Goal: Feedback & Contribution: Submit feedback/report problem

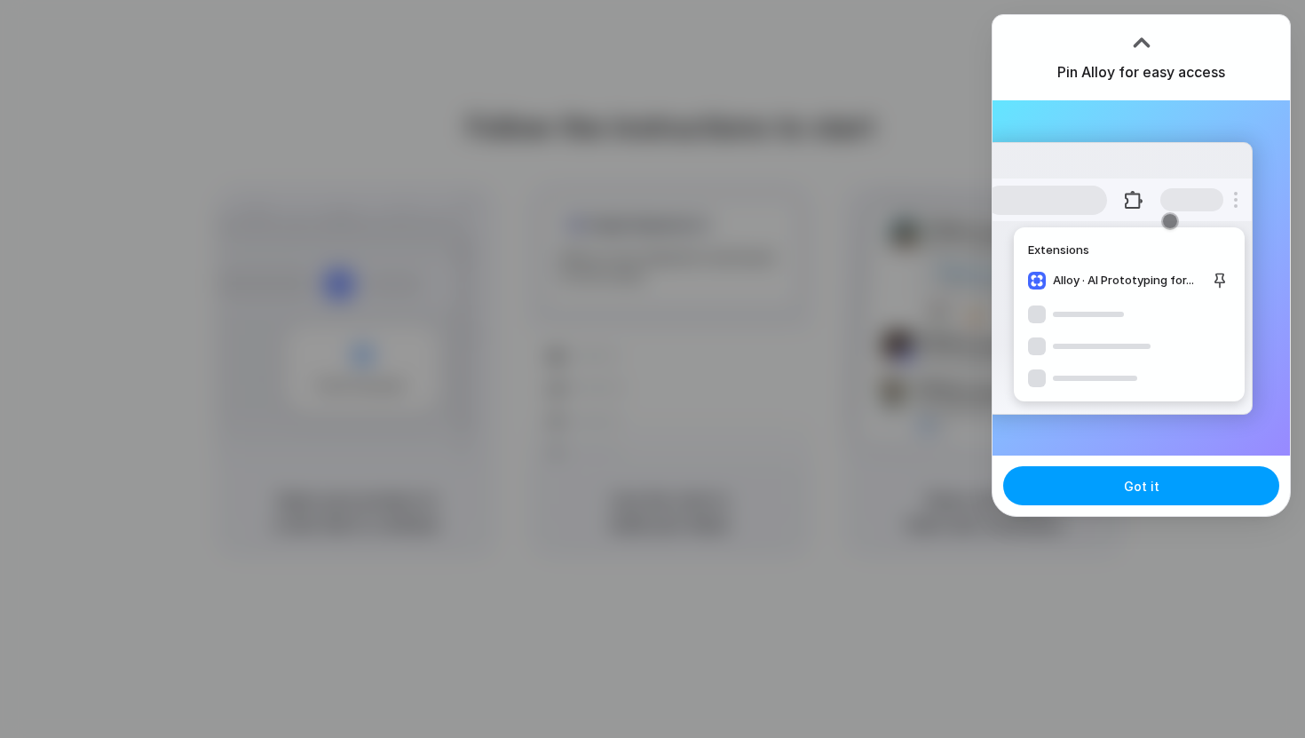
click at [1105, 485] on button "Got it" at bounding box center [1141, 485] width 276 height 39
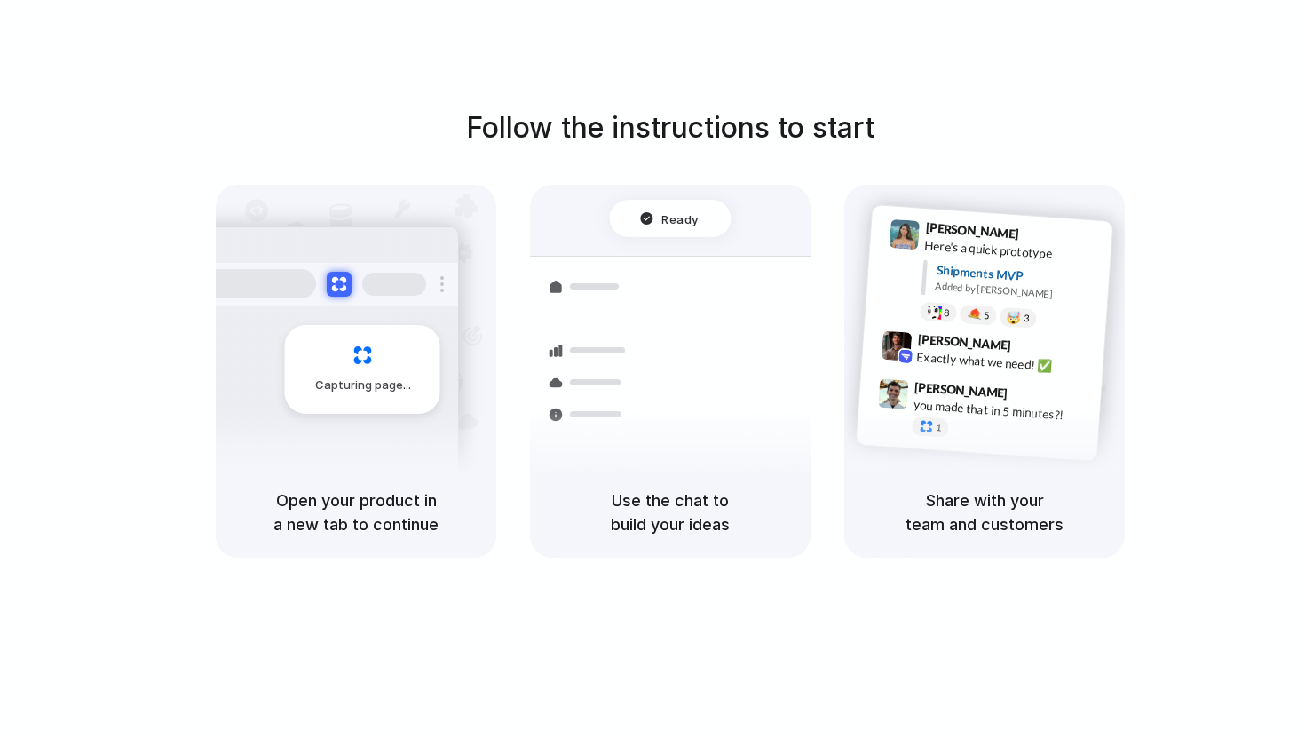
click at [893, 70] on div "Follow the instructions to start Capturing page Open your product in a new tab …" at bounding box center [670, 386] width 1340 height 773
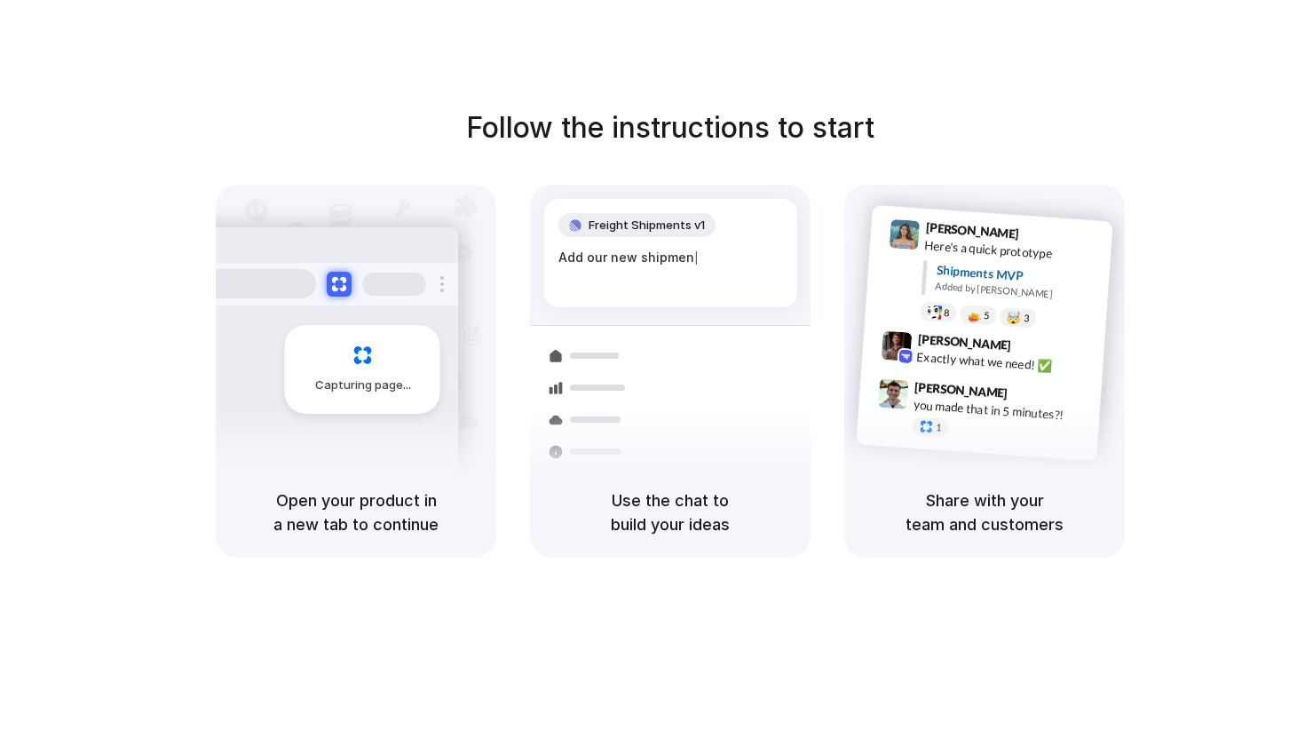
click at [533, 461] on div "Shipments" at bounding box center [576, 450] width 130 height 249
click at [657, 425] on div "Express delivery to NYC Priority • 2-day • Dispatched" at bounding box center [775, 458] width 240 height 69
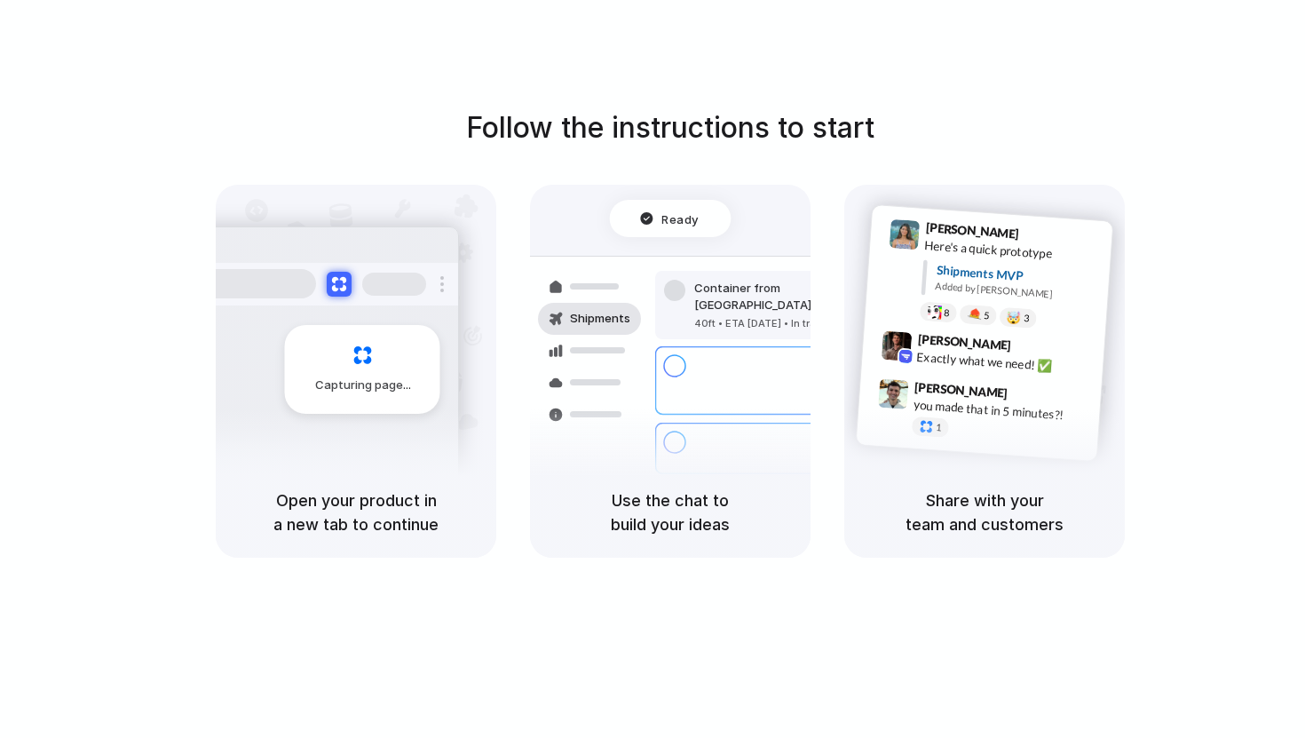
click at [672, 70] on div "Follow the instructions to start Capturing page Open your product in a new tab …" at bounding box center [670, 386] width 1340 height 773
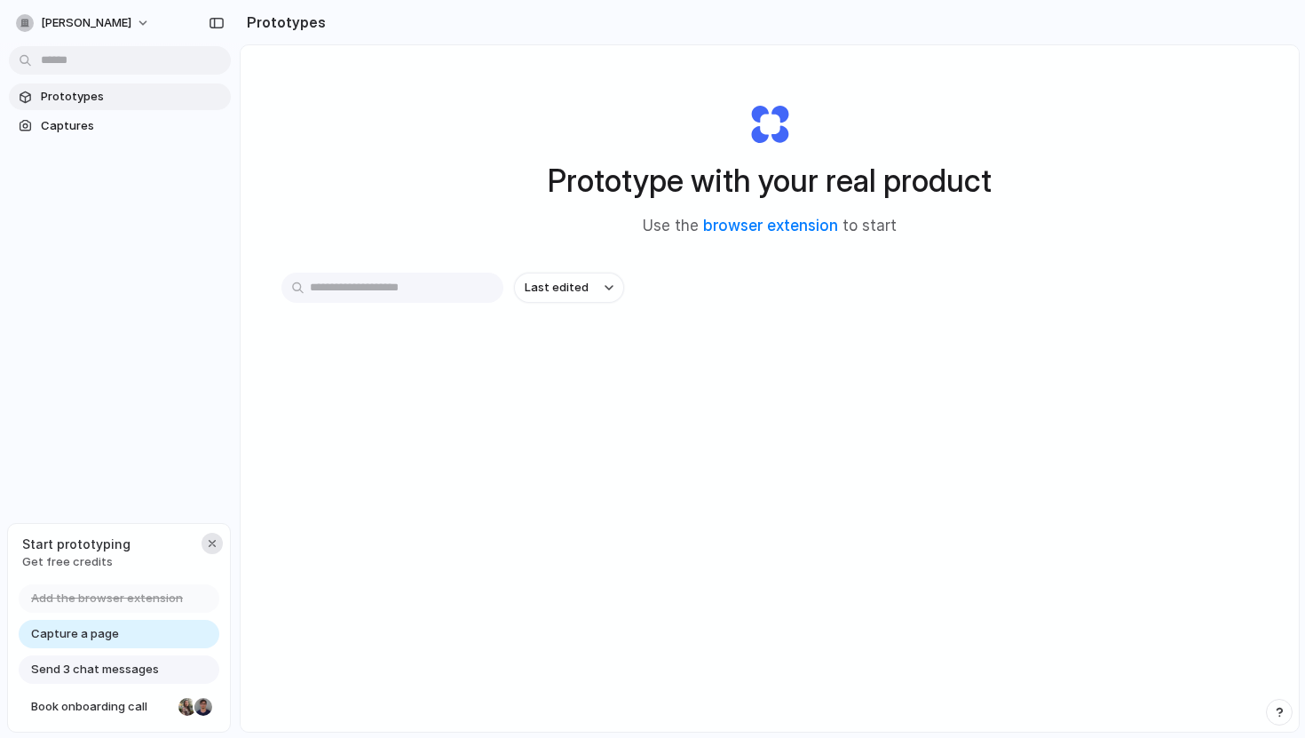
click at [213, 536] on div "button" at bounding box center [212, 543] width 14 height 14
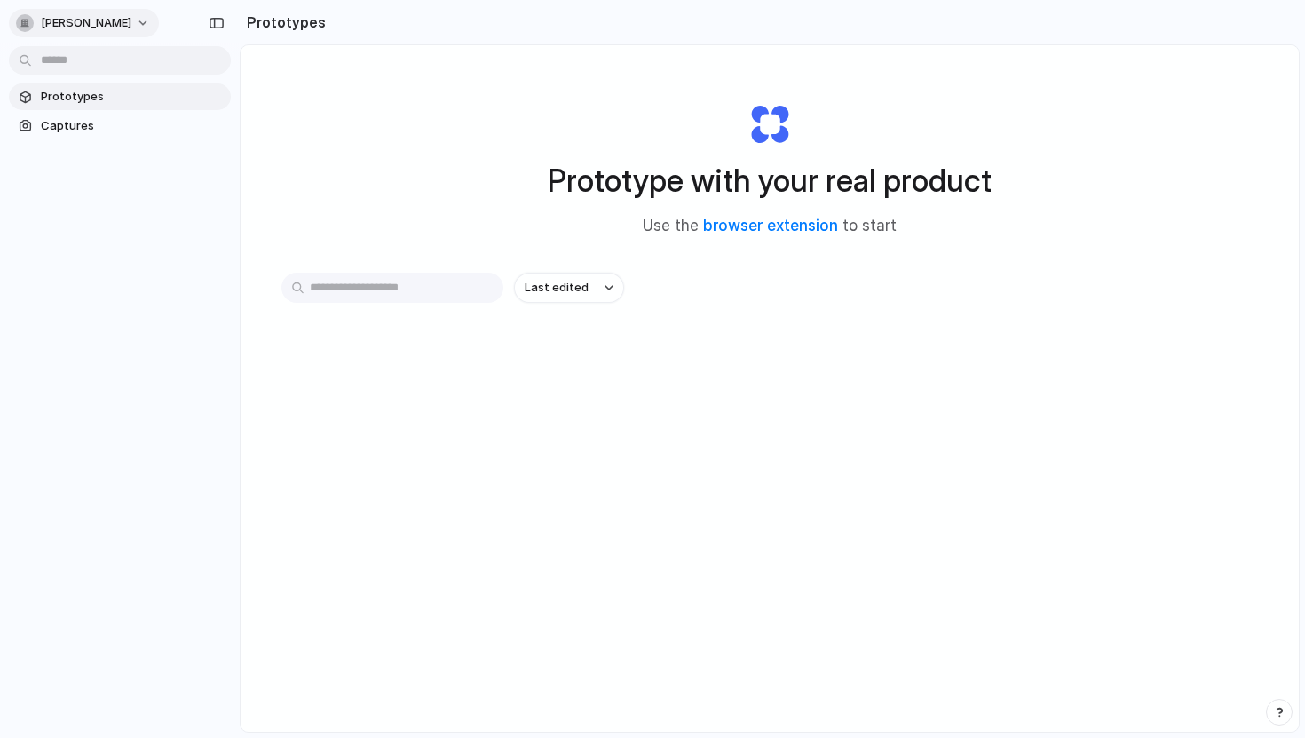
click at [98, 19] on span "kaushal-sanghavi" at bounding box center [86, 23] width 91 height 18
click at [72, 67] on span "Settings" at bounding box center [65, 63] width 49 height 18
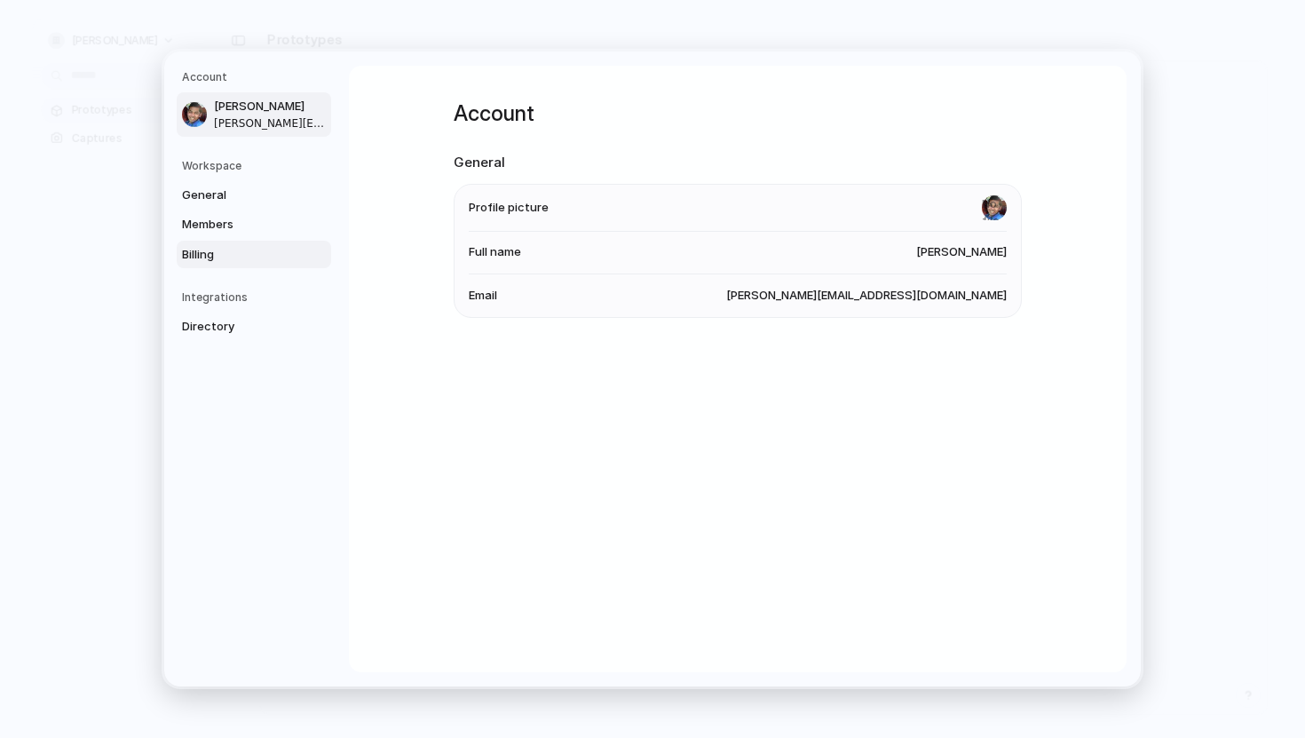
click at [210, 264] on link "Billing" at bounding box center [254, 255] width 154 height 28
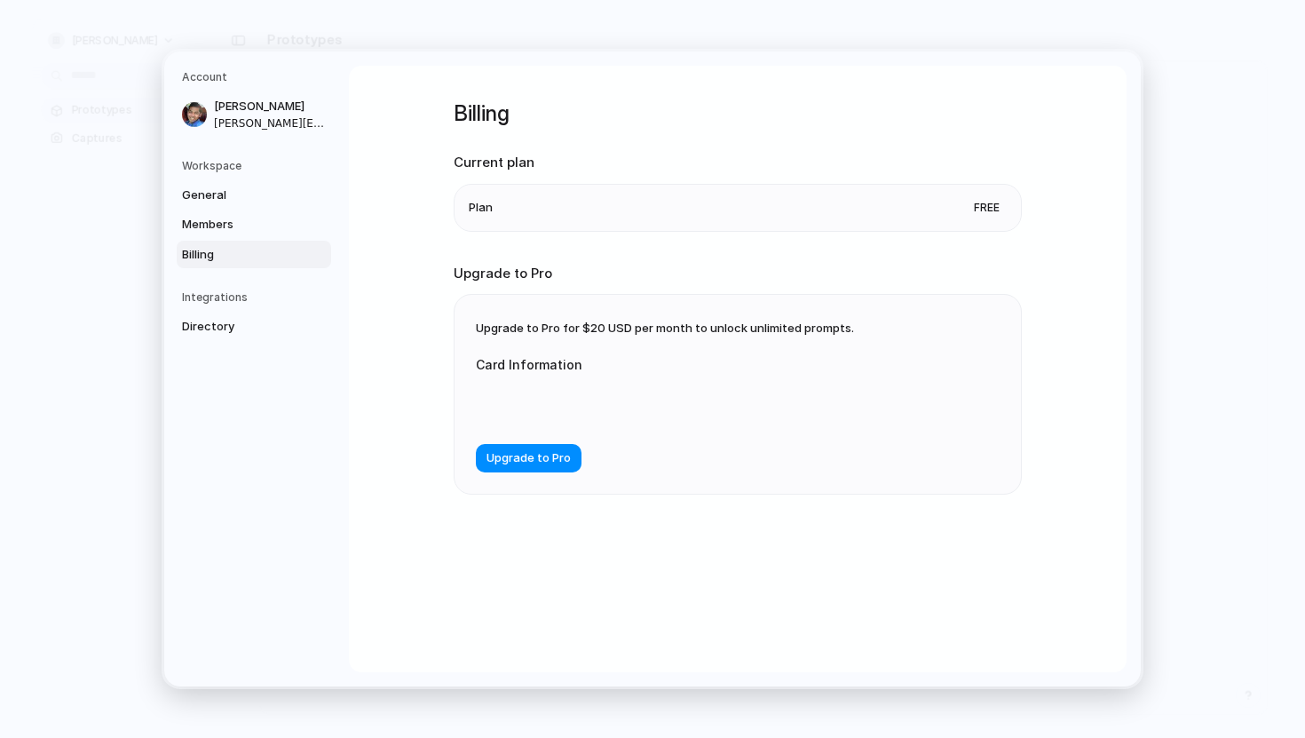
click at [583, 214] on li "Plan Free" at bounding box center [738, 208] width 538 height 46
click at [525, 460] on span "Upgrade to Pro" at bounding box center [528, 458] width 84 height 18
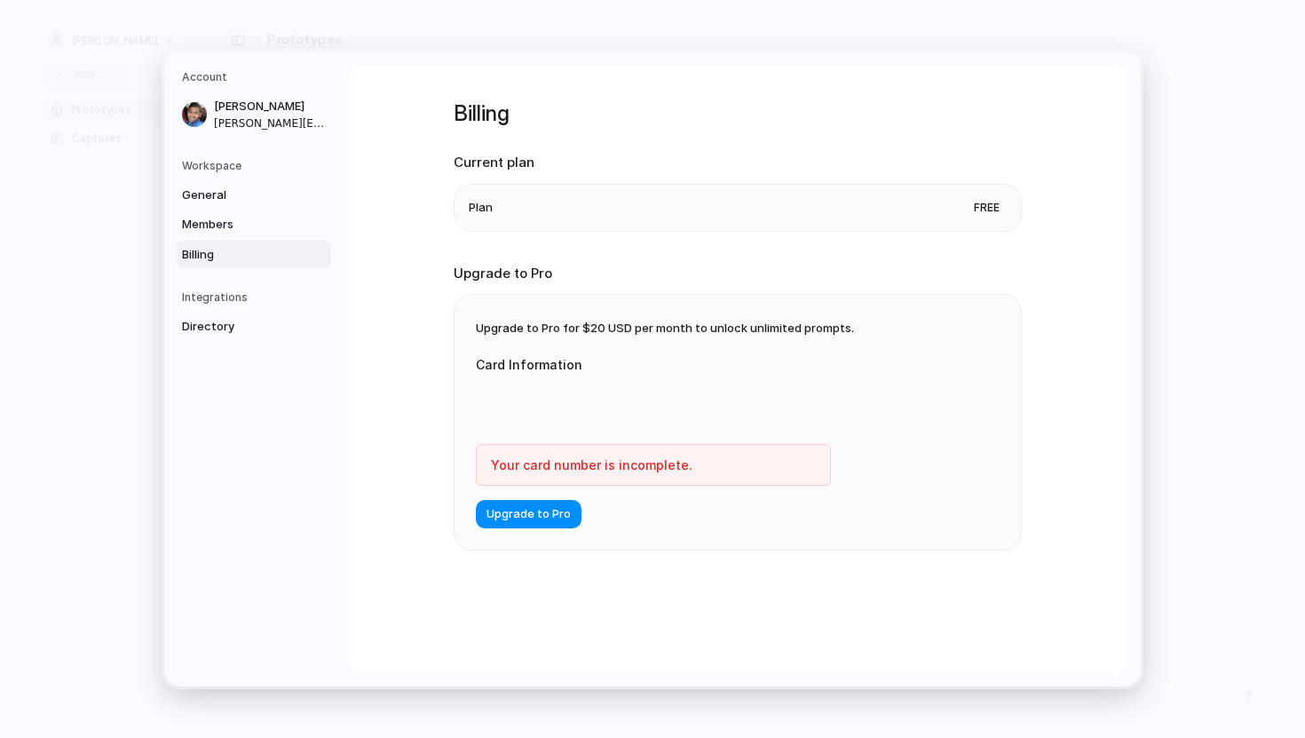
click at [365, 391] on div "Billing Current plan Plan Free Upgrade to Pro Upgrade to Pro for $20 USD per mo…" at bounding box center [737, 369] width 777 height 606
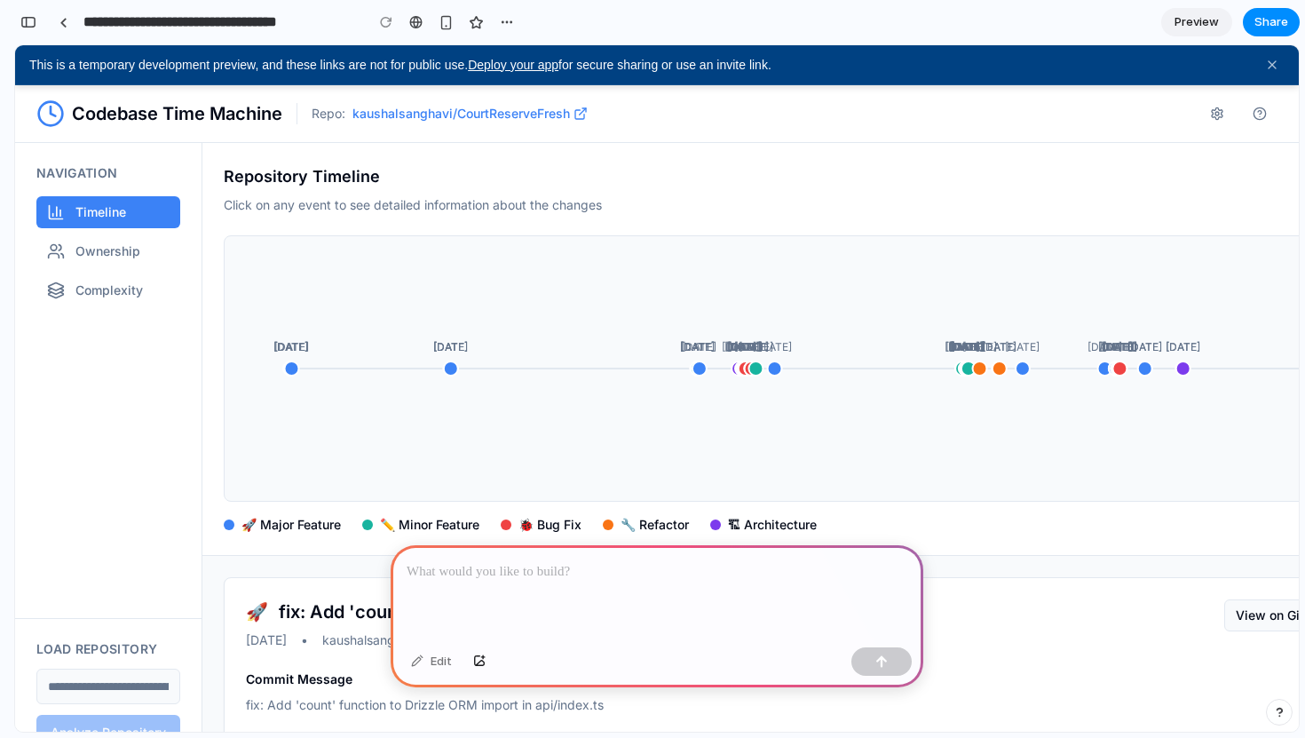
click at [501, 573] on p at bounding box center [656, 571] width 501 height 21
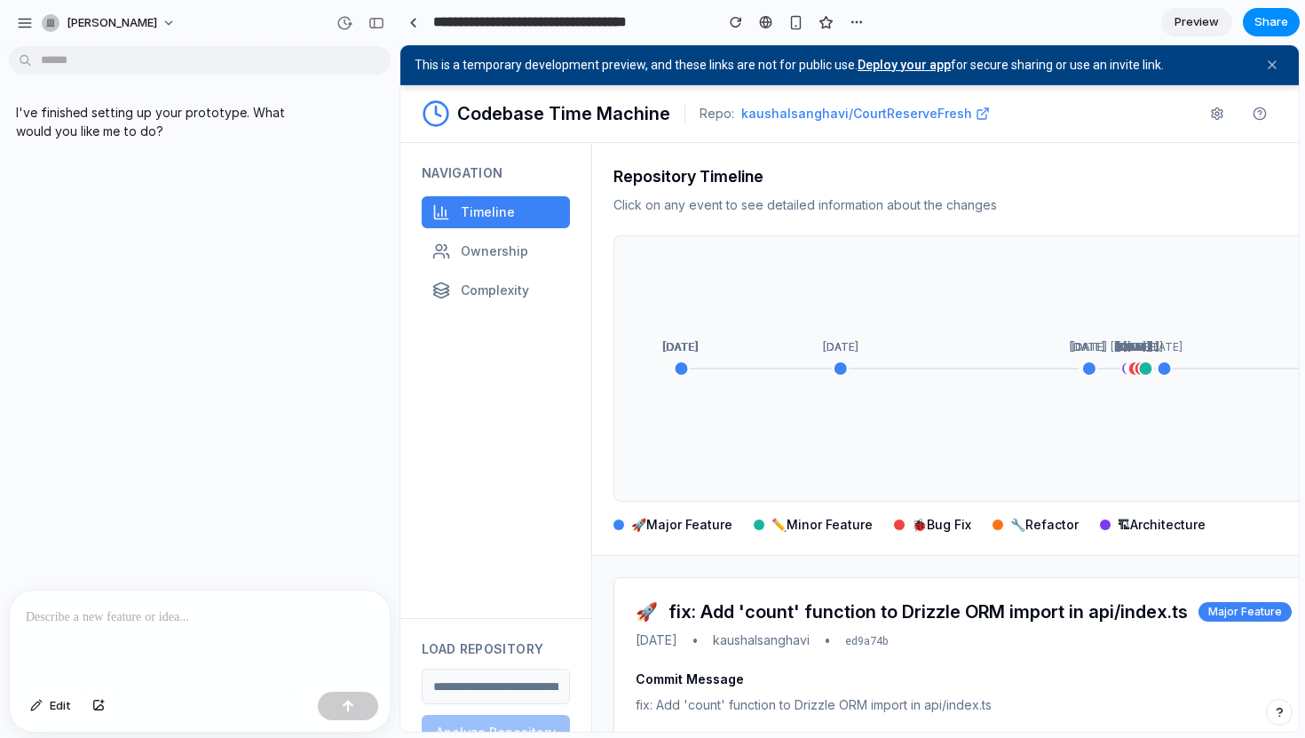
click at [107, 627] on div at bounding box center [200, 637] width 380 height 94
click at [817, 622] on h3 "fix: Add 'count' function to Drizzle ORM import in api/index.ts" at bounding box center [927, 611] width 519 height 25
click at [835, 365] on circle at bounding box center [840, 367] width 17 height 17
click at [136, 612] on p "**********" at bounding box center [200, 616] width 348 height 21
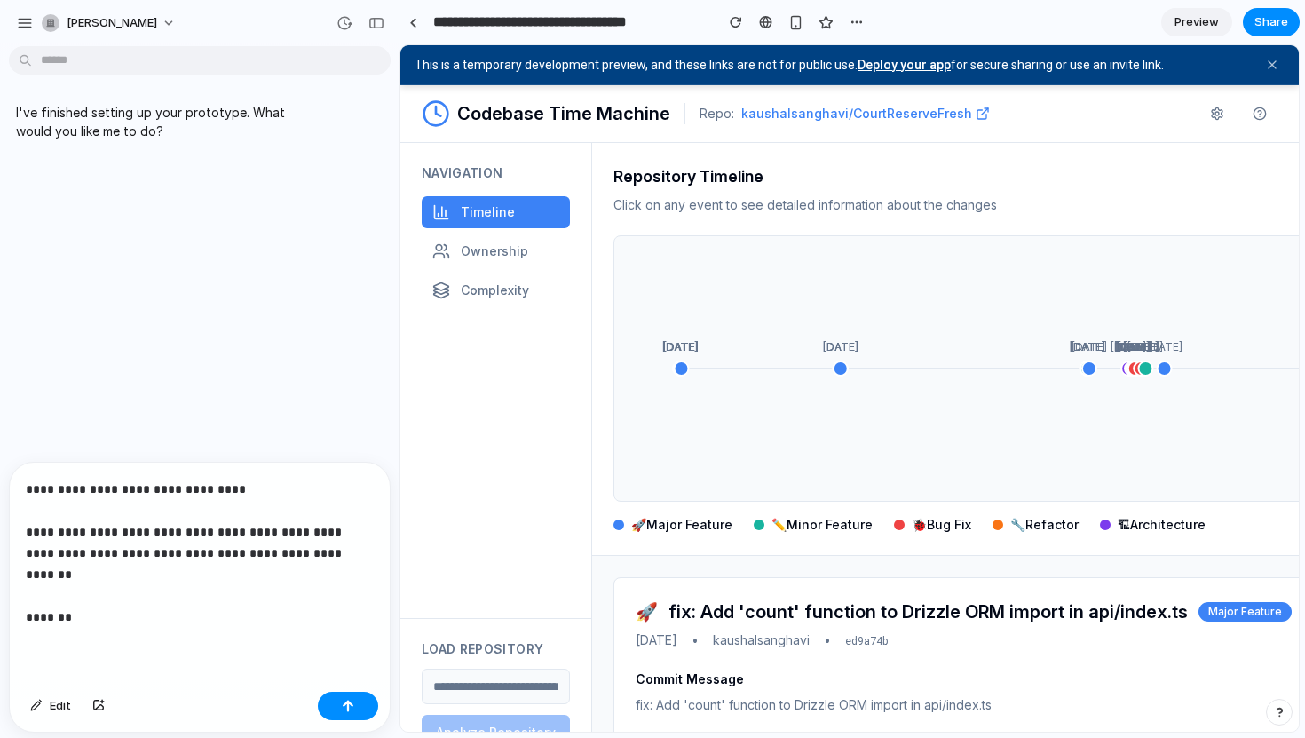
click at [173, 588] on p "**********" at bounding box center [200, 552] width 348 height 149
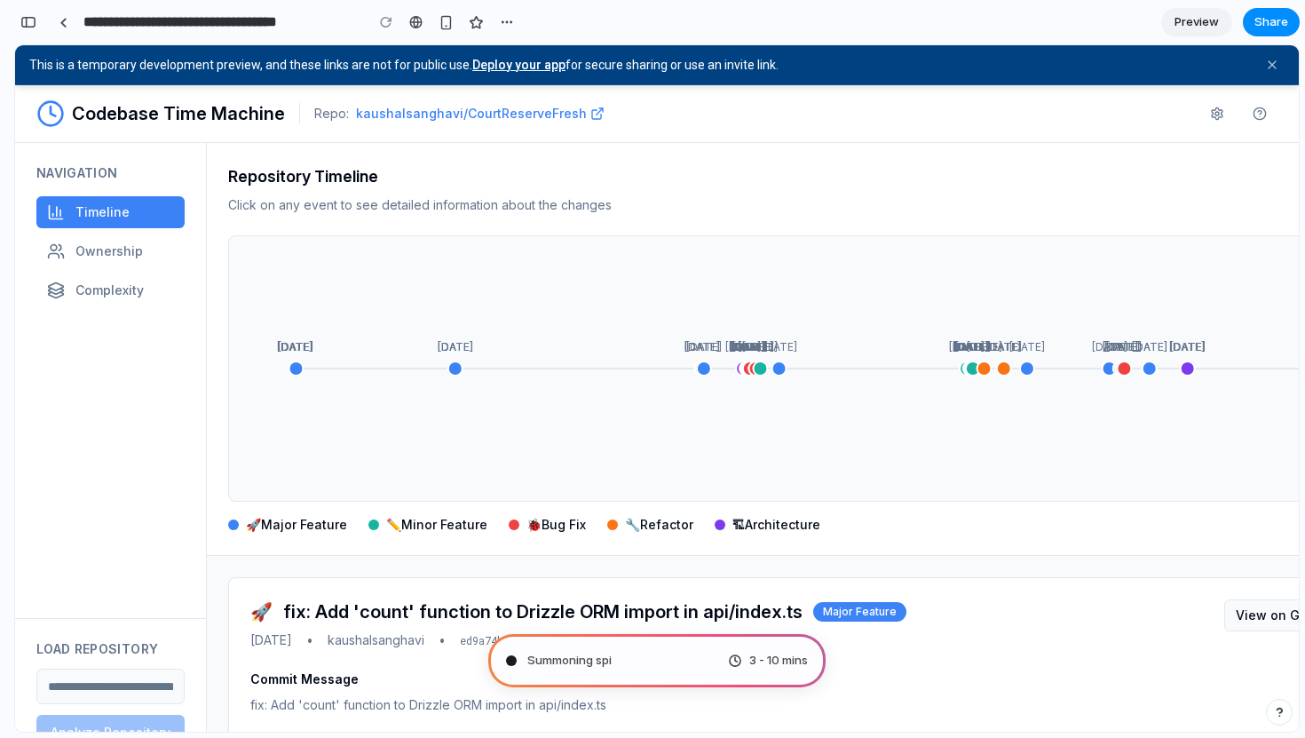
scroll to position [125, 0]
type input "**********"
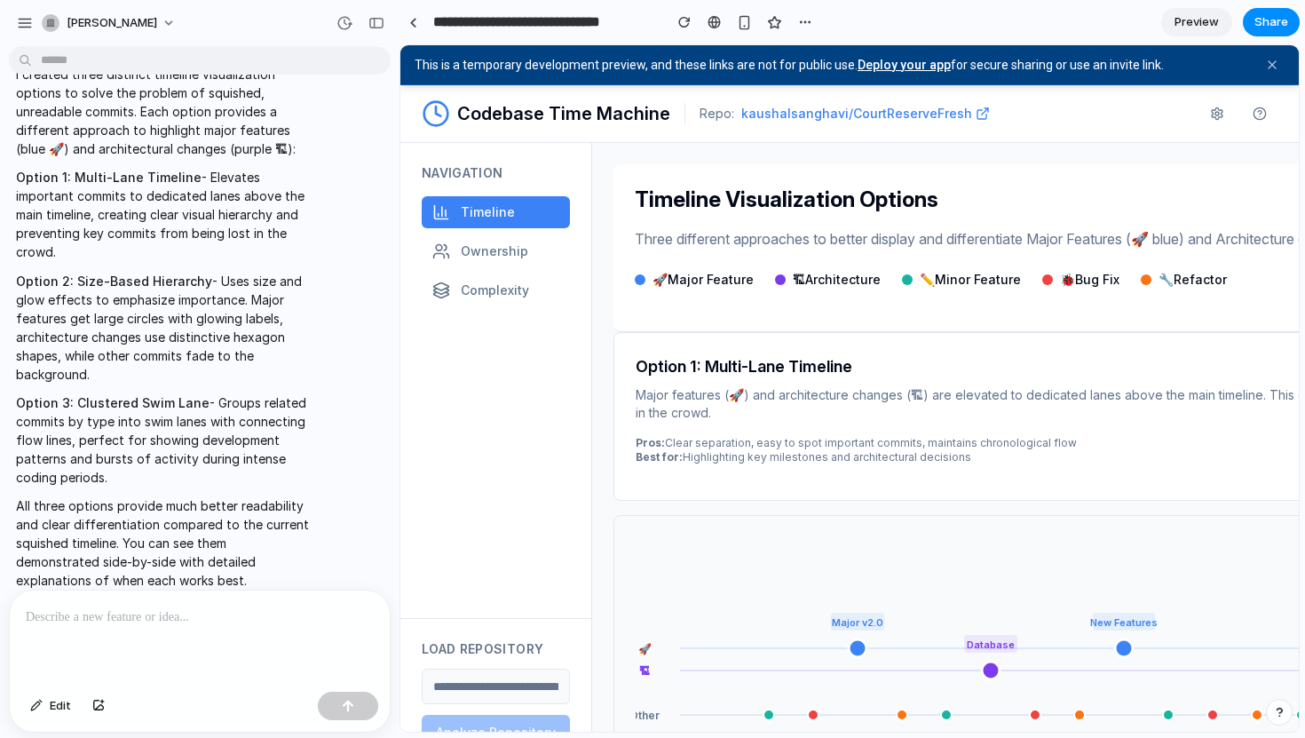
scroll to position [40, 0]
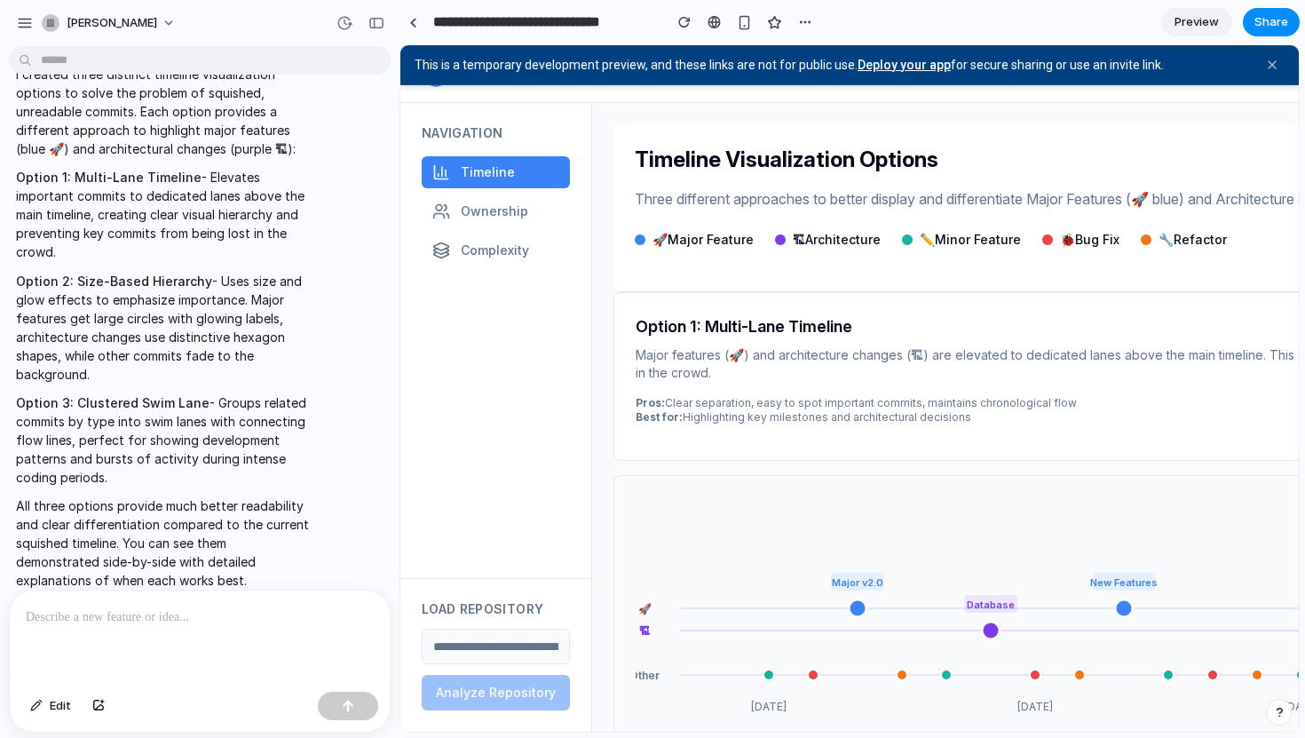
click at [116, 289] on p "Option 2: Size-Based Hierarchy - Uses size and glow effects to emphasize import…" at bounding box center [164, 328] width 296 height 112
click at [854, 610] on circle at bounding box center [857, 608] width 18 height 18
click at [898, 673] on circle at bounding box center [901, 674] width 11 height 11
click at [375, 21] on div "button" at bounding box center [376, 23] width 16 height 12
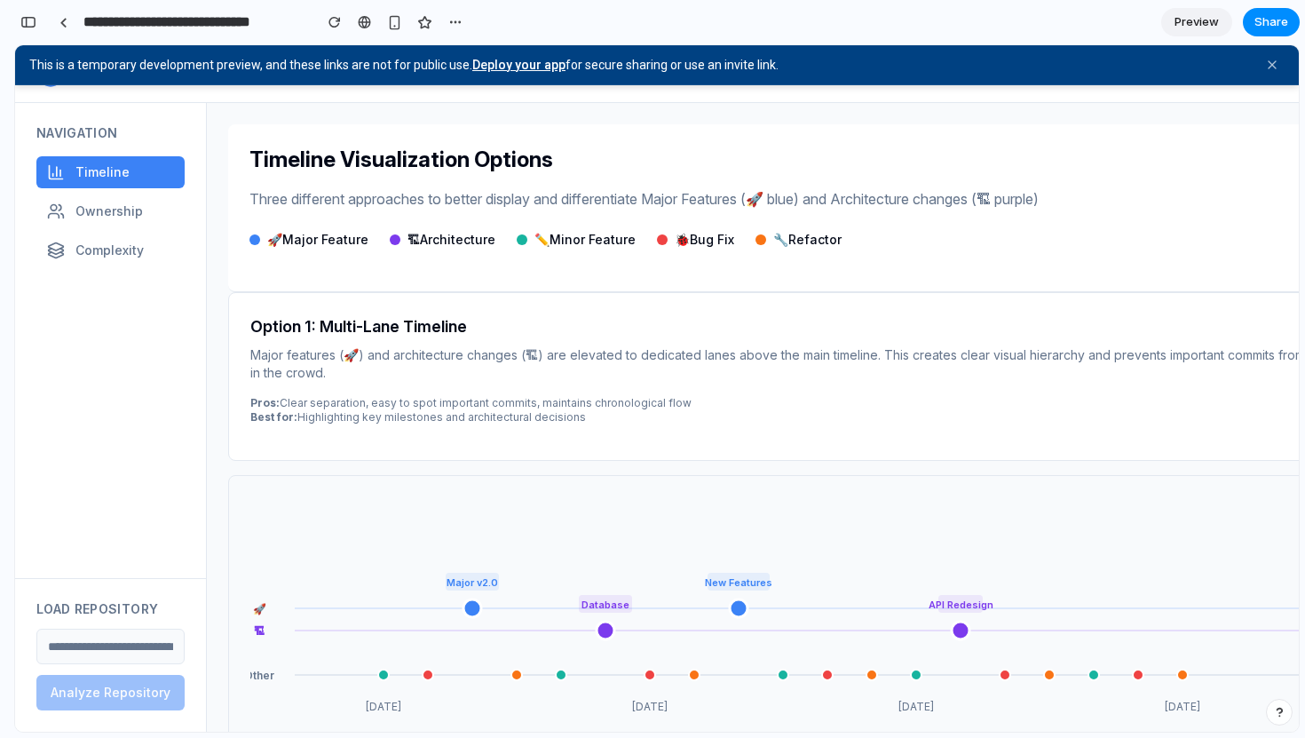
scroll to position [1609, 0]
click at [425, 674] on circle at bounding box center [427, 674] width 11 height 11
click at [254, 626] on text "🏗" at bounding box center [259, 630] width 11 height 13
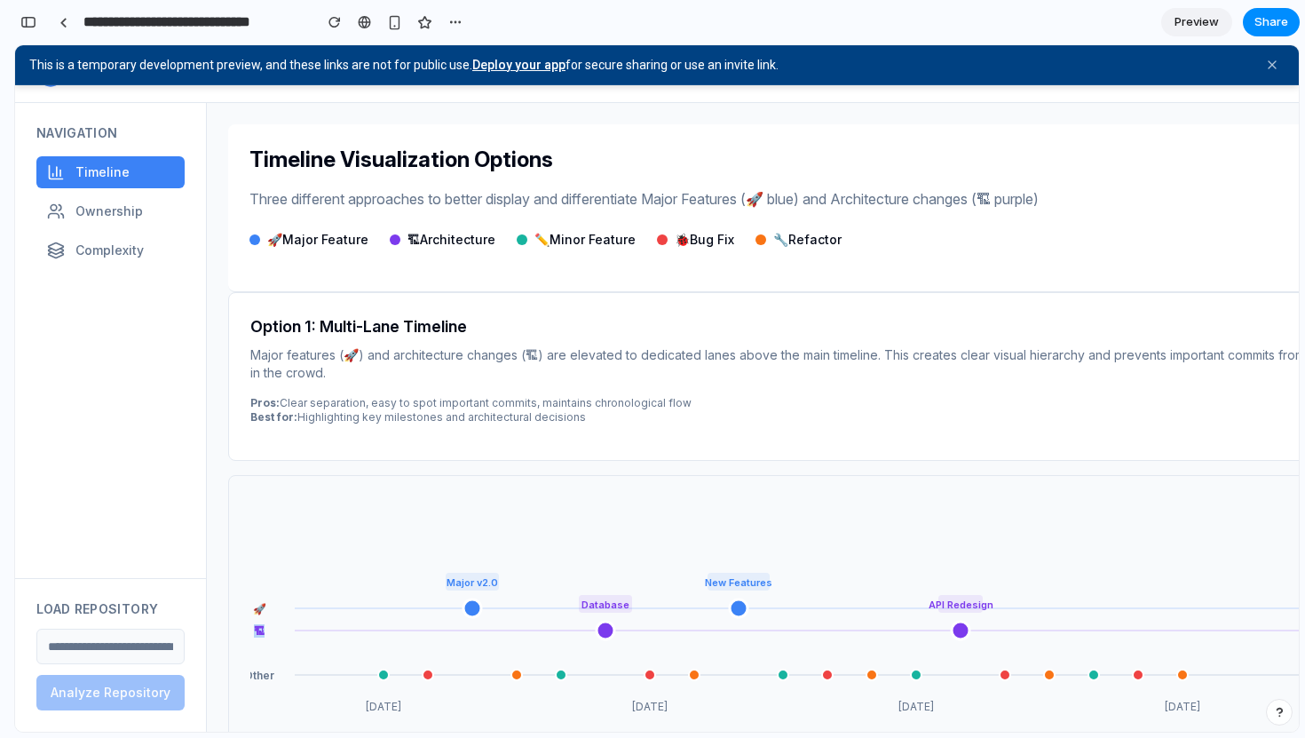
click at [293, 622] on icon "🚀 🏗 Other Major v2.0 New Features Database API Redesign Aug 2025 Sep 2025 Oct 2…" at bounding box center [809, 652] width 1118 height 311
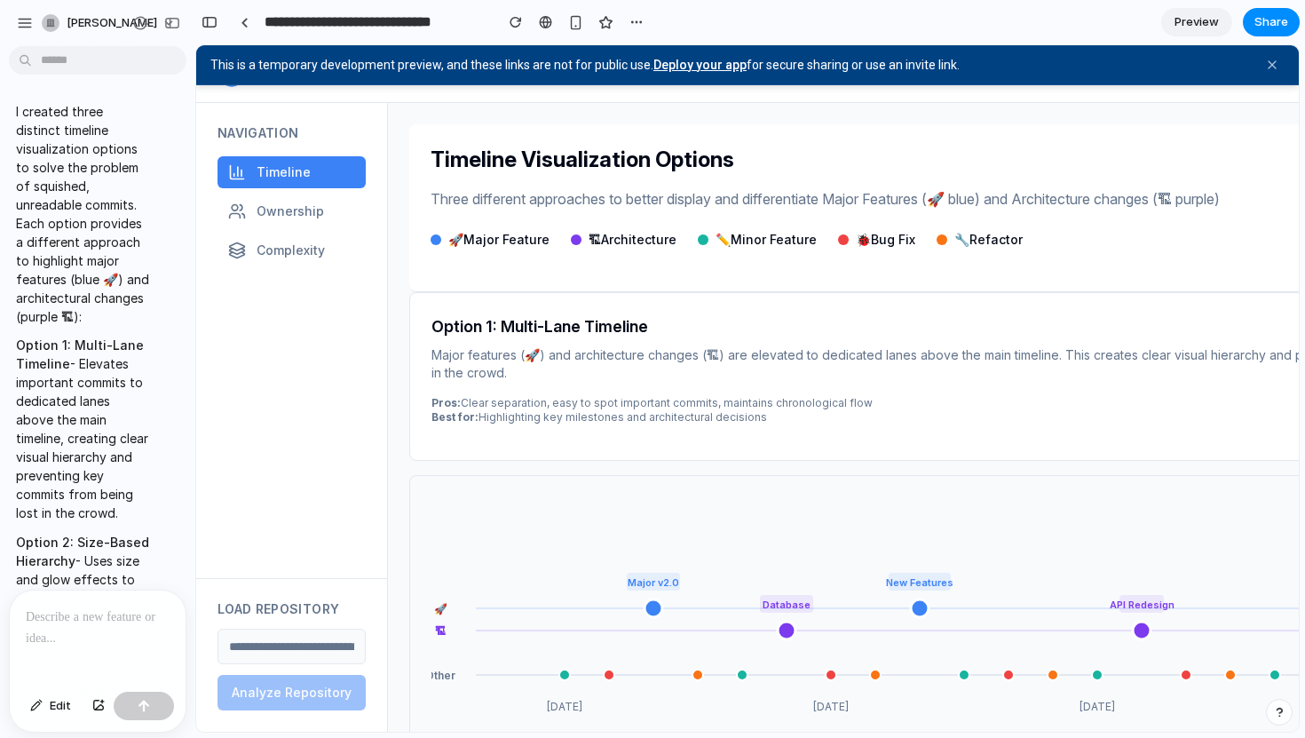
click at [91, 625] on p at bounding box center [98, 616] width 144 height 21
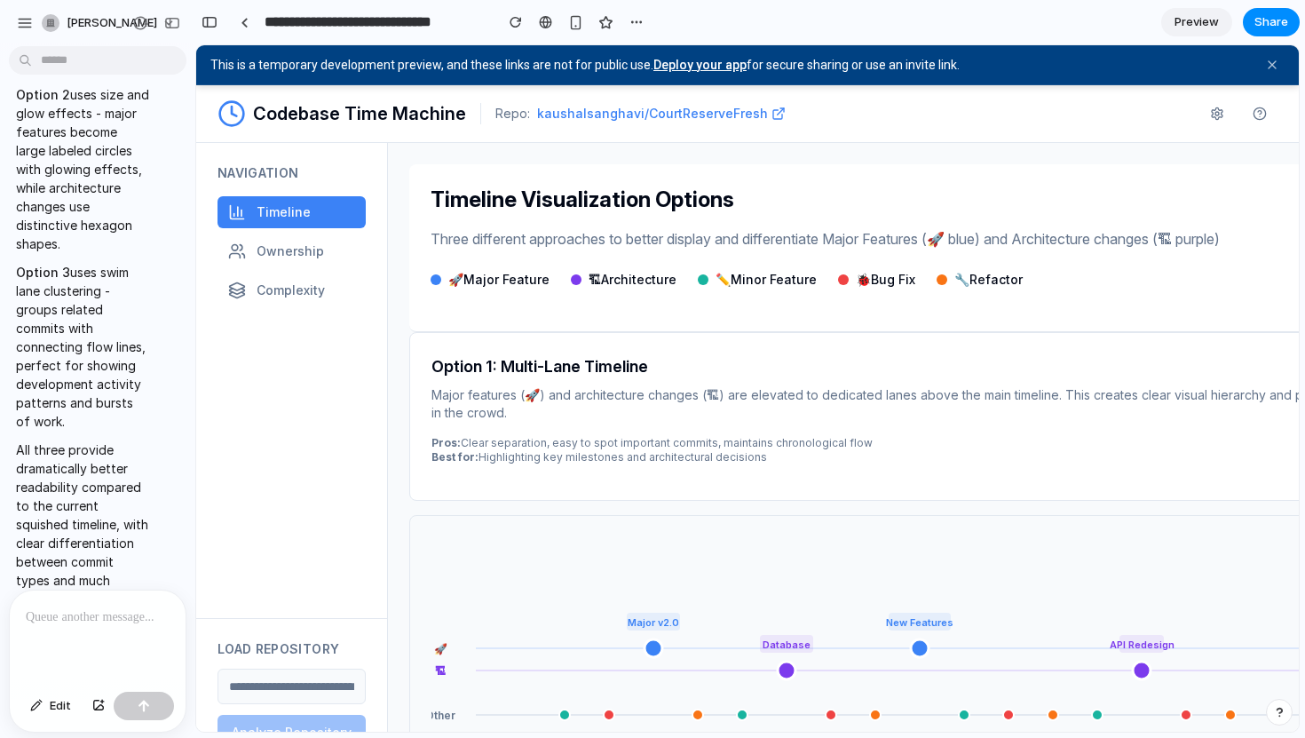
scroll to position [0, 0]
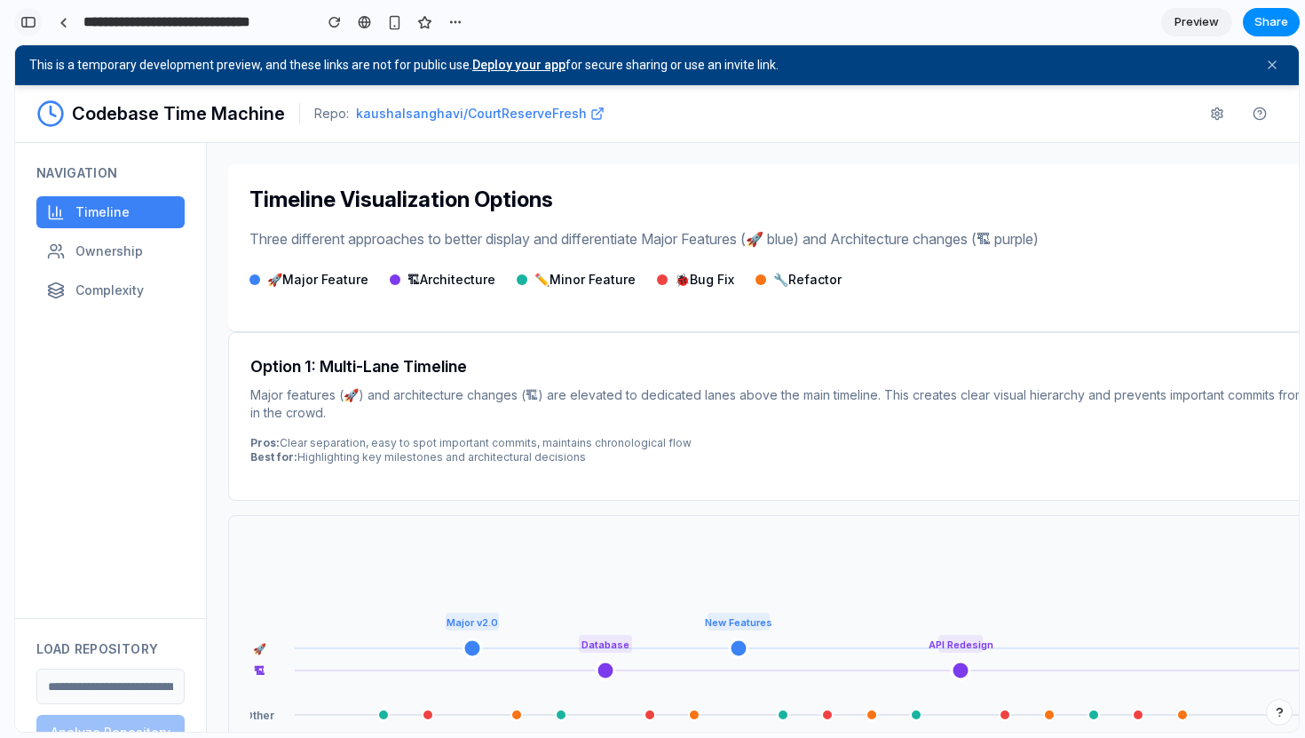
click at [28, 24] on div "button" at bounding box center [28, 22] width 16 height 12
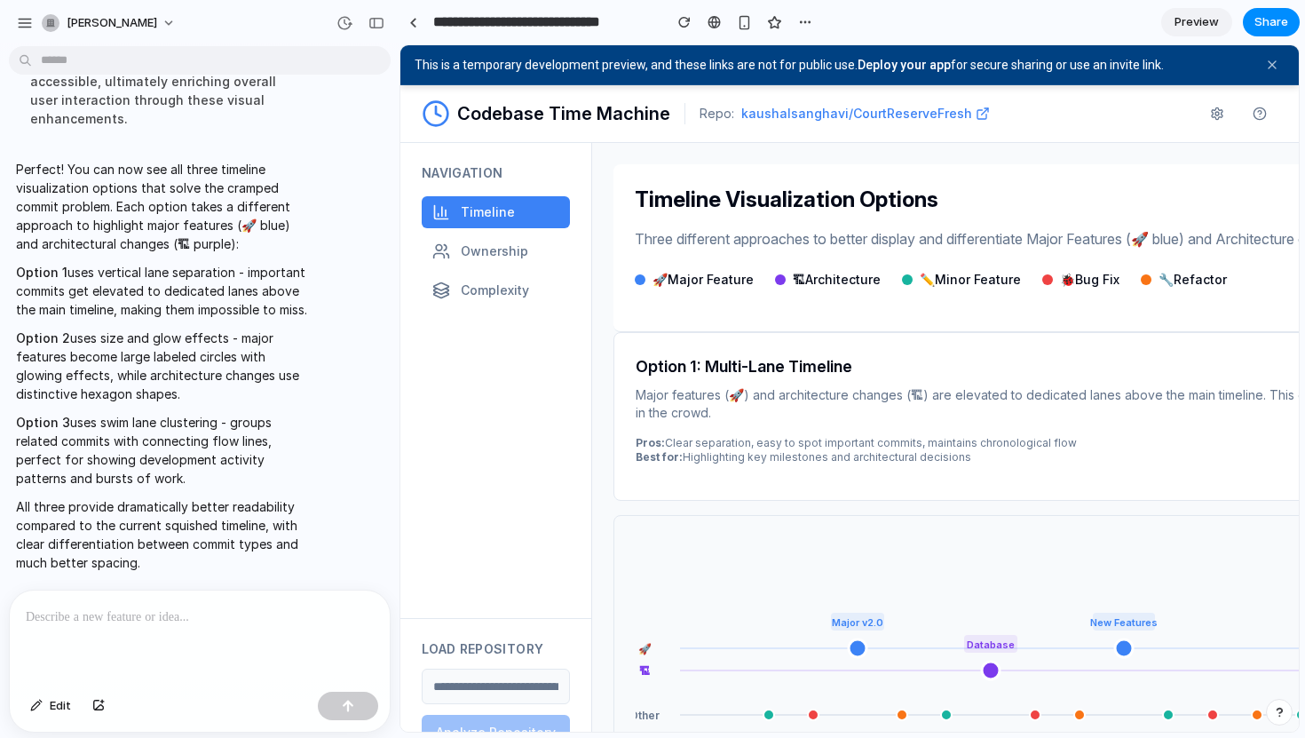
click at [905, 68] on link "Deploy your app" at bounding box center [903, 65] width 93 height 14
click at [1273, 60] on icon at bounding box center [1272, 65] width 15 height 15
click at [59, 701] on span "Edit" at bounding box center [60, 706] width 21 height 18
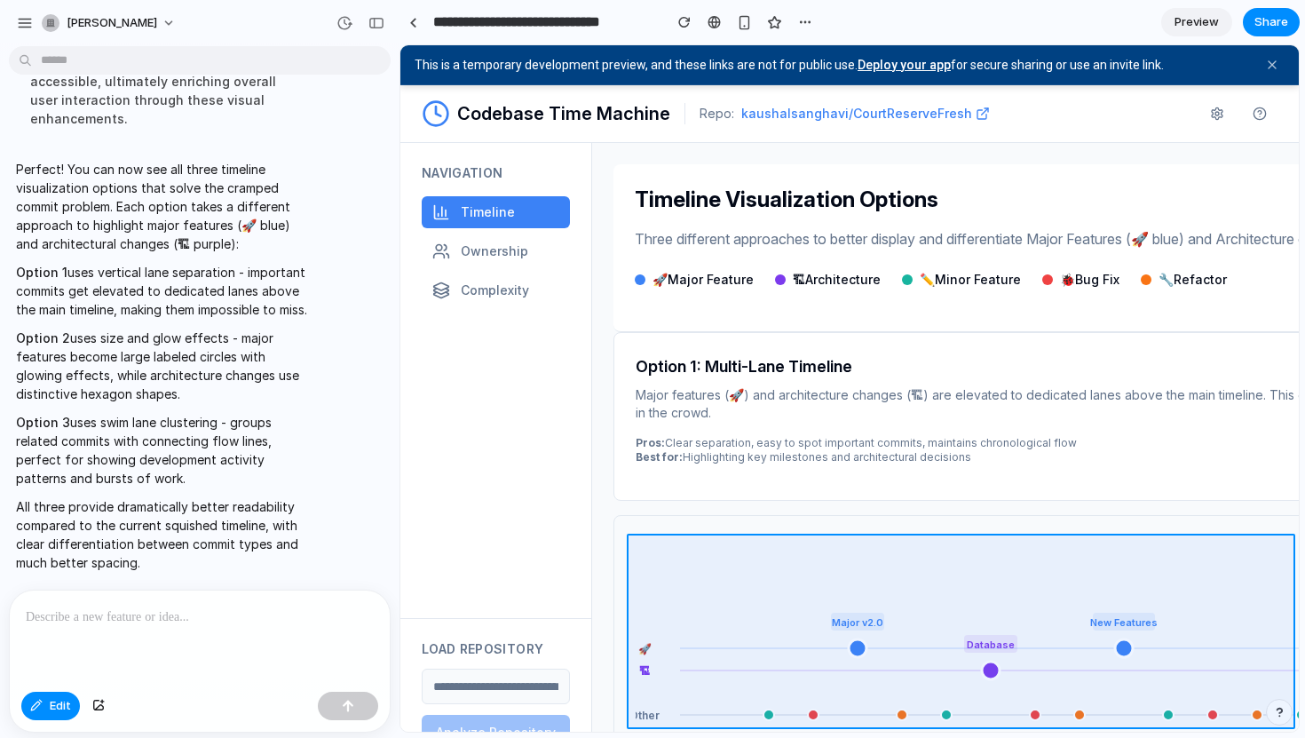
click at [639, 633] on div at bounding box center [849, 388] width 897 height 685
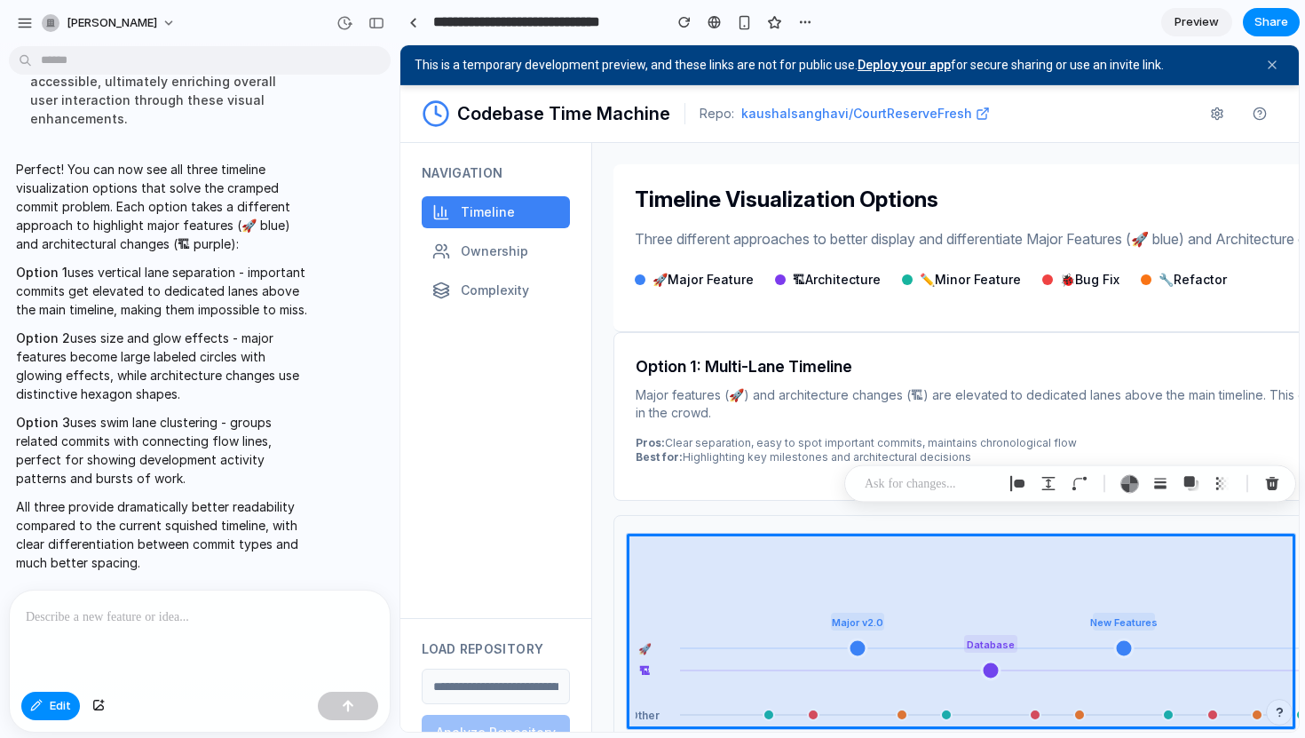
click at [897, 489] on p at bounding box center [929, 483] width 131 height 21
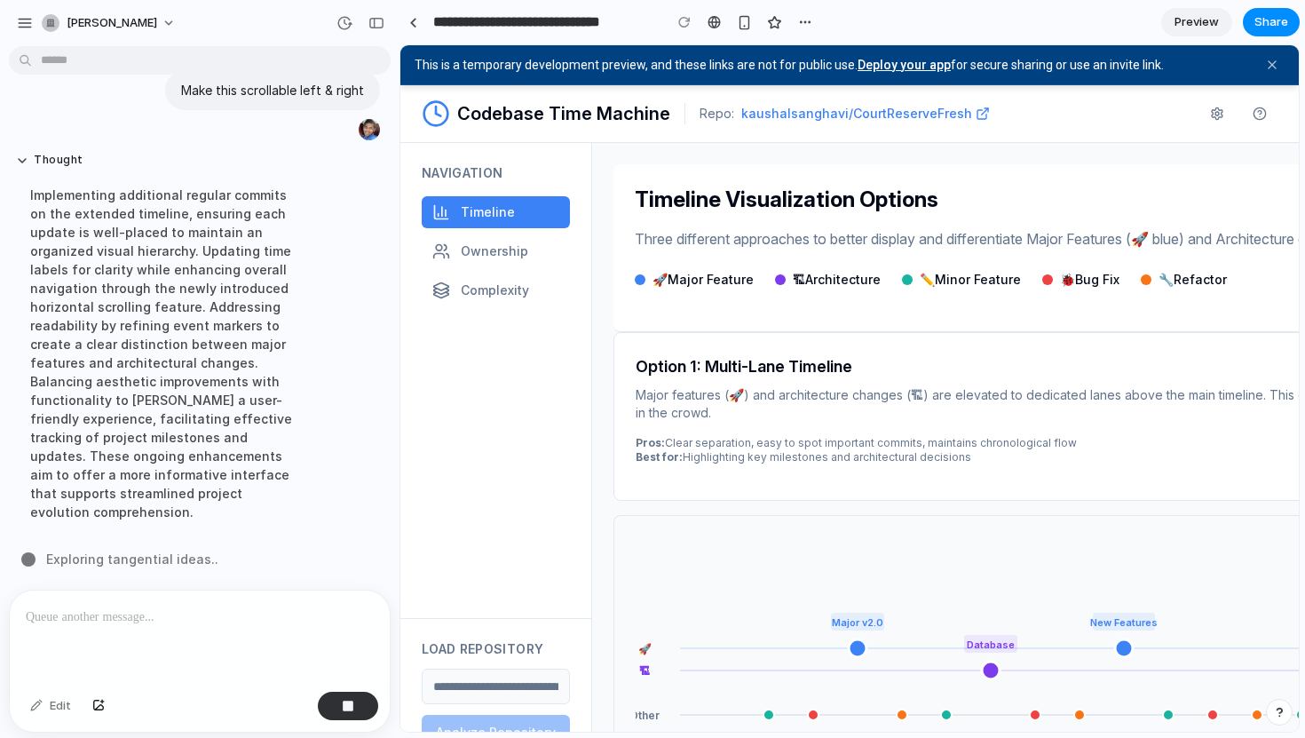
scroll to position [40, 0]
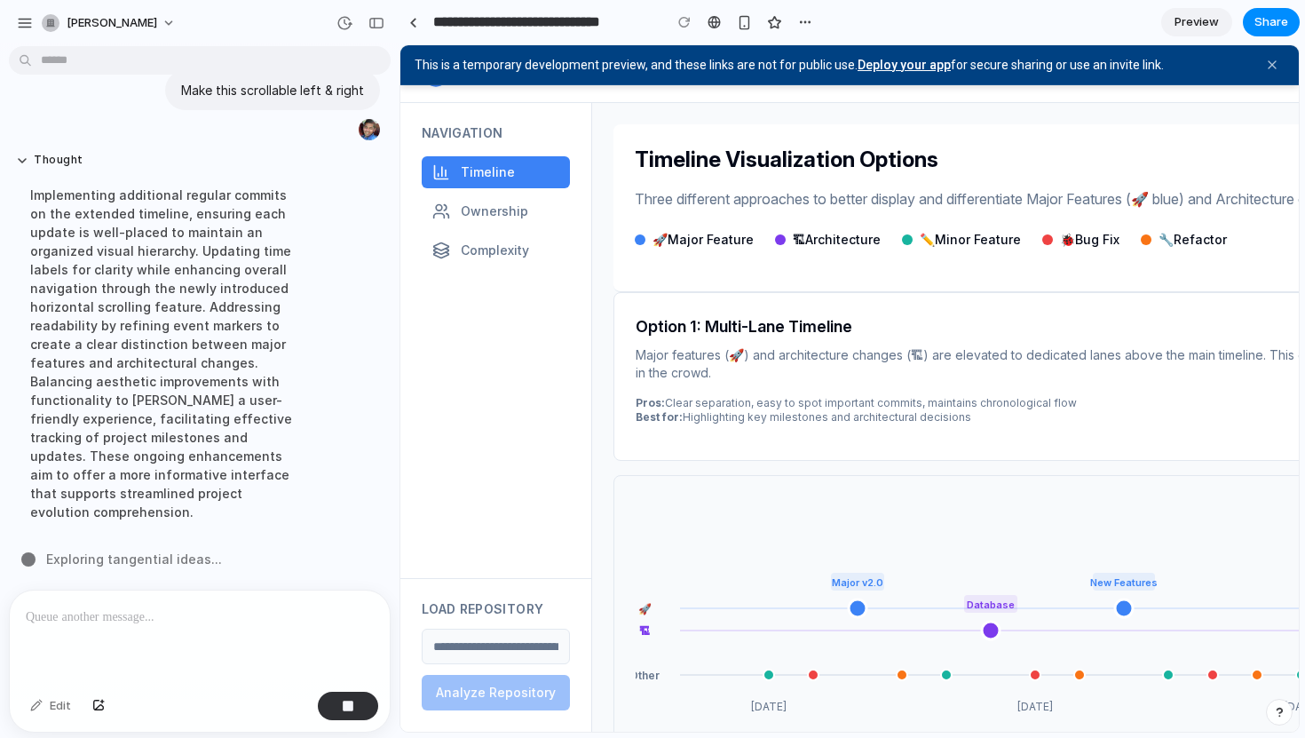
click at [482, 647] on input "url" at bounding box center [496, 646] width 148 height 36
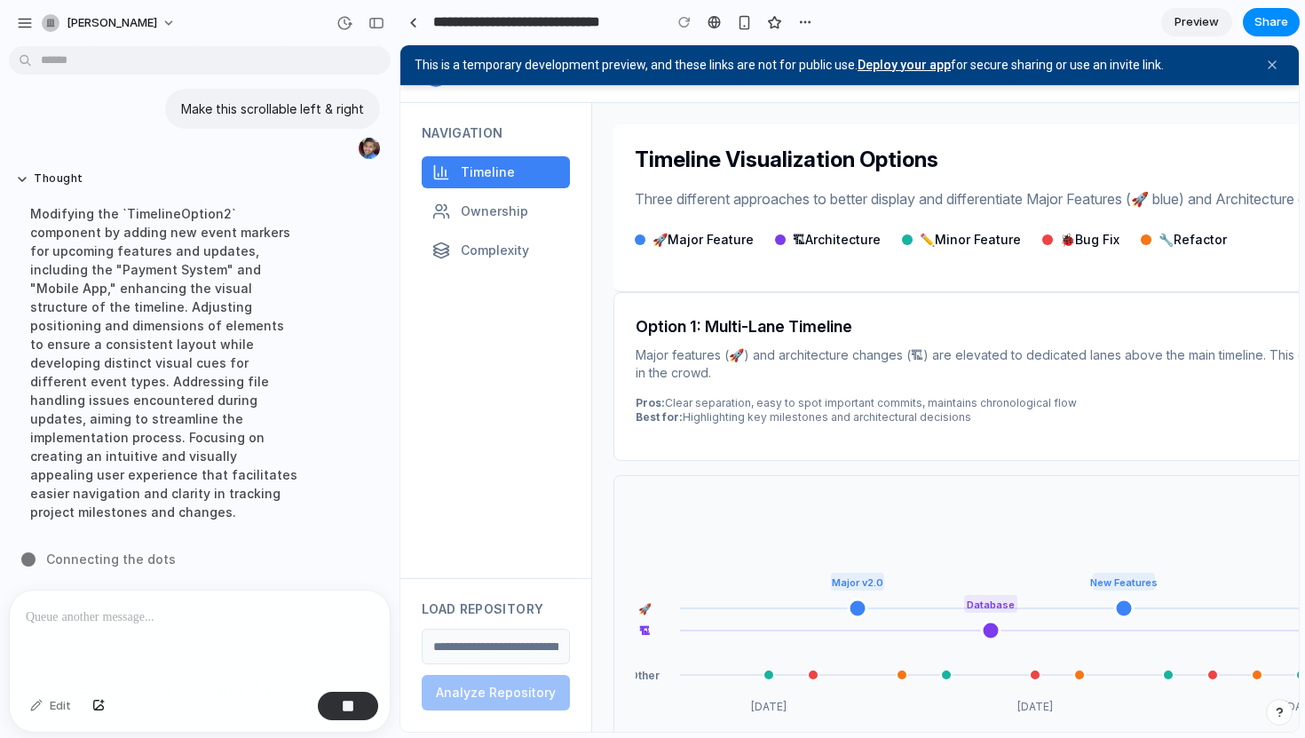
scroll to position [0, 0]
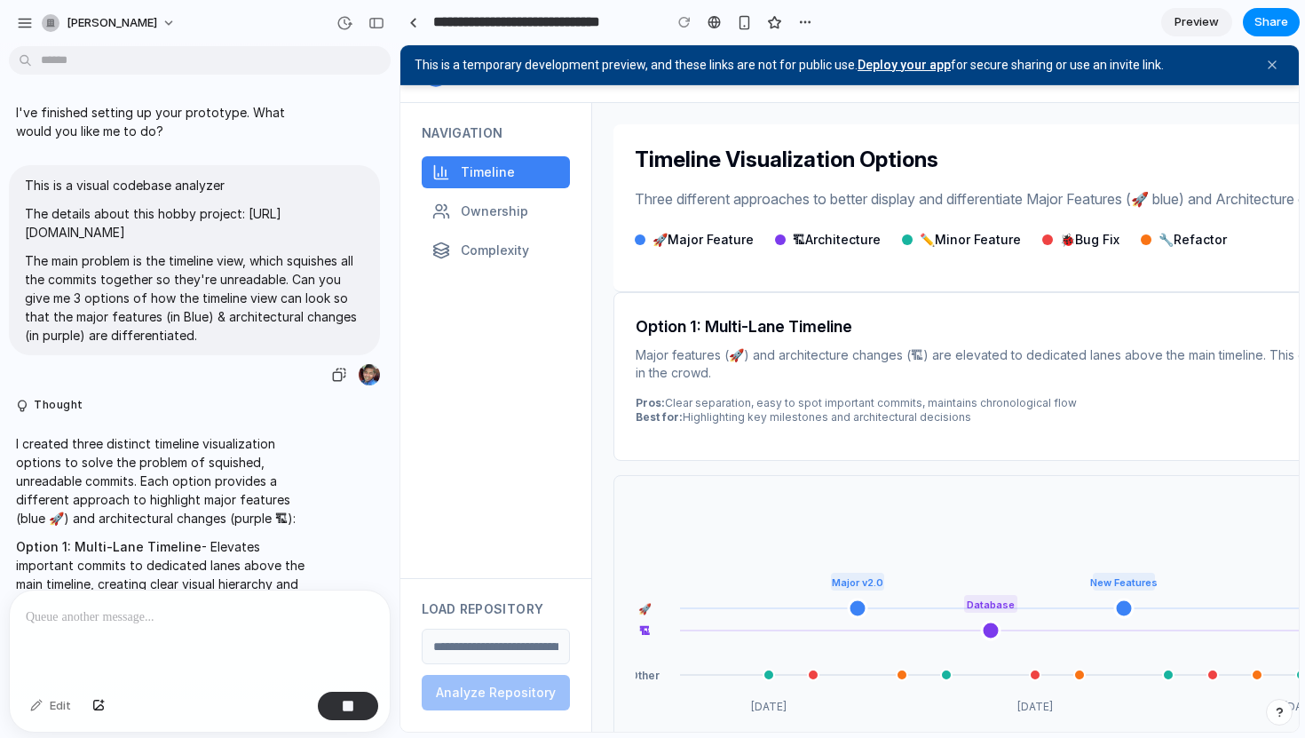
click at [26, 188] on p "This is a visual codebase analyzer" at bounding box center [194, 185] width 339 height 19
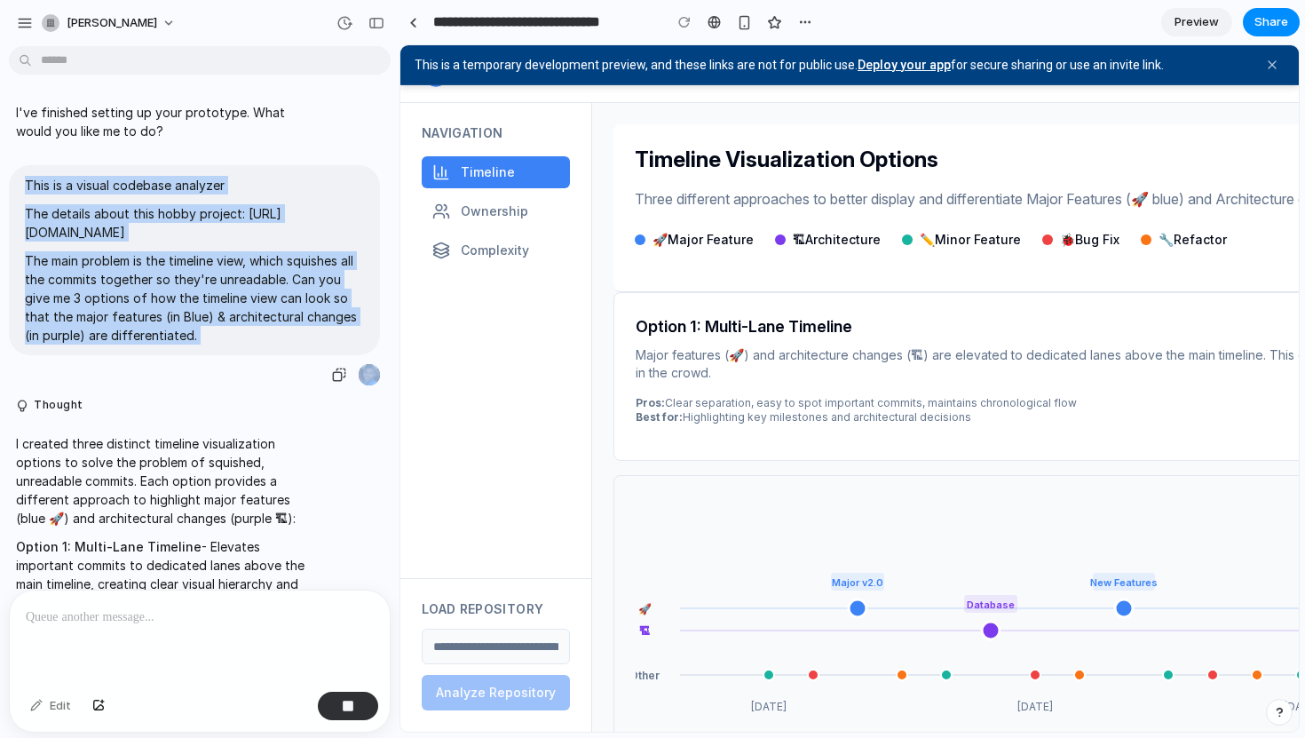
drag, startPoint x: 26, startPoint y: 188, endPoint x: 194, endPoint y: 355, distance: 237.2
click at [194, 344] on span "This is a visual codebase analyzer The details about this hobby project: https:…" at bounding box center [194, 260] width 339 height 169
copy div "This is a visual codebase analyzer The details about this hobby project: https:…"
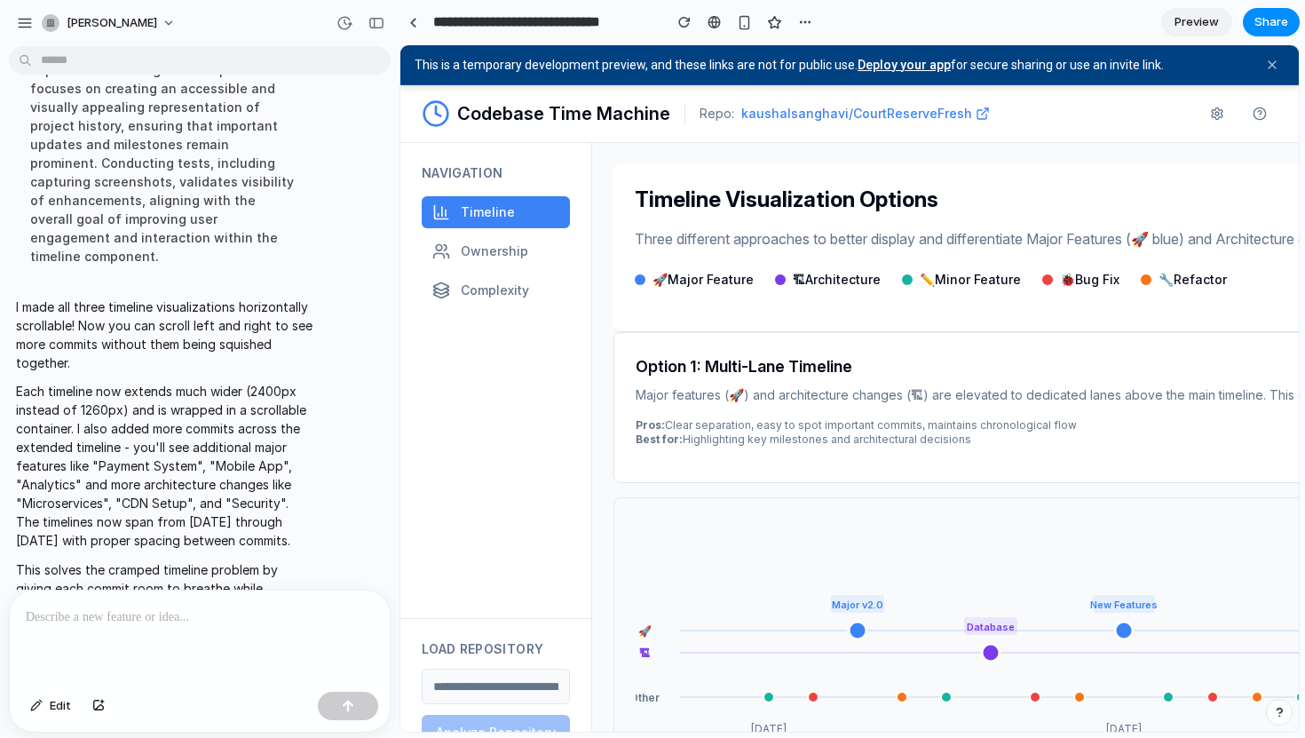
scroll to position [40, 0]
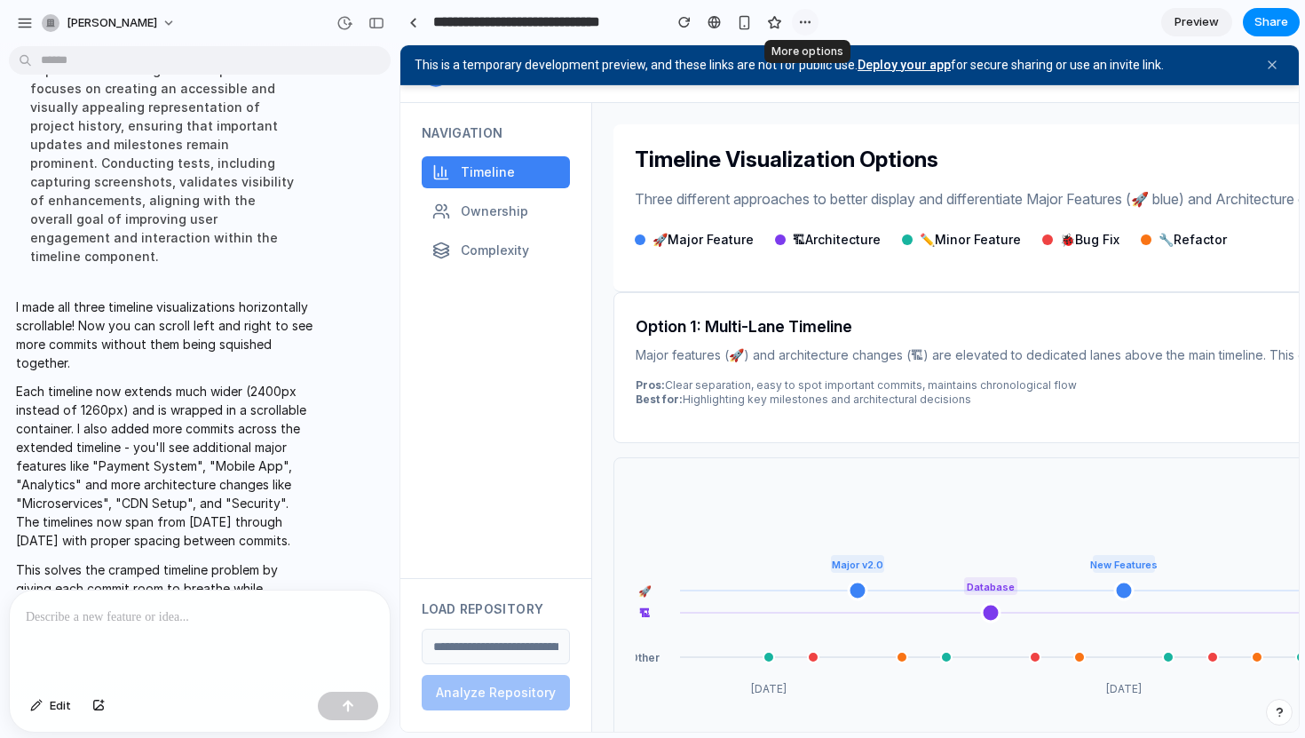
click at [801, 25] on div "button" at bounding box center [805, 22] width 14 height 14
click at [743, 19] on div "Duplicate Delete" at bounding box center [652, 369] width 1305 height 738
click at [743, 19] on div "button" at bounding box center [744, 22] width 15 height 15
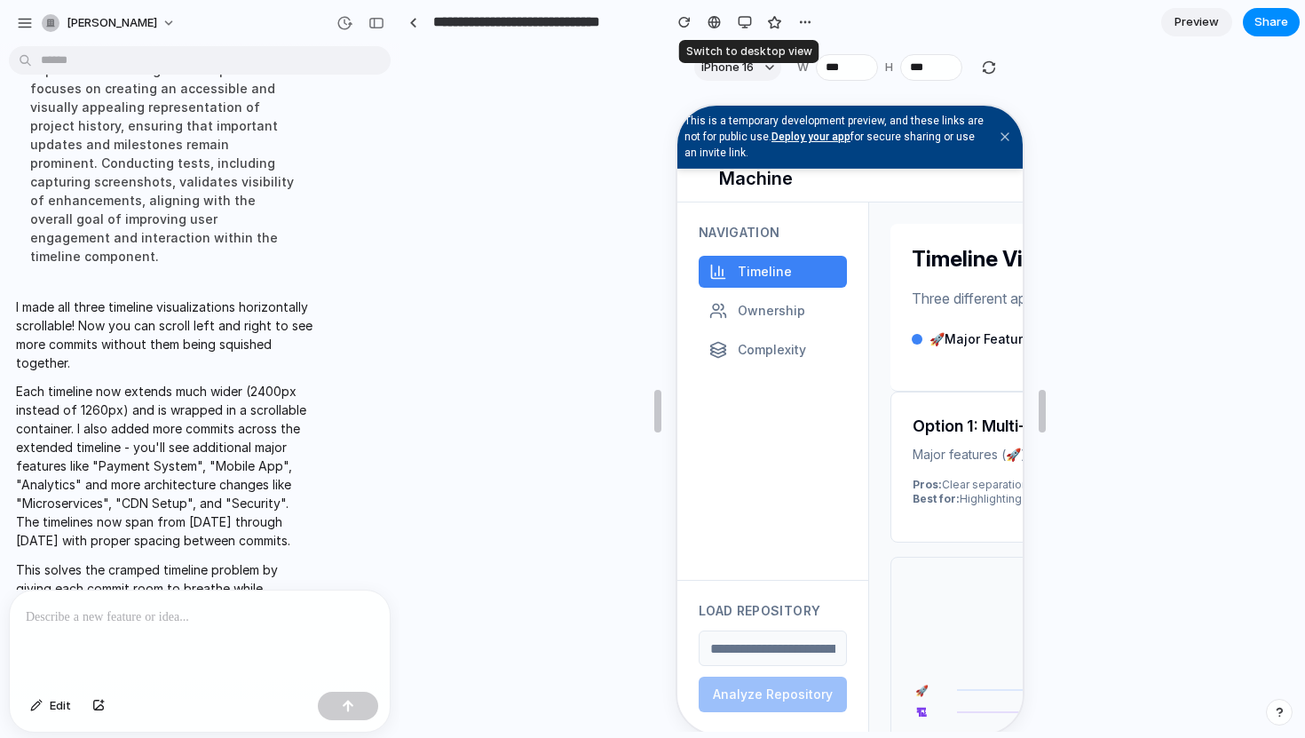
click at [743, 19] on div "button" at bounding box center [745, 22] width 14 height 14
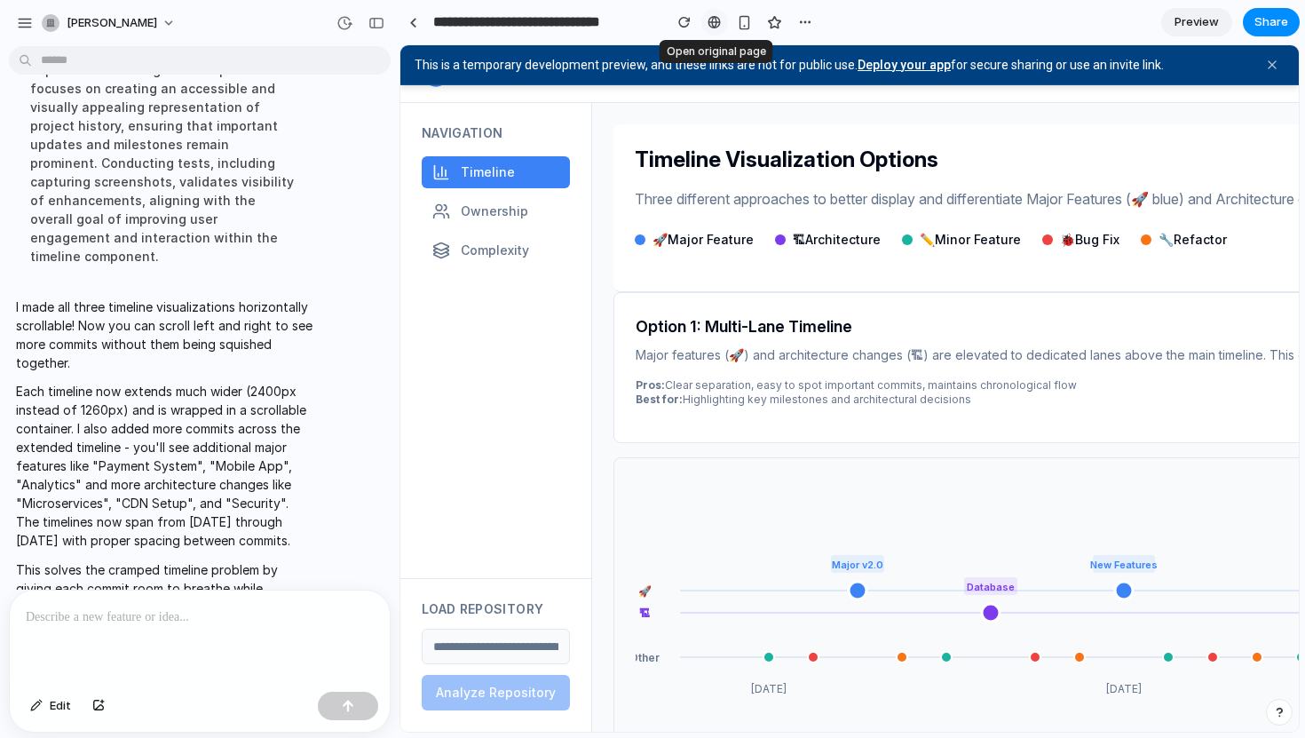
click at [718, 19] on div at bounding box center [713, 22] width 13 height 14
click at [1285, 708] on button "button" at bounding box center [1279, 711] width 27 height 27
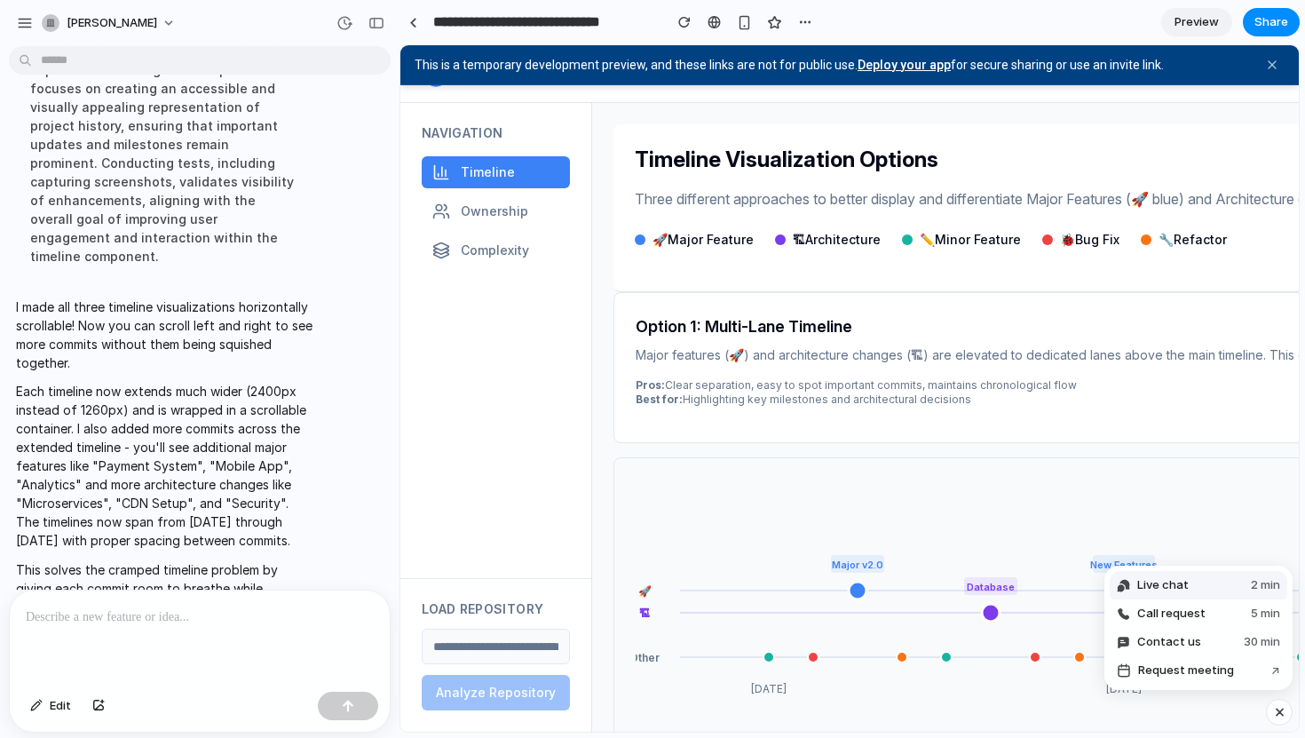
click at [1222, 578] on button "Live chat 2 min" at bounding box center [1198, 585] width 178 height 28
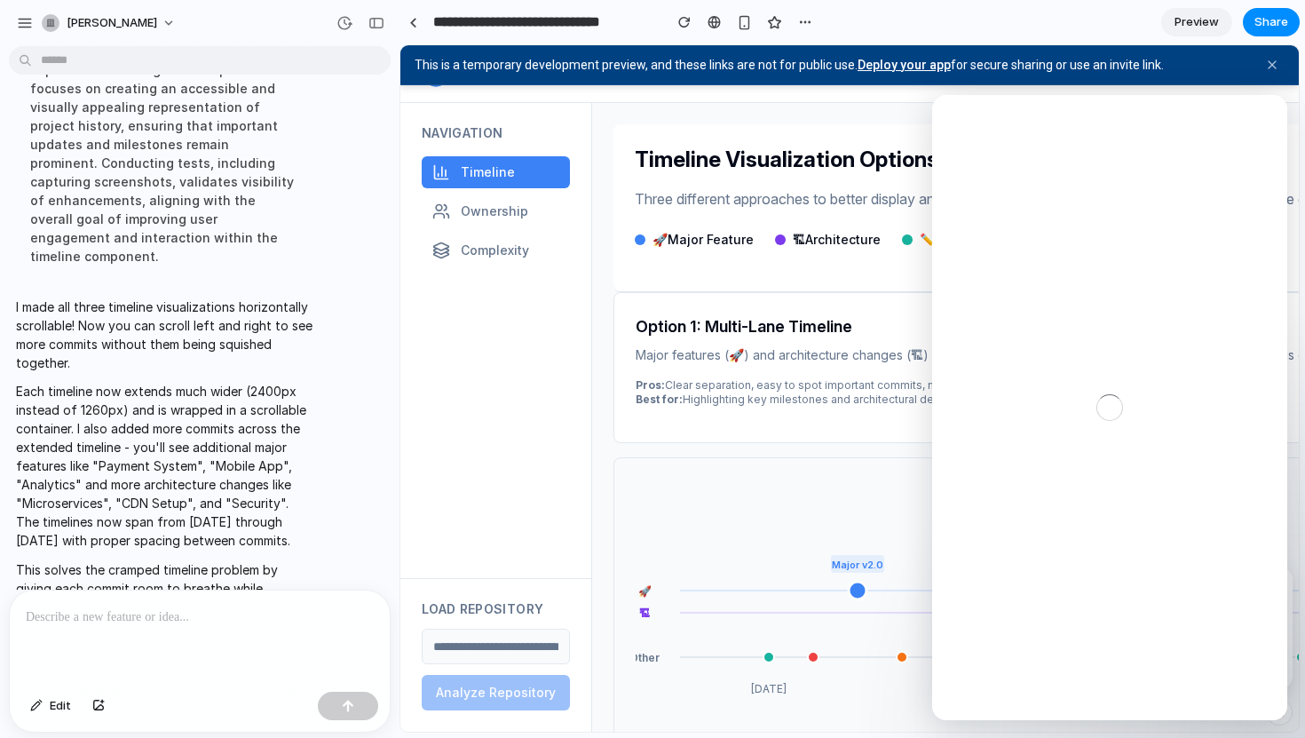
scroll to position [0, 0]
click at [1011, 652] on textarea "Message…" at bounding box center [1109, 654] width 325 height 30
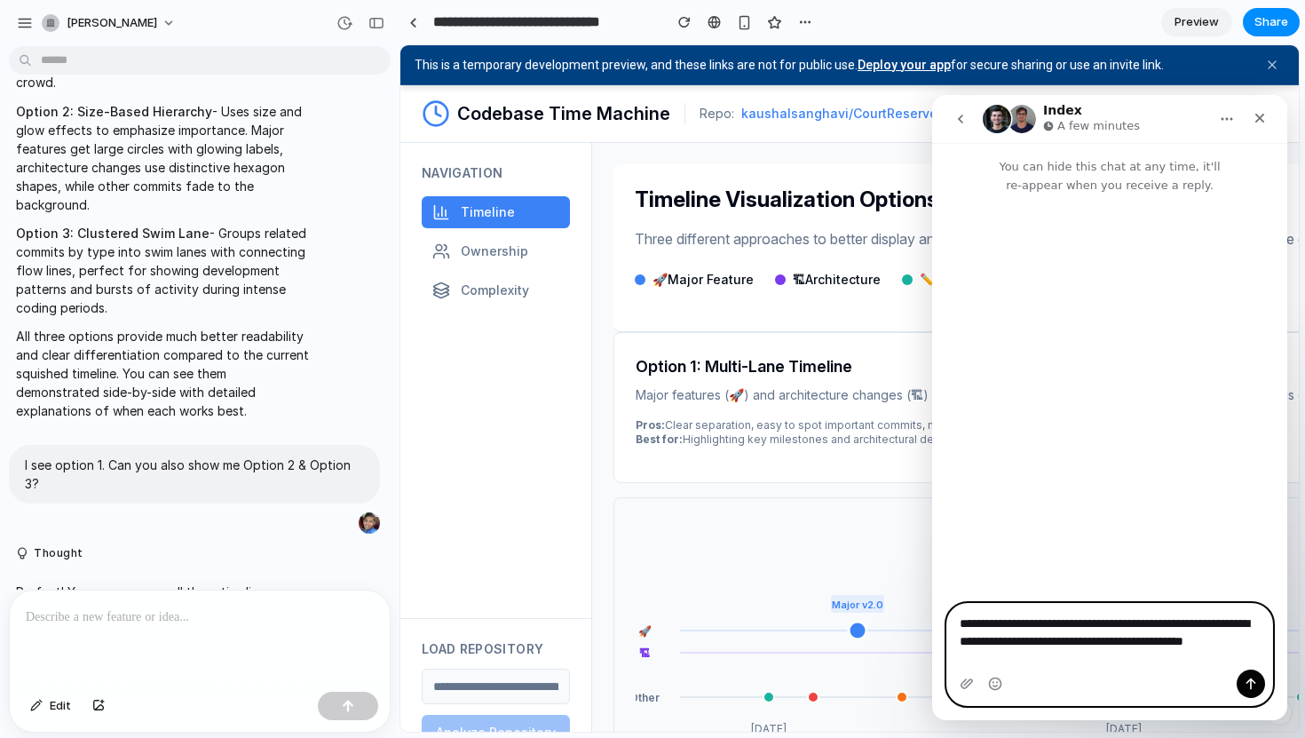
scroll to position [568, 0]
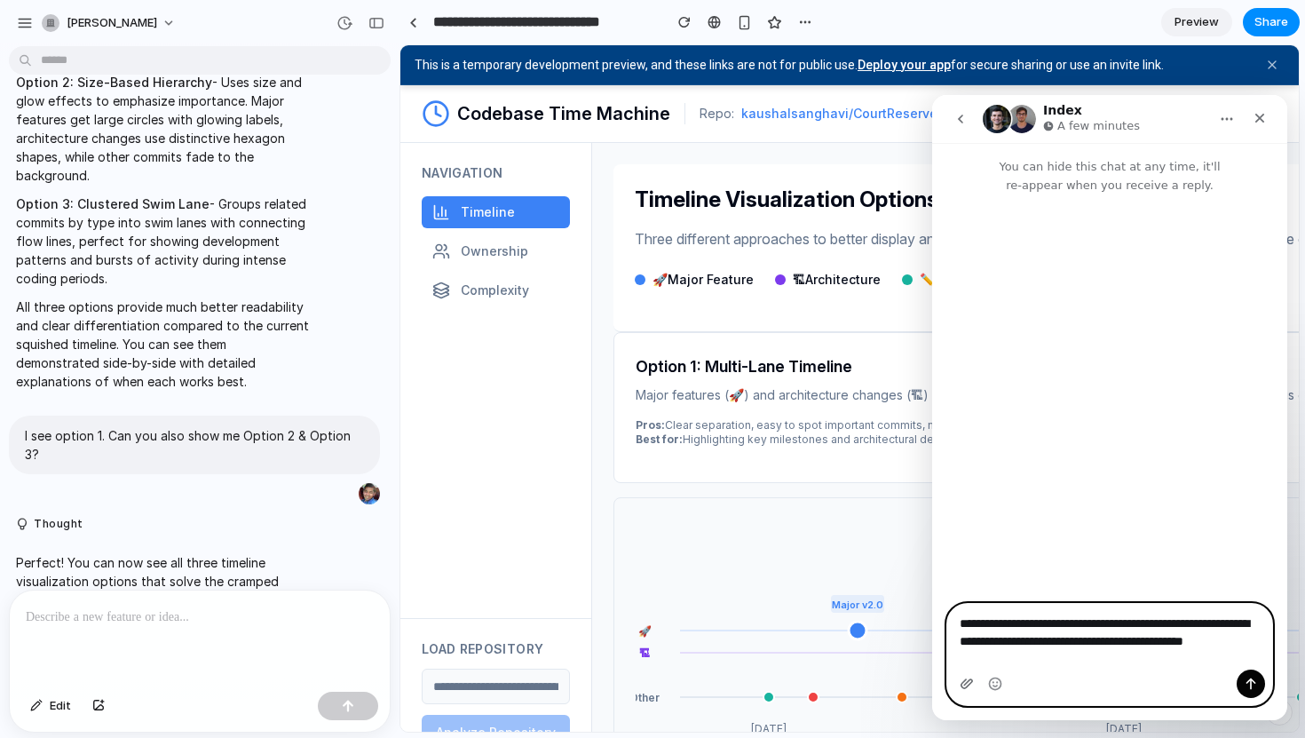
type textarea "**********"
click at [962, 676] on icon "Upload attachment" at bounding box center [966, 683] width 14 height 14
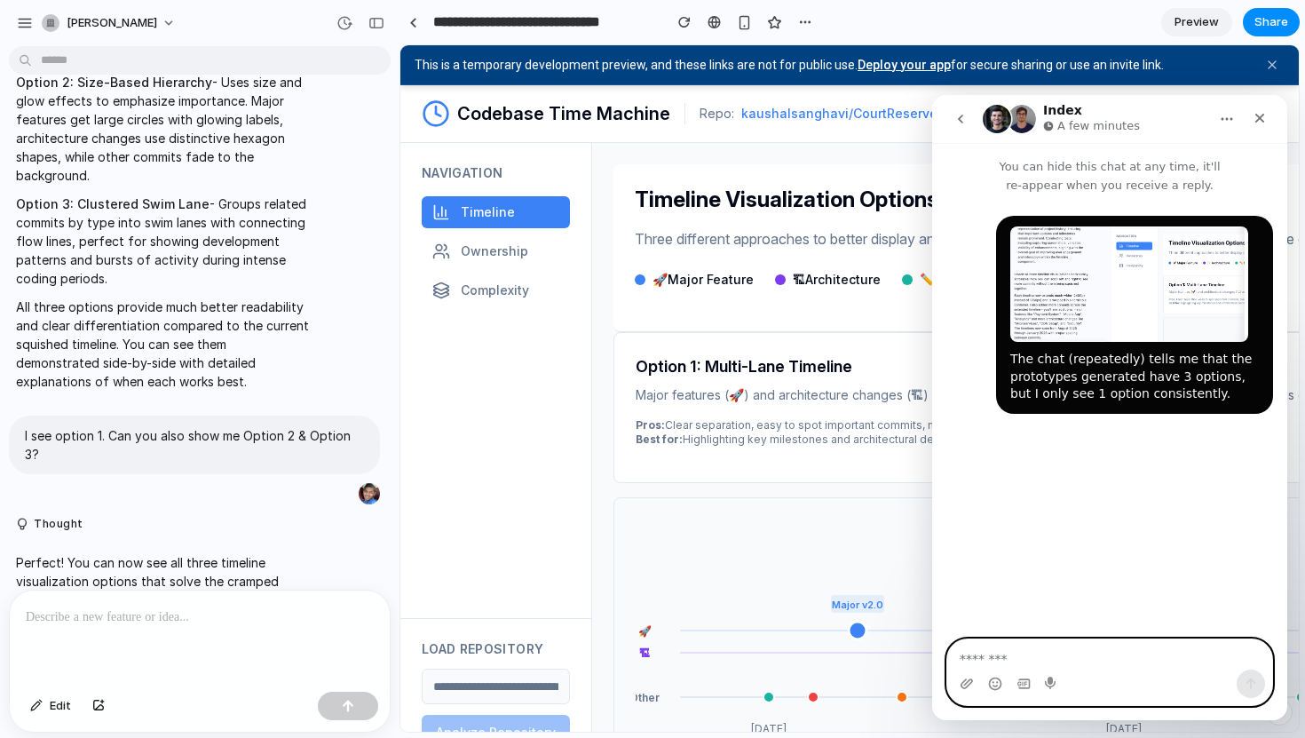
click at [985, 656] on textarea "Message…" at bounding box center [1109, 654] width 325 height 30
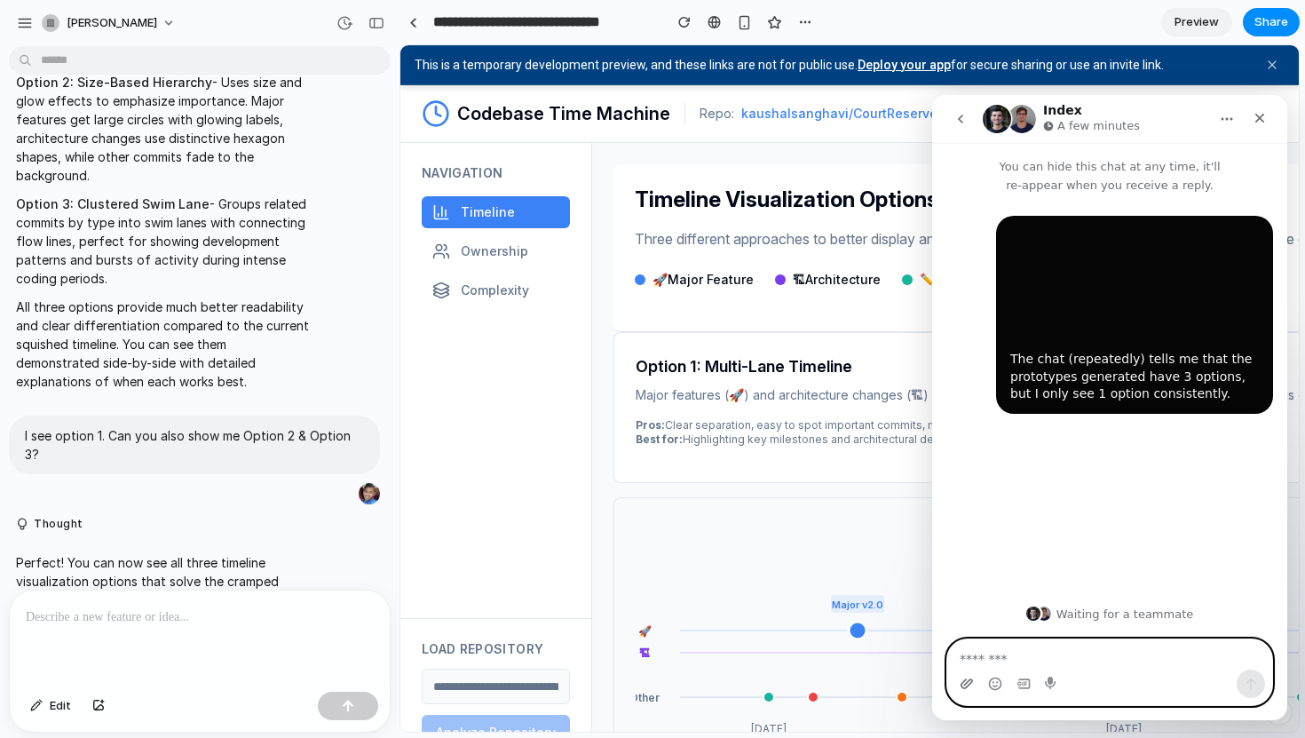
click at [962, 683] on icon "Upload attachment" at bounding box center [966, 683] width 14 height 14
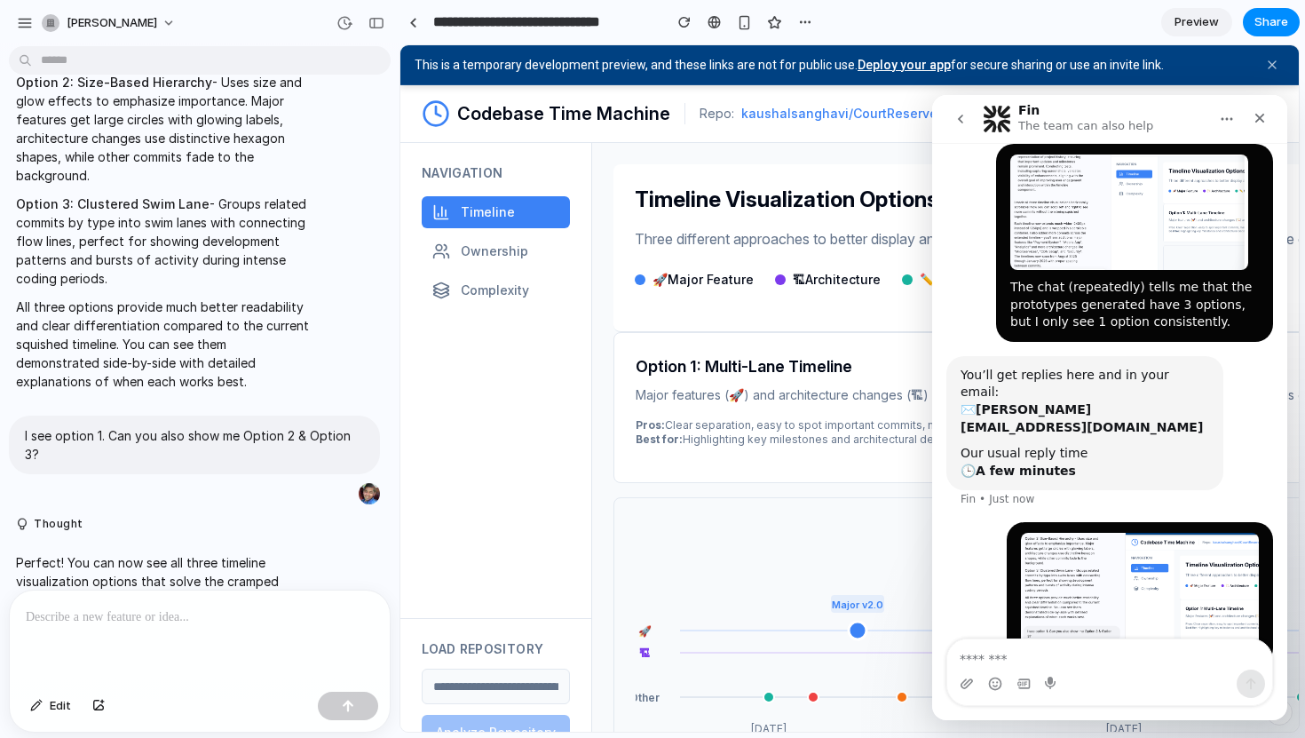
scroll to position [83, 0]
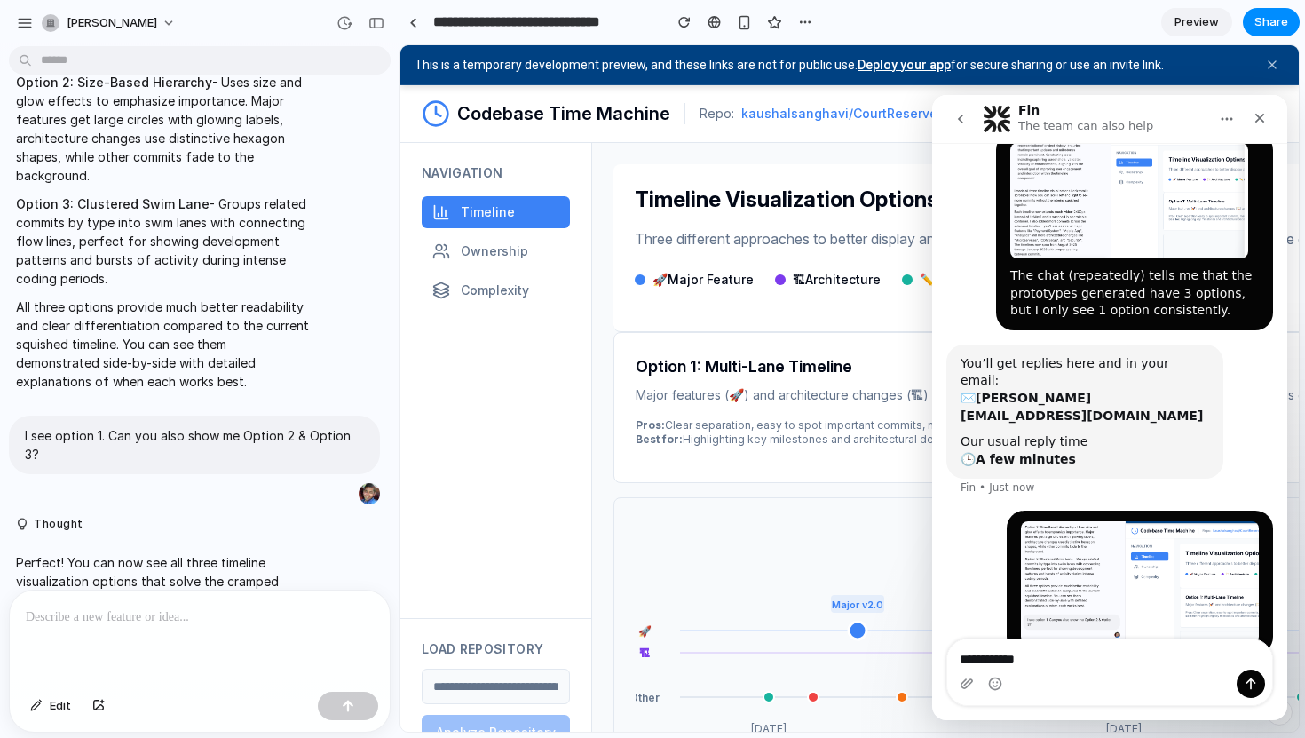
type textarea "**********"
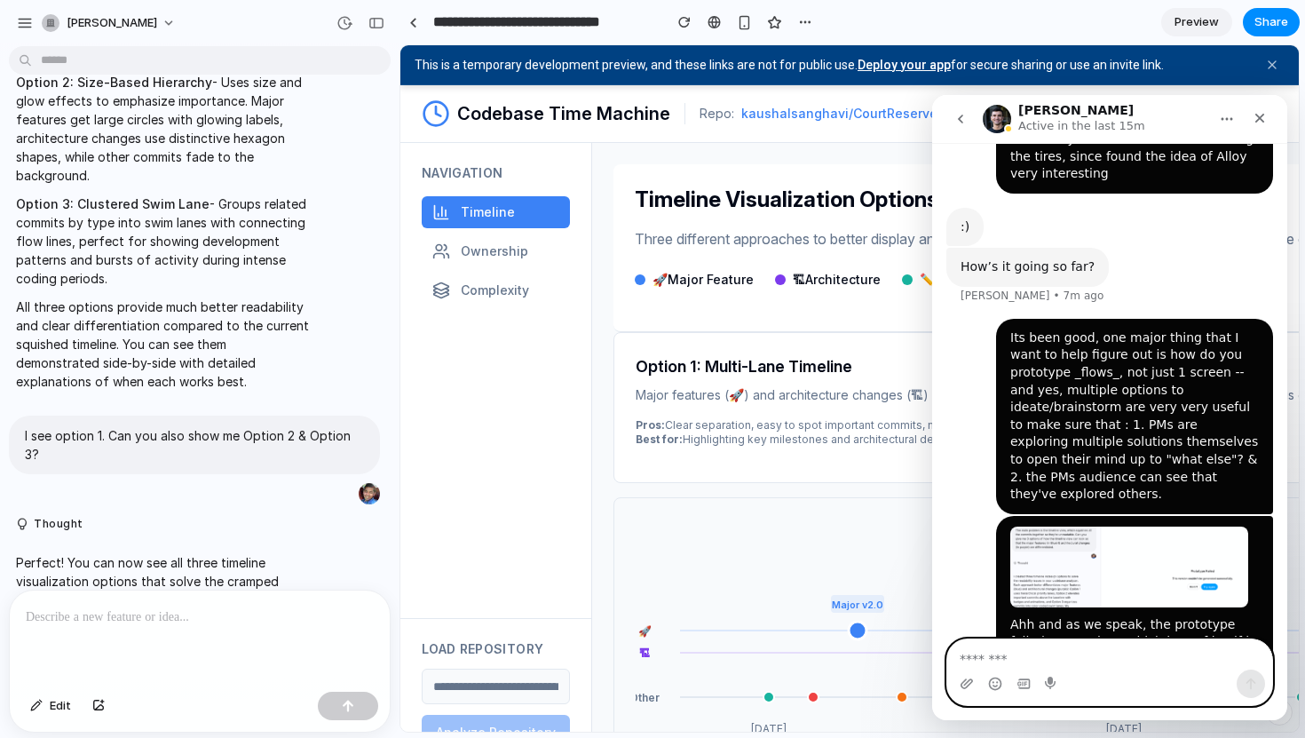
scroll to position [808, 0]
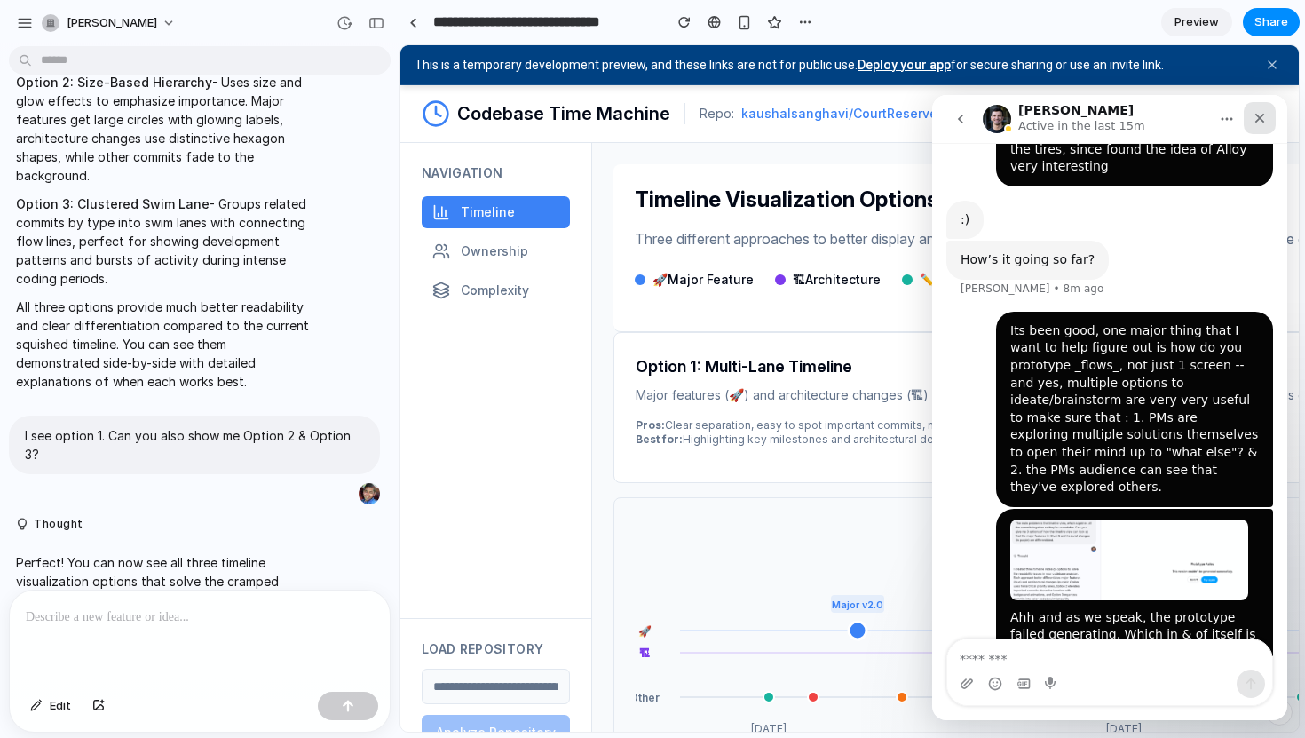
click at [1262, 123] on icon "Close" at bounding box center [1259, 118] width 14 height 14
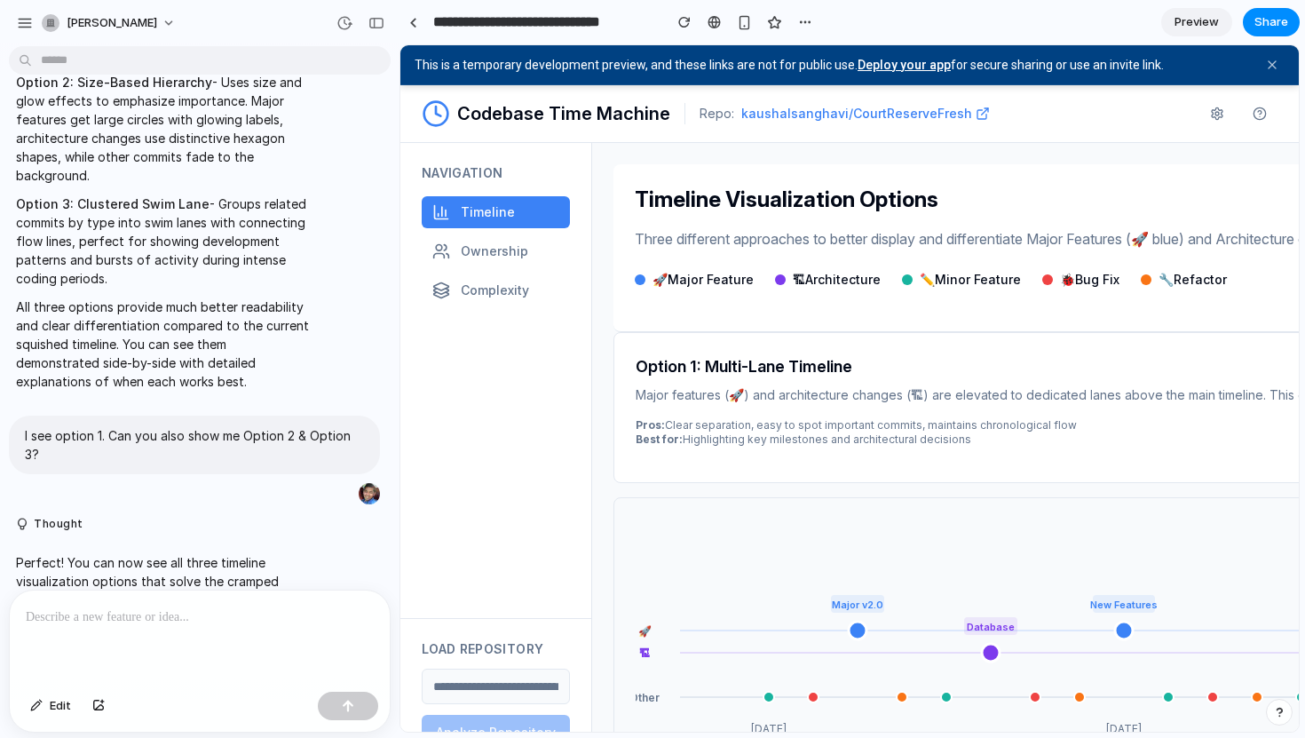
click at [122, 621] on p at bounding box center [200, 616] width 348 height 21
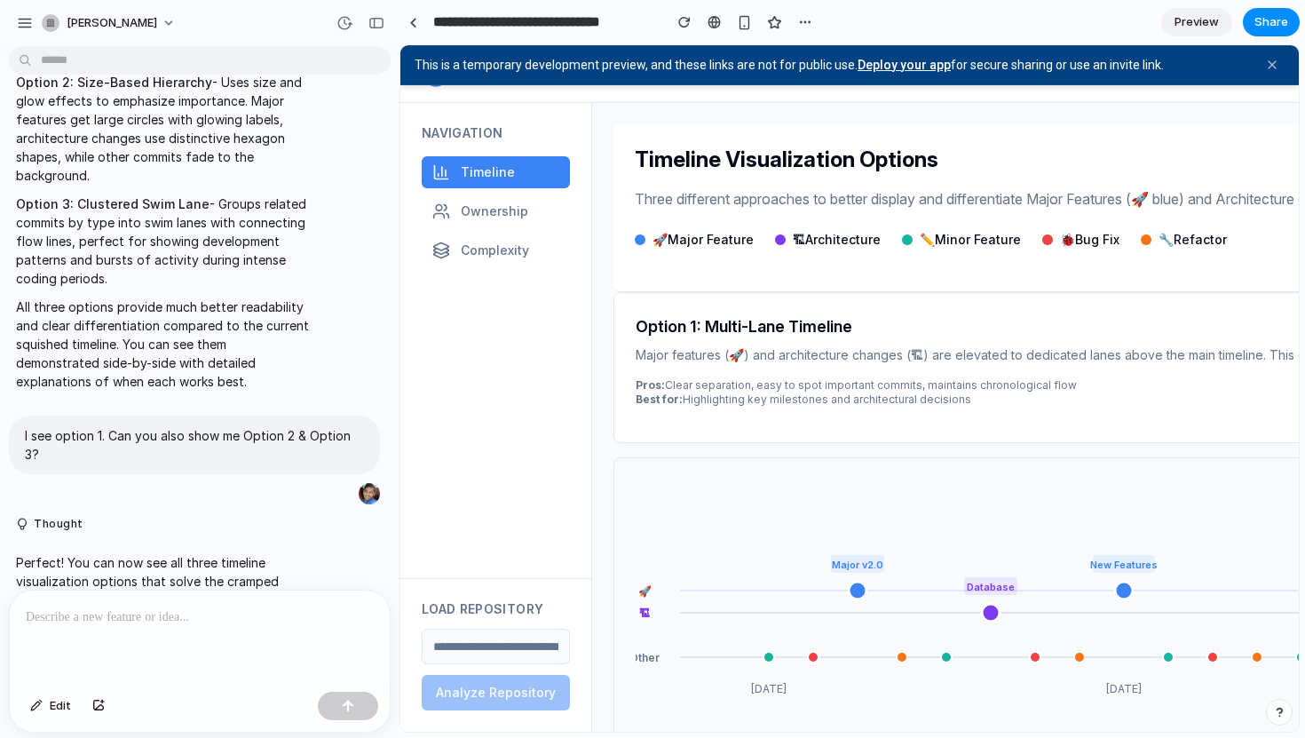
scroll to position [0, 0]
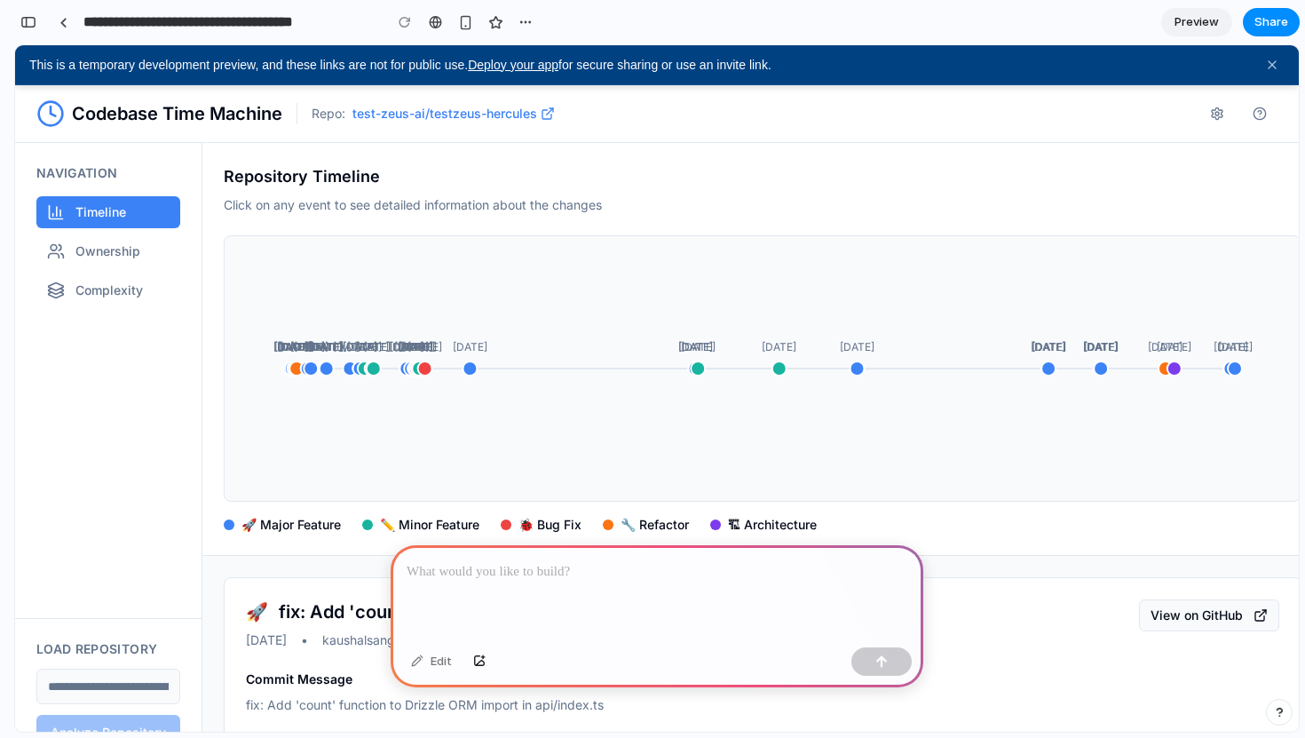
scroll to position [0, 16]
click at [545, 567] on p at bounding box center [656, 571] width 501 height 21
paste div
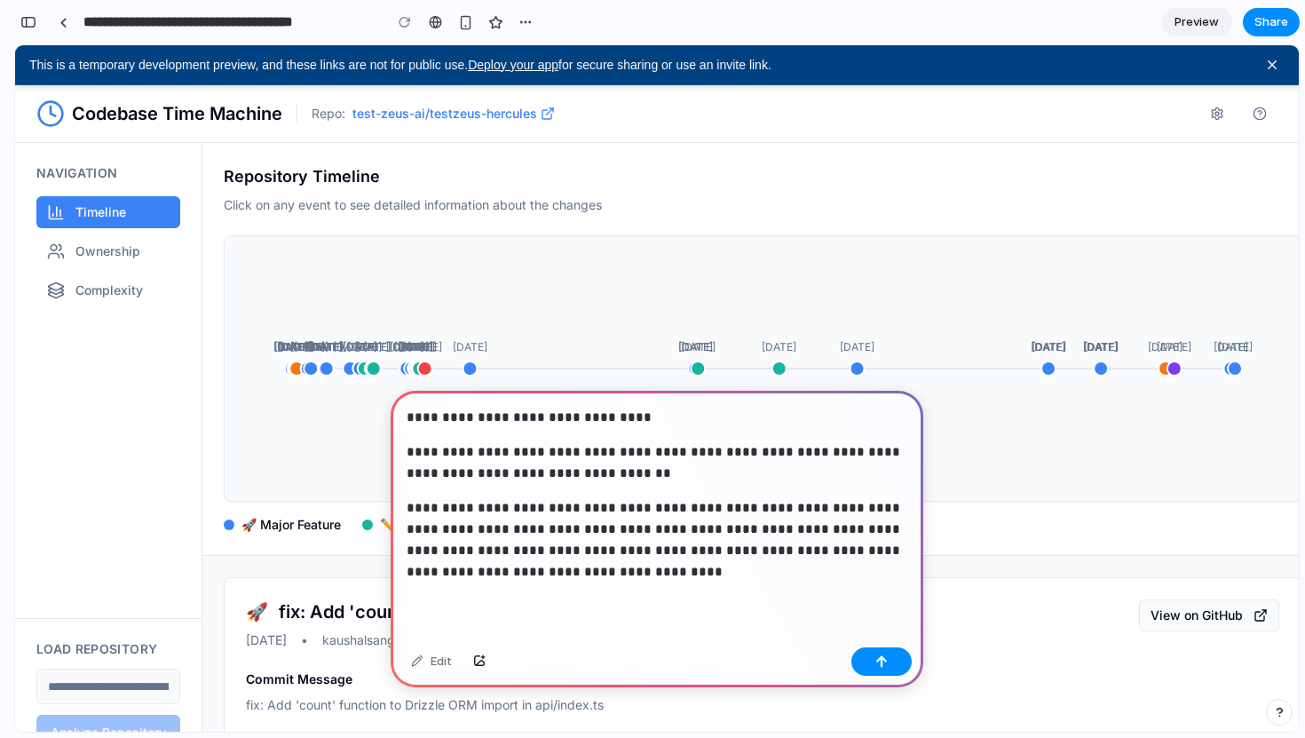
click at [1271, 67] on icon "Close banner" at bounding box center [1272, 65] width 15 height 15
click at [1259, 51] on button "Close banner" at bounding box center [1272, 64] width 26 height 26
click at [883, 673] on button "button" at bounding box center [881, 661] width 60 height 28
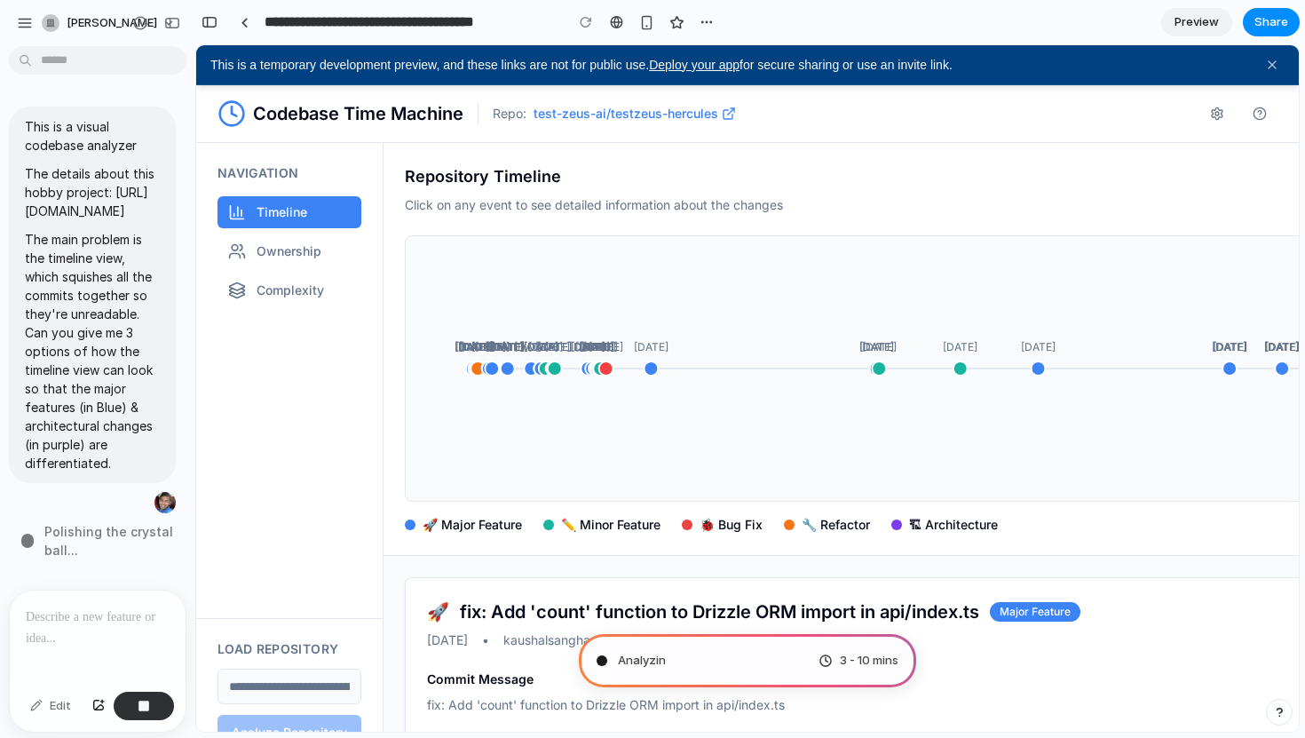
scroll to position [0, 0]
type input "**********"
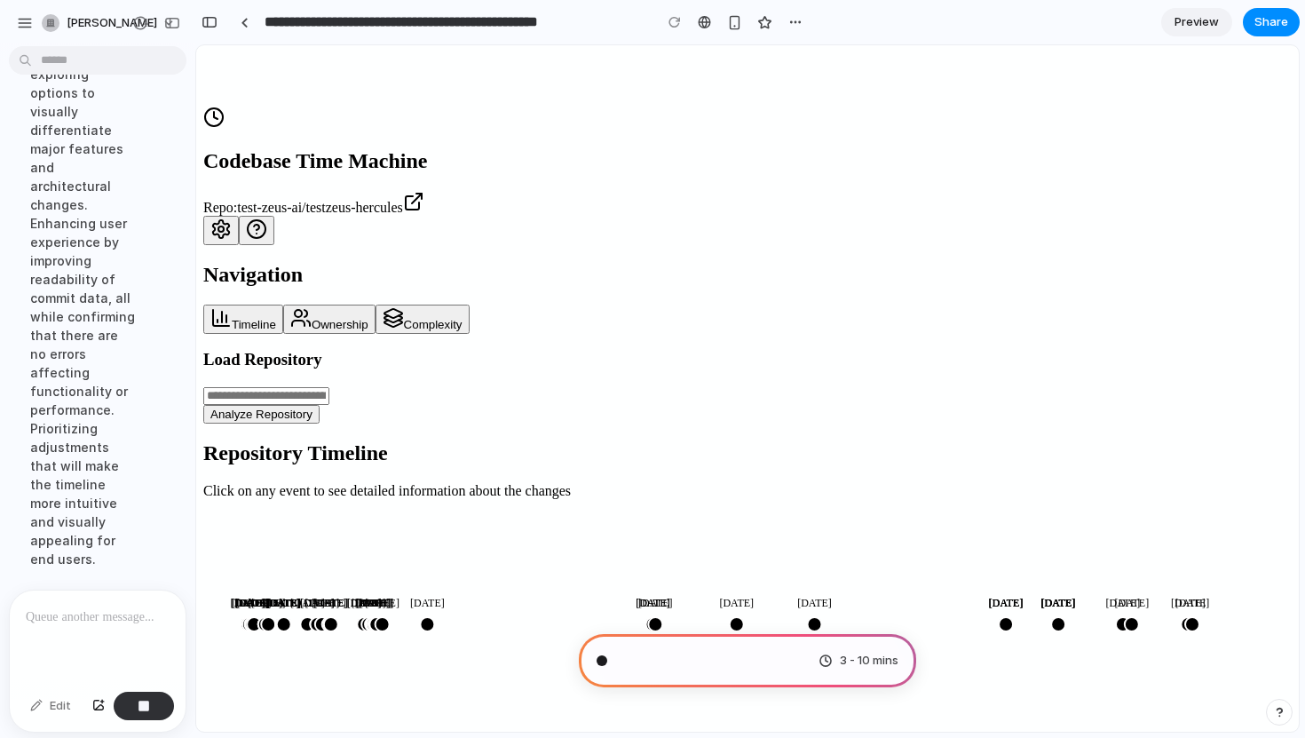
scroll to position [877, 0]
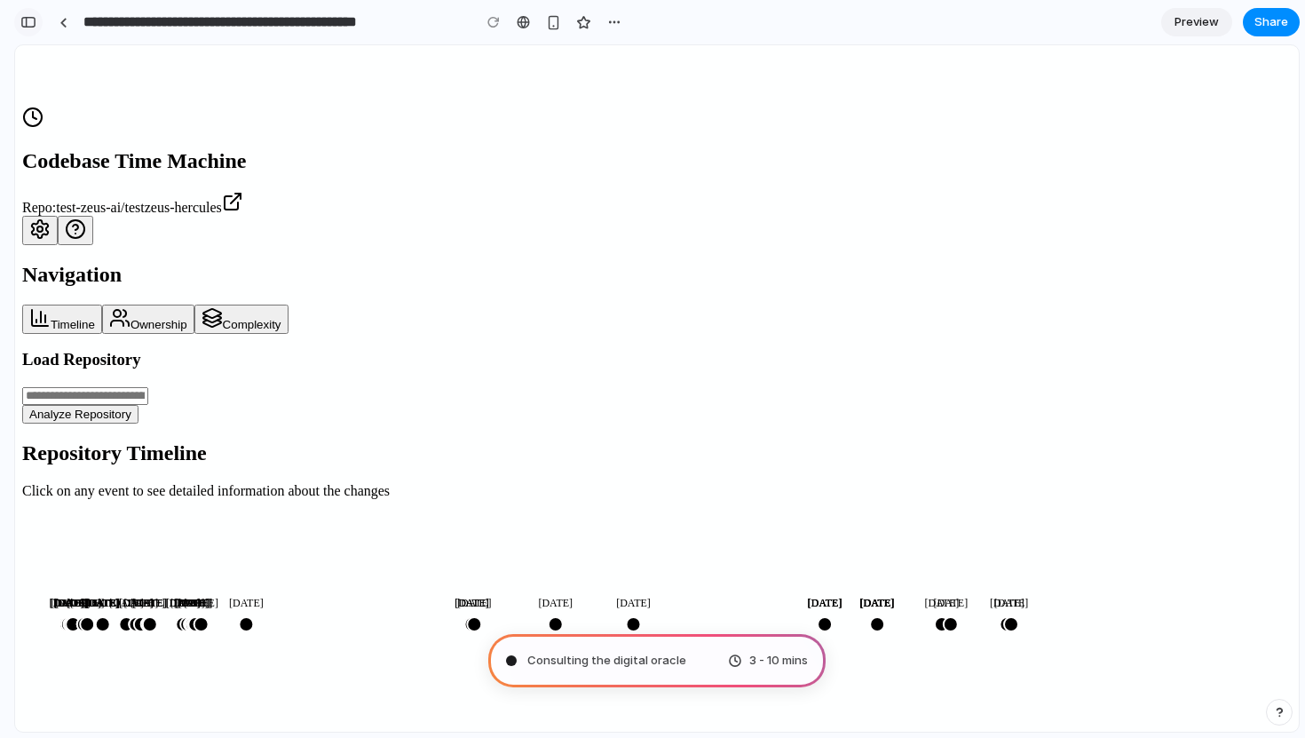
click at [28, 24] on div "button" at bounding box center [28, 22] width 16 height 12
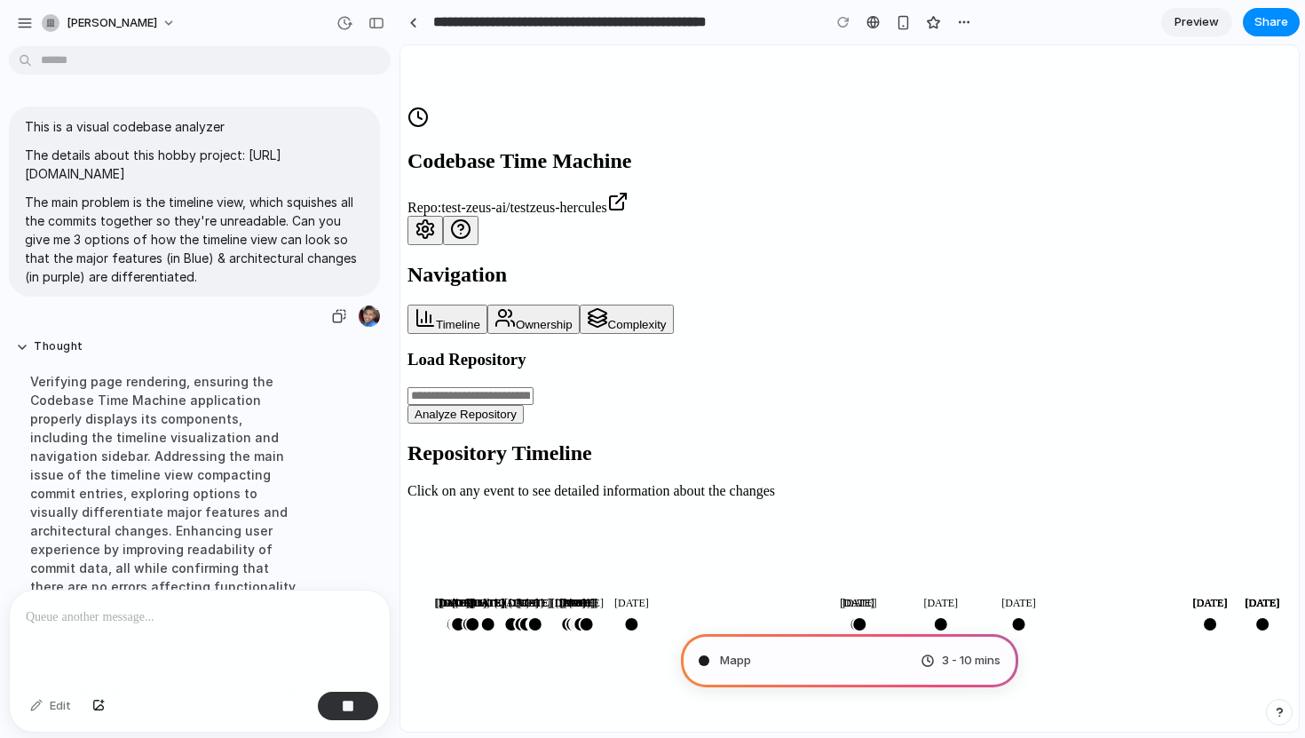
scroll to position [131, 0]
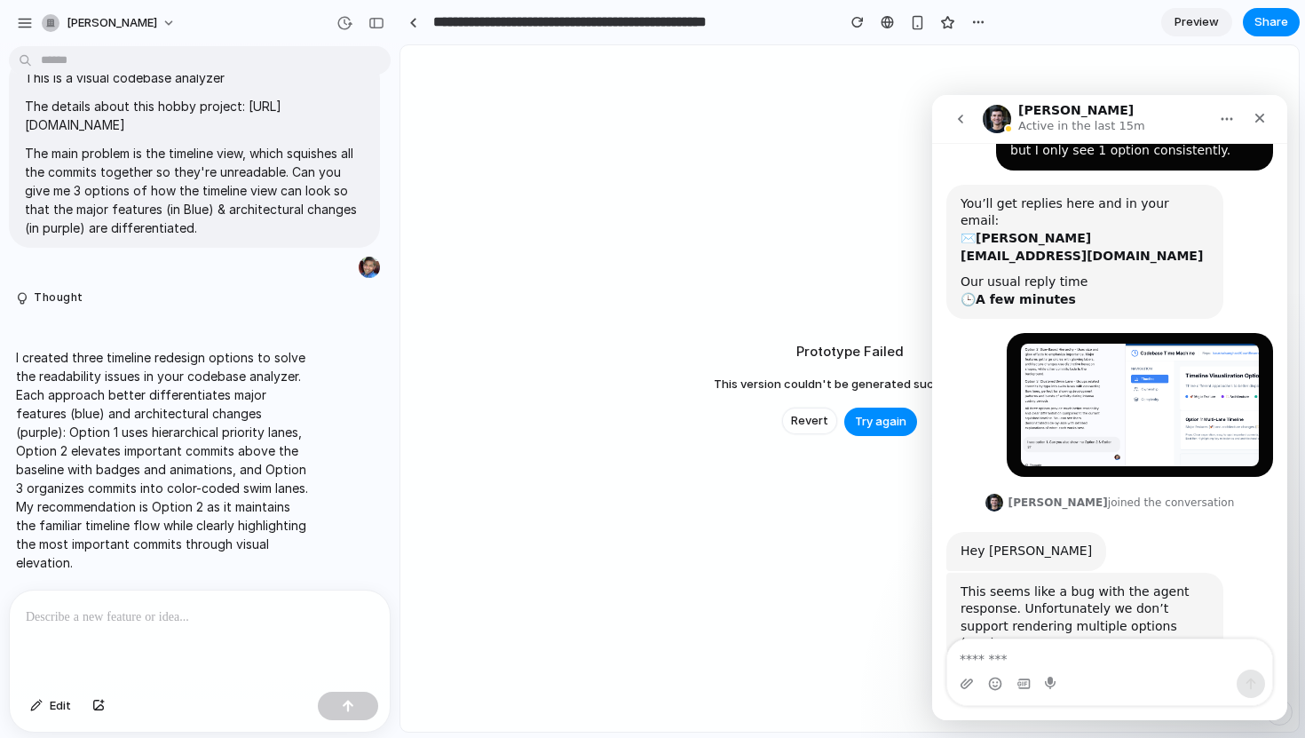
scroll to position [252, 0]
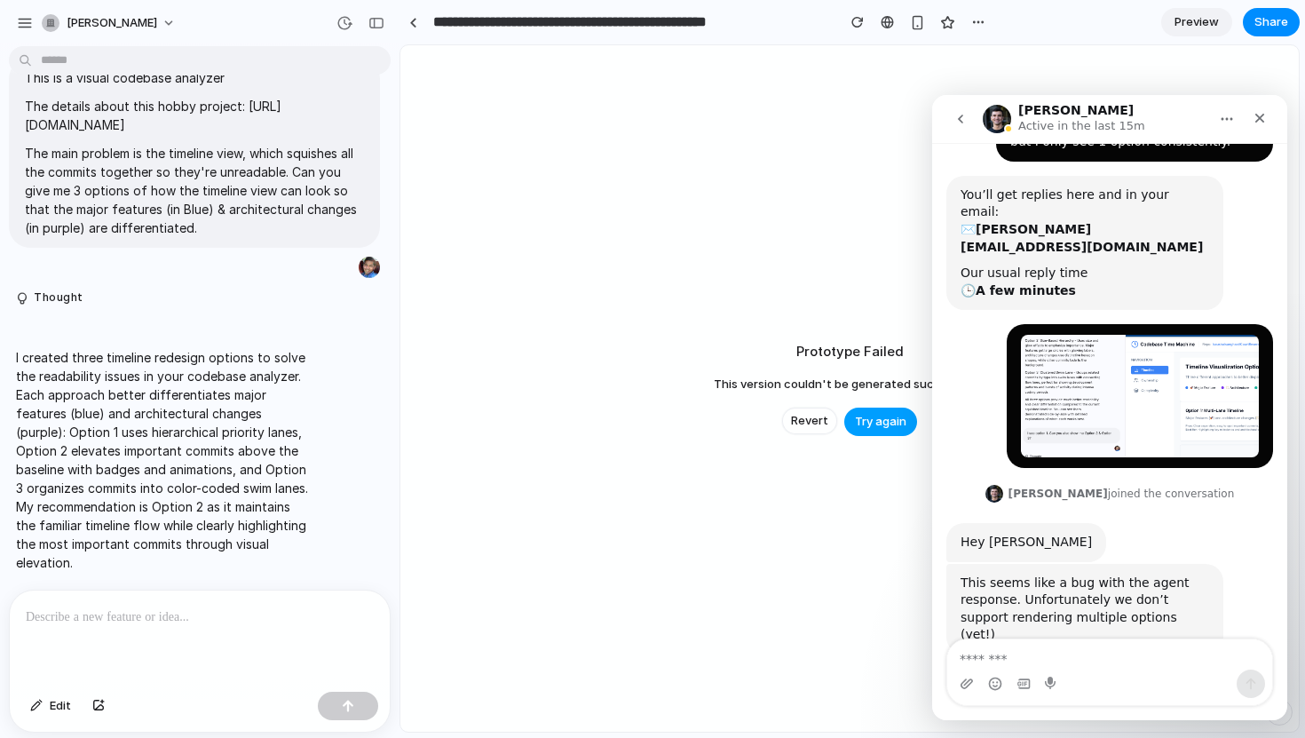
click at [892, 418] on span "Try again" at bounding box center [880, 422] width 51 height 18
click at [992, 651] on textarea "Message…" at bounding box center [1109, 654] width 325 height 30
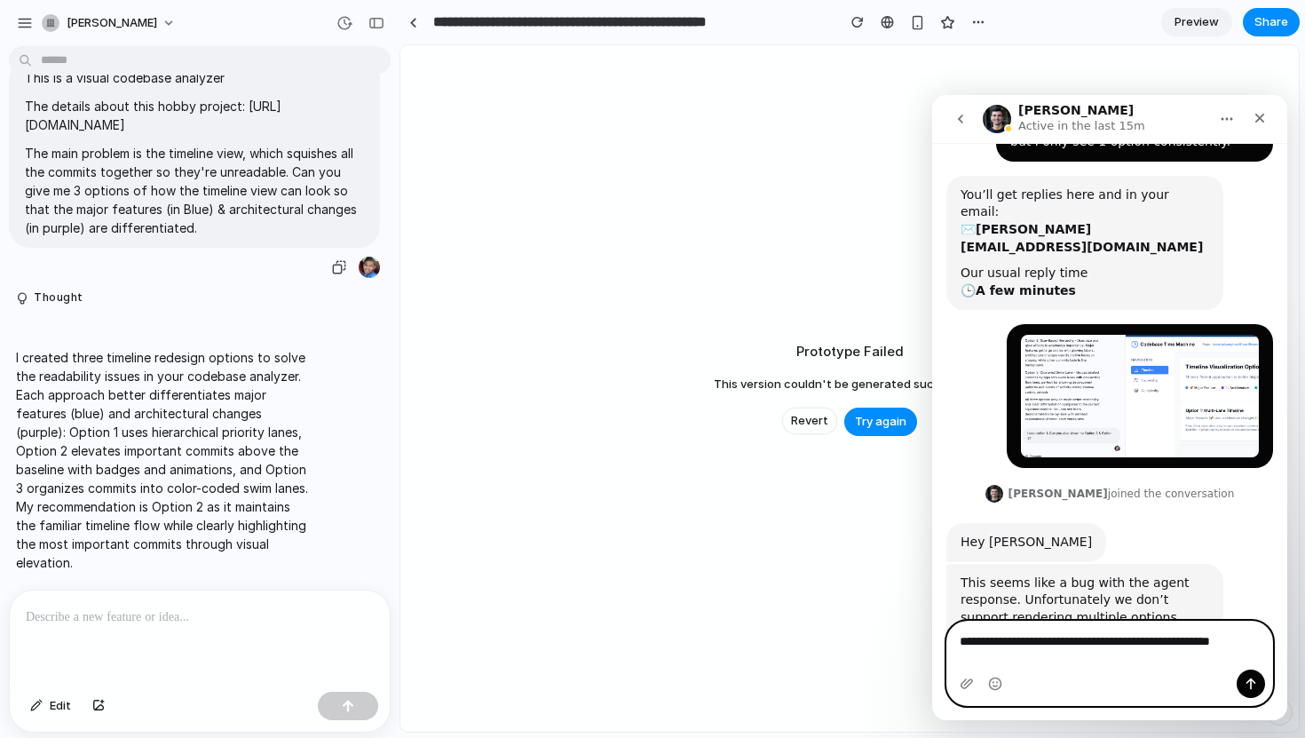
scroll to position [270, 0]
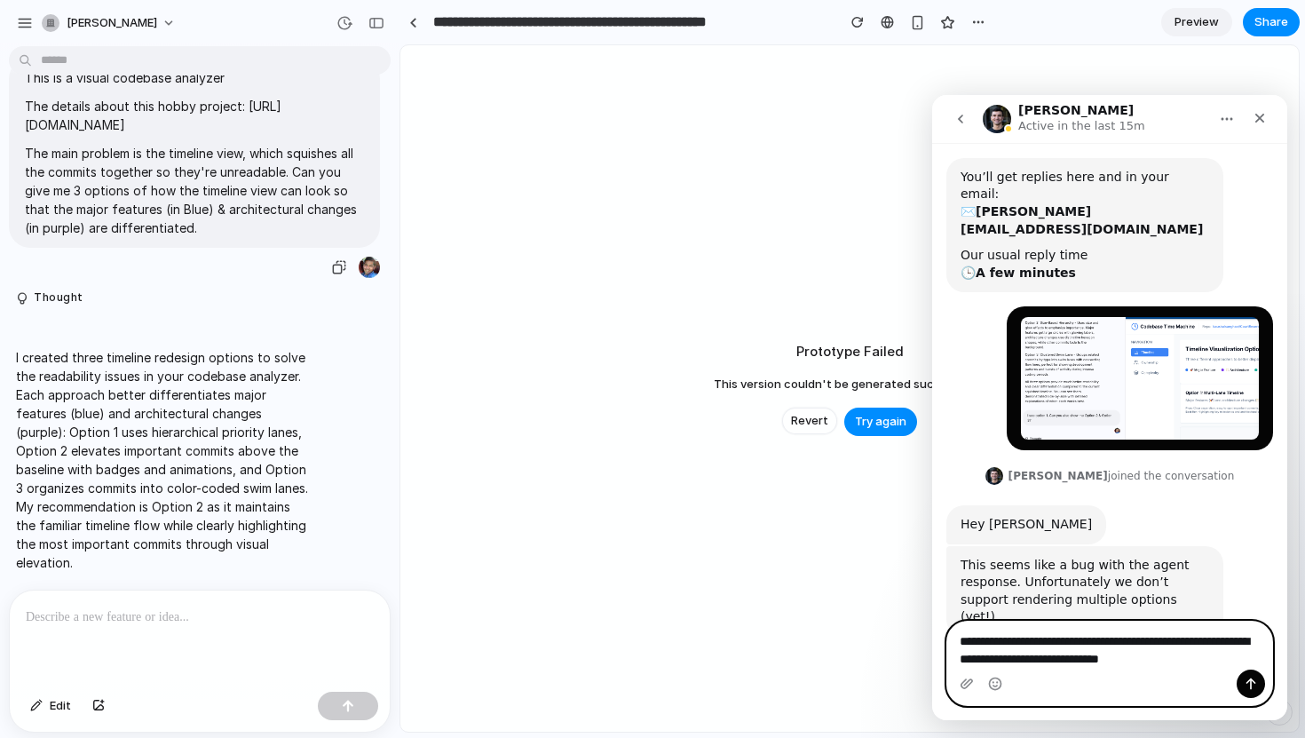
type textarea "**********"
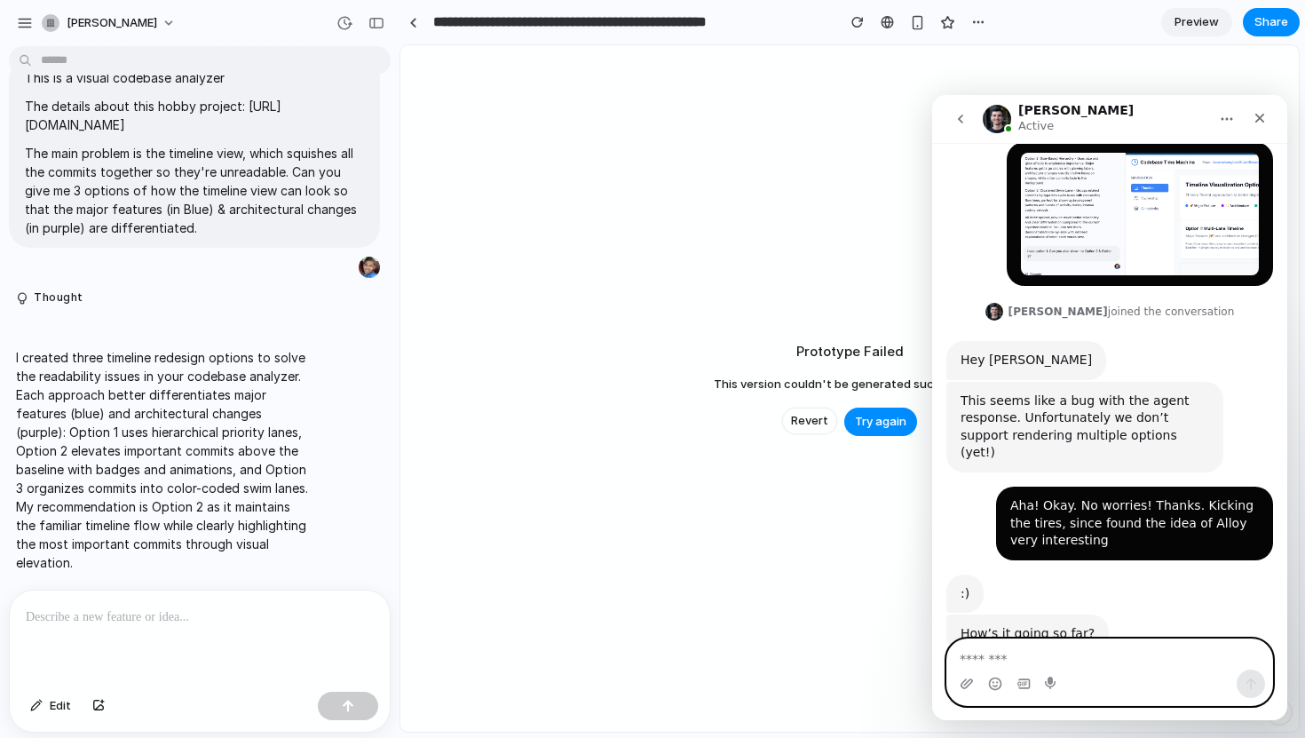
scroll to position [433, 0]
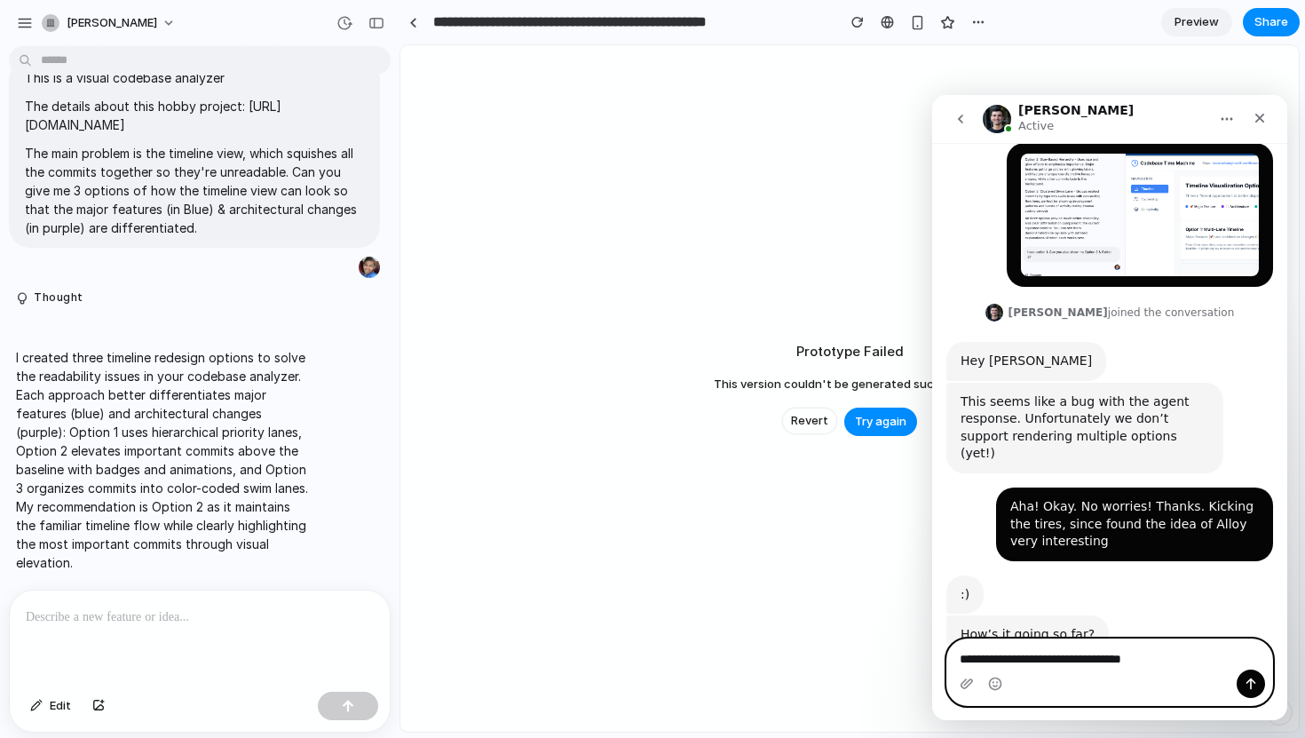
type textarea "**********"
click at [194, 631] on div at bounding box center [200, 637] width 380 height 94
click at [1177, 665] on textarea "**********" at bounding box center [1109, 654] width 325 height 30
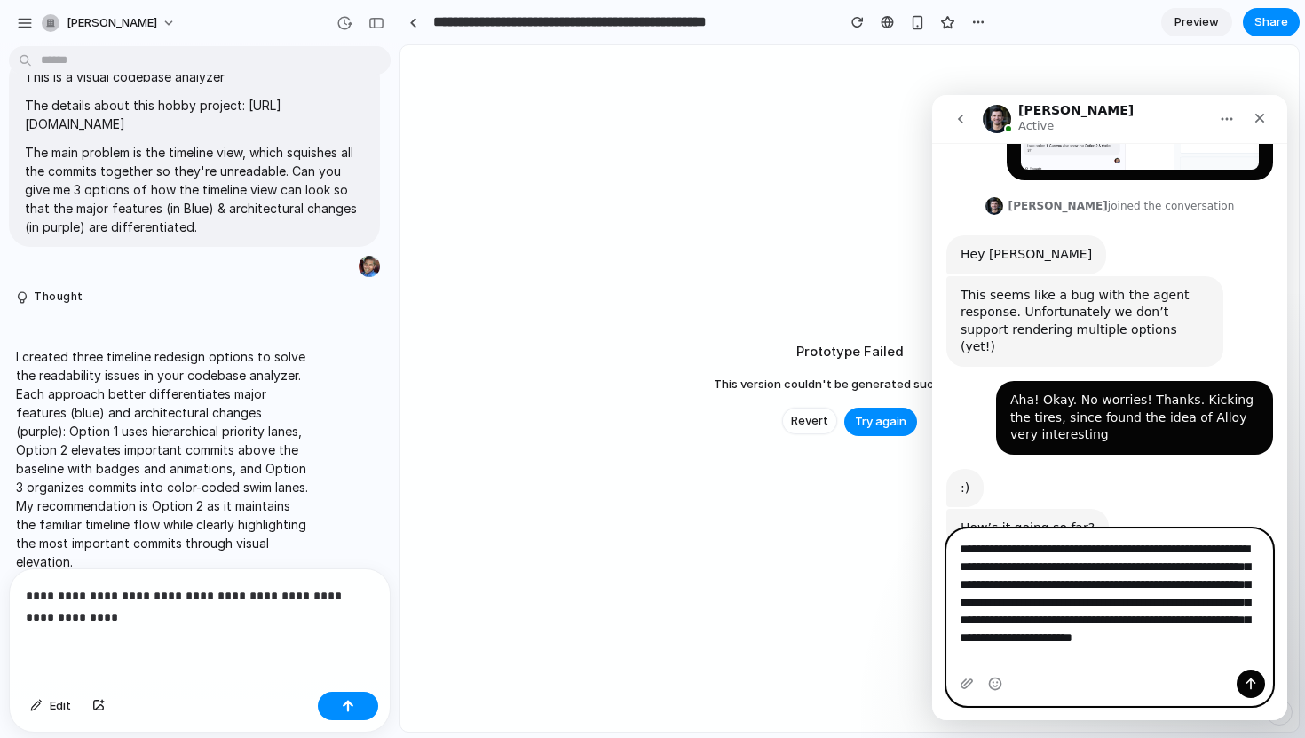
scroll to position [543, 0]
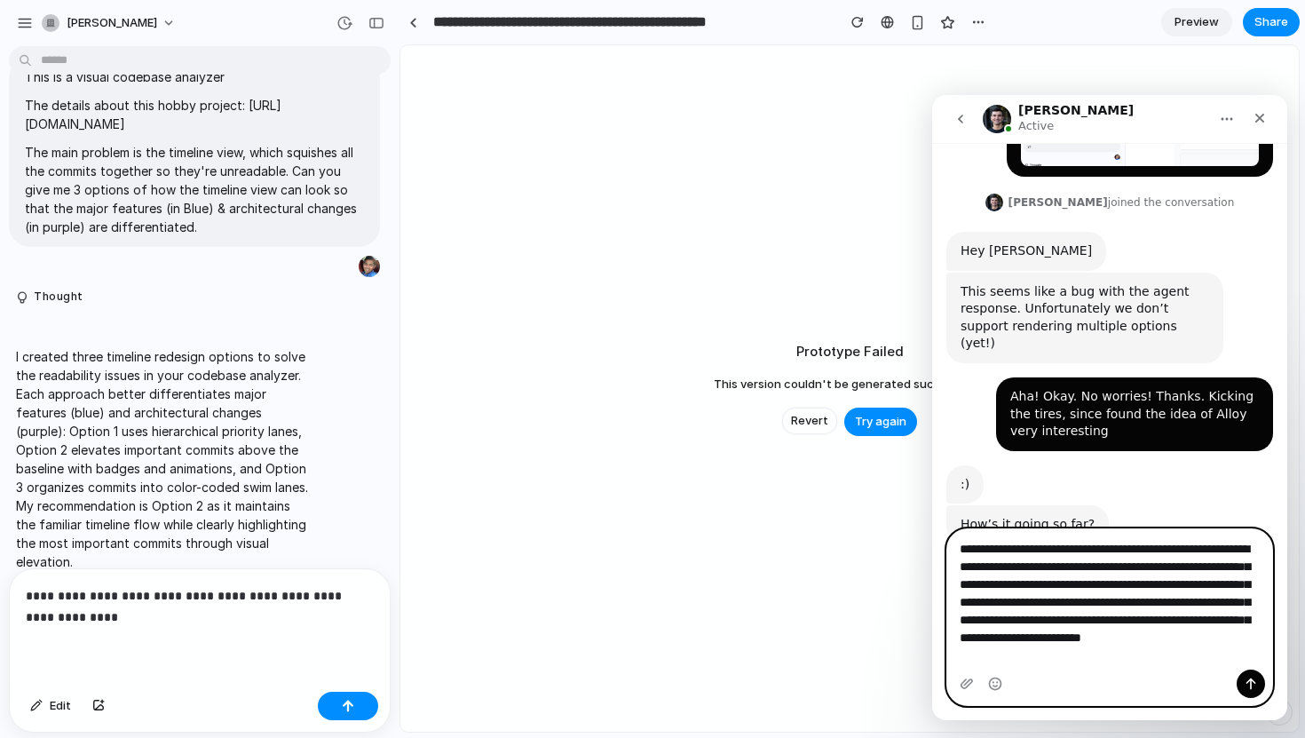
type textarea "**********"
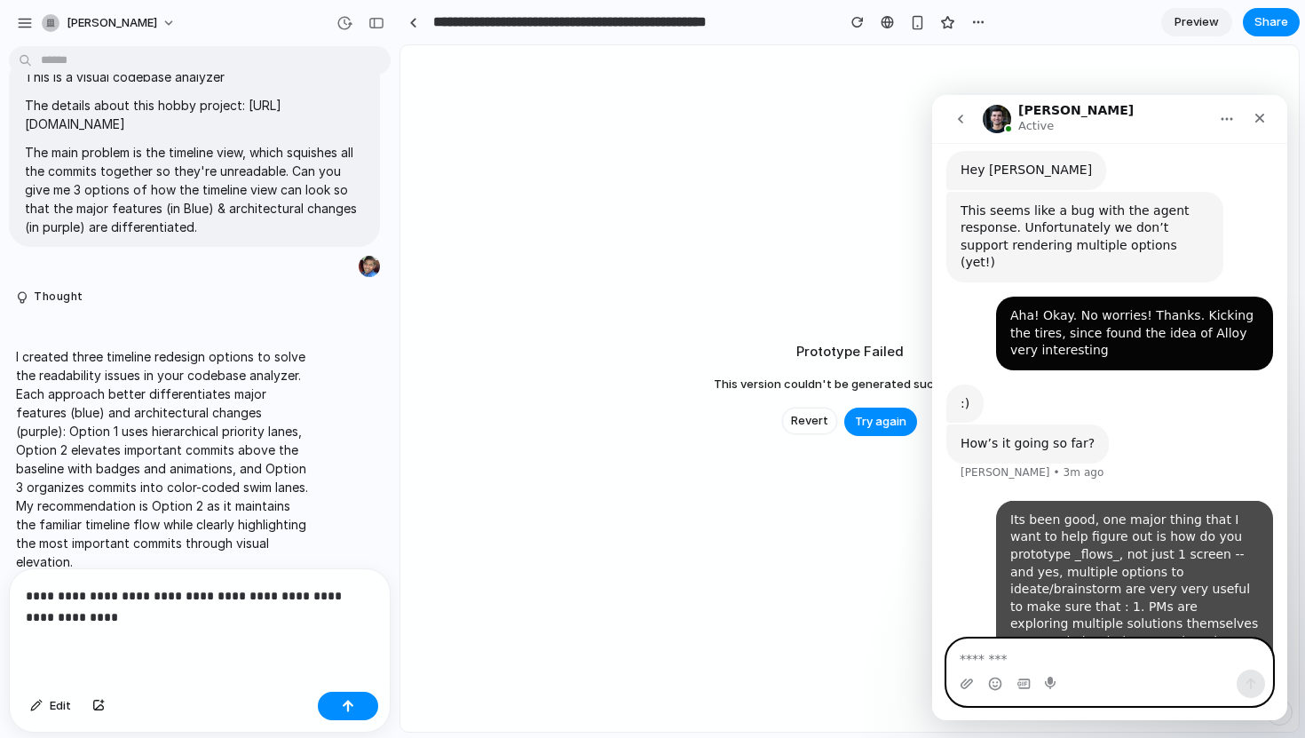
scroll to position [625, 0]
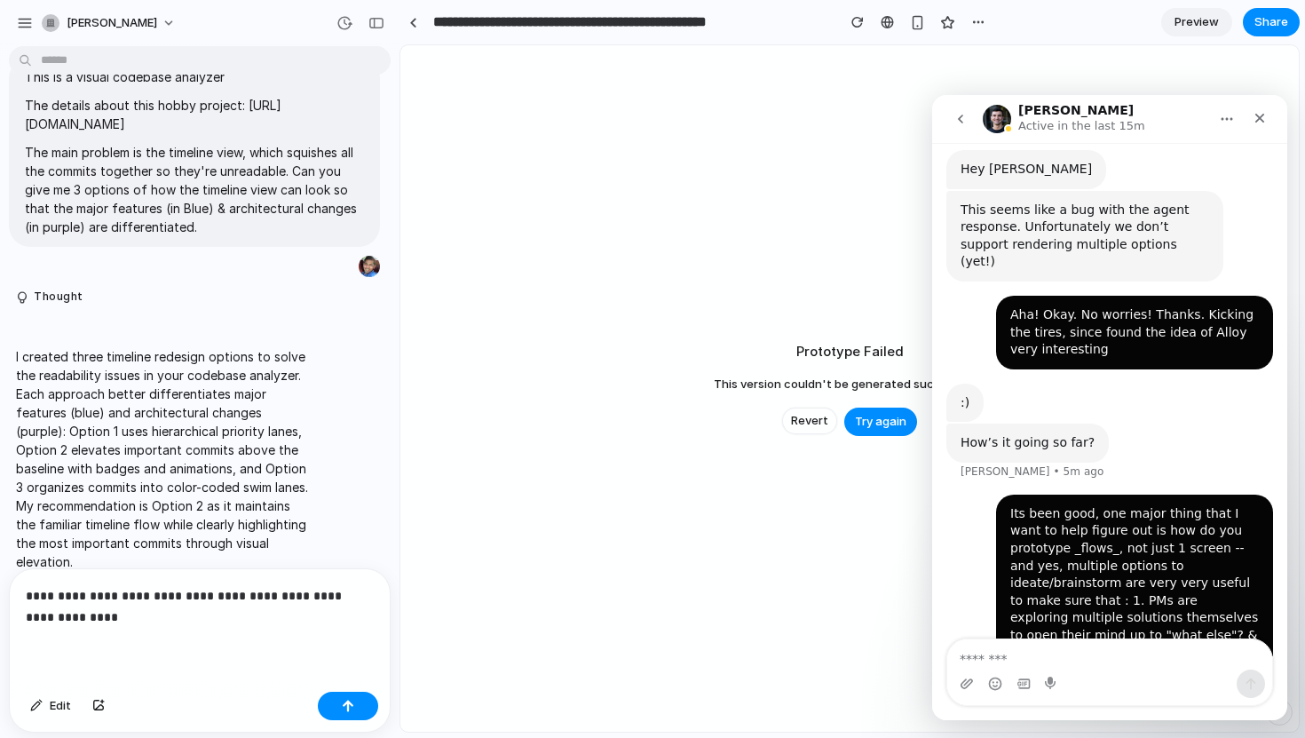
click at [206, 633] on div "**********" at bounding box center [200, 626] width 380 height 115
click at [870, 421] on span "Try again" at bounding box center [880, 422] width 51 height 18
click at [837, 485] on div "Prototype Failed This version couldn't be generated successfully. Revert Try ag…" at bounding box center [849, 388] width 898 height 686
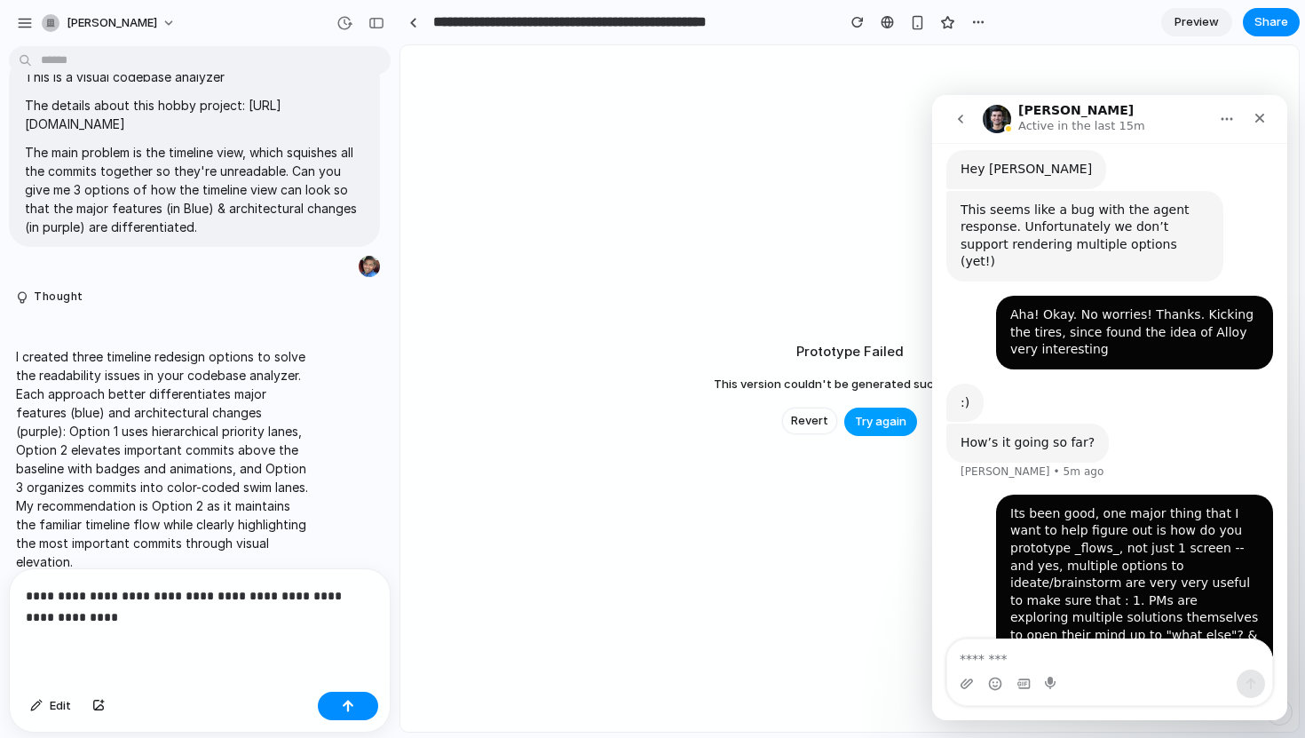
click at [872, 420] on span "Try again" at bounding box center [880, 422] width 51 height 18
click at [766, 312] on div "Prototype Failed This version couldn't be generated successfully. Revert Try ag…" at bounding box center [849, 388] width 898 height 686
click at [1263, 115] on icon "Close" at bounding box center [1259, 118] width 14 height 14
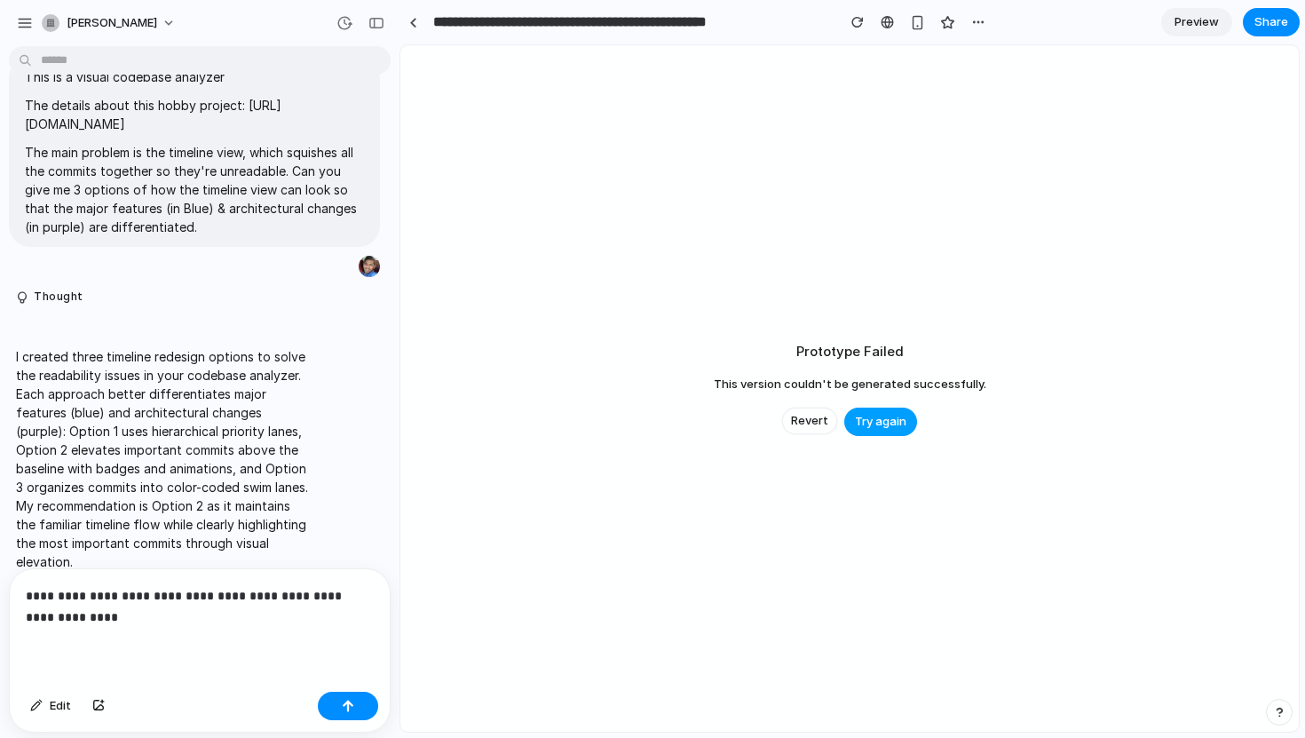
click at [886, 423] on span "Try again" at bounding box center [880, 422] width 51 height 18
click at [1285, 708] on button "button" at bounding box center [1279, 711] width 27 height 27
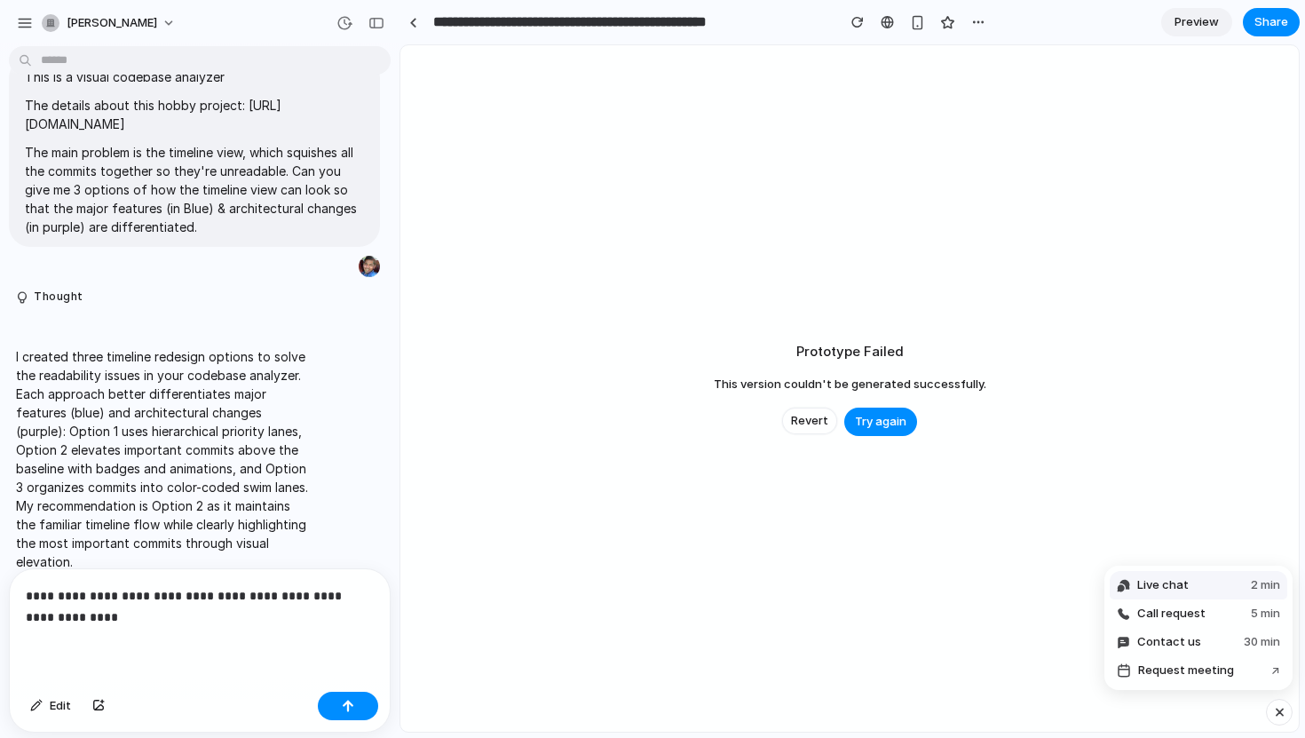
click at [1176, 580] on span "Live chat" at bounding box center [1162, 585] width 51 height 18
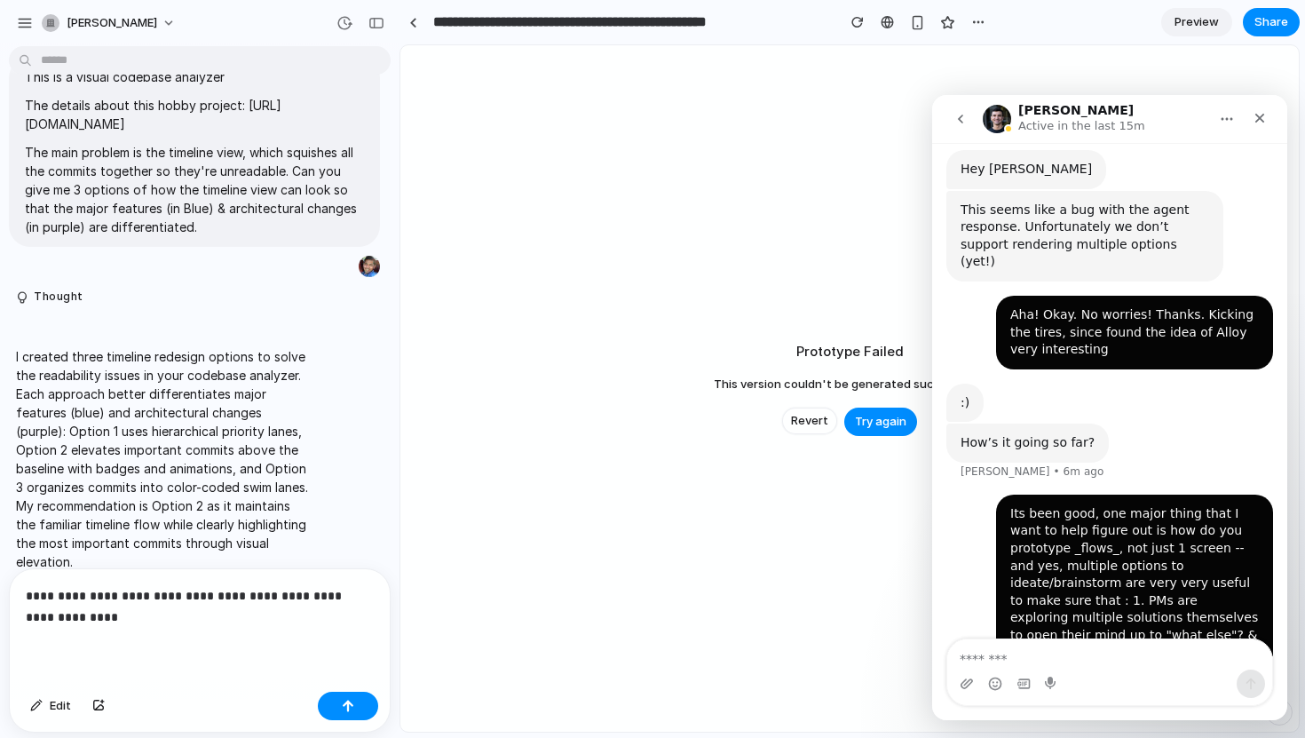
click at [1014, 647] on textarea "Message…" at bounding box center [1109, 654] width 325 height 30
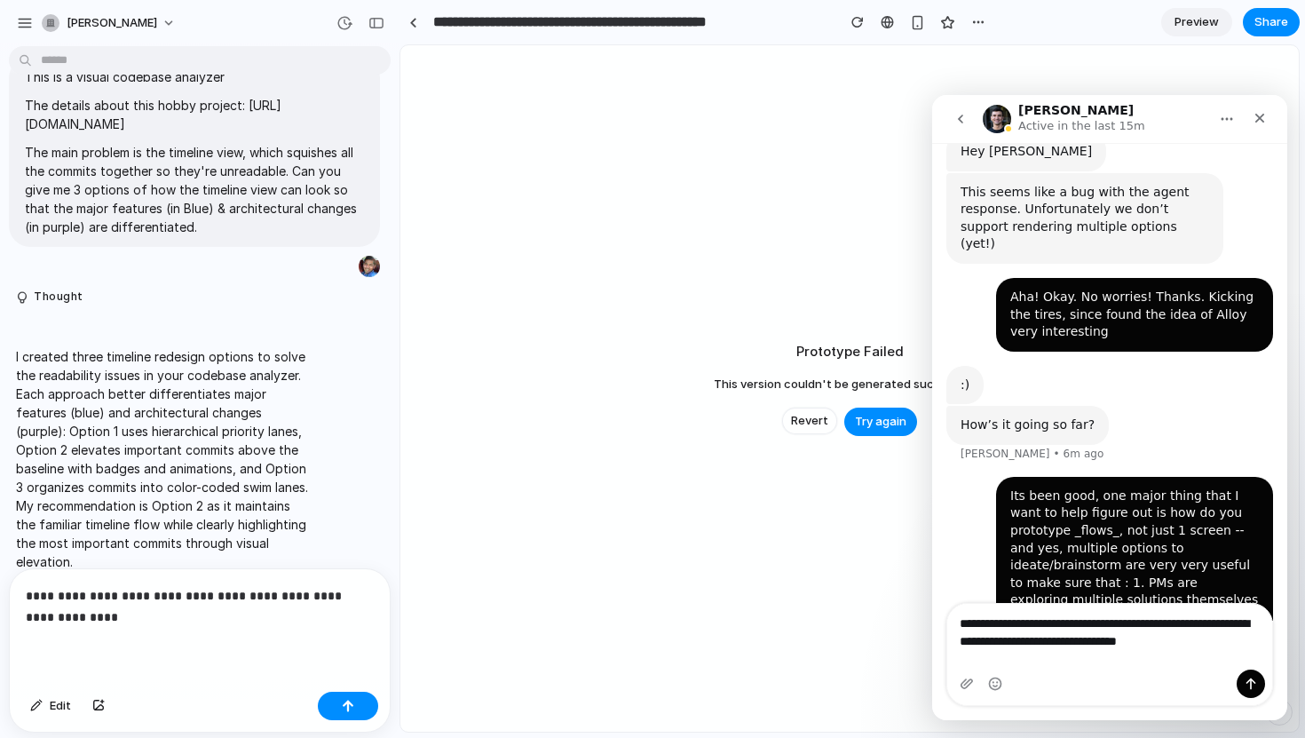
scroll to position [660, 0]
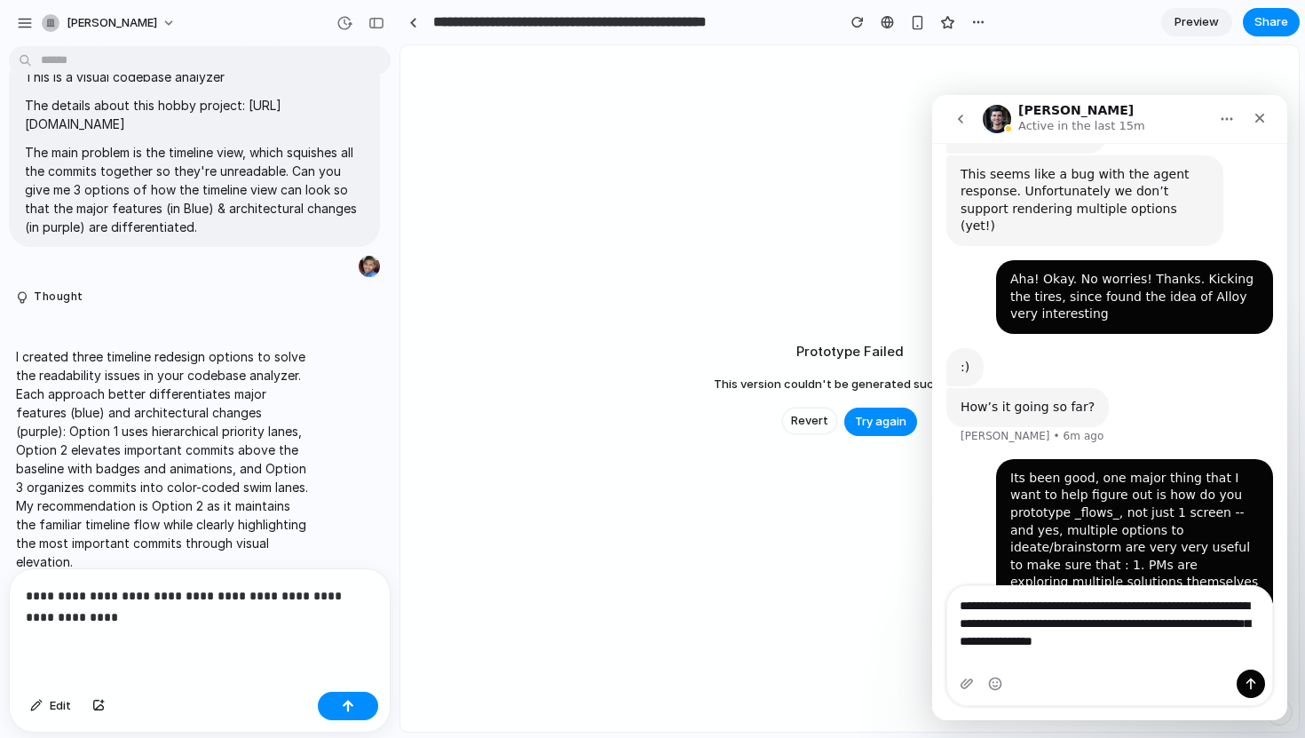
type textarea "**********"
click at [959, 680] on div "Intercom messenger" at bounding box center [1109, 683] width 325 height 28
click at [965, 683] on icon "Upload attachment" at bounding box center [966, 683] width 12 height 10
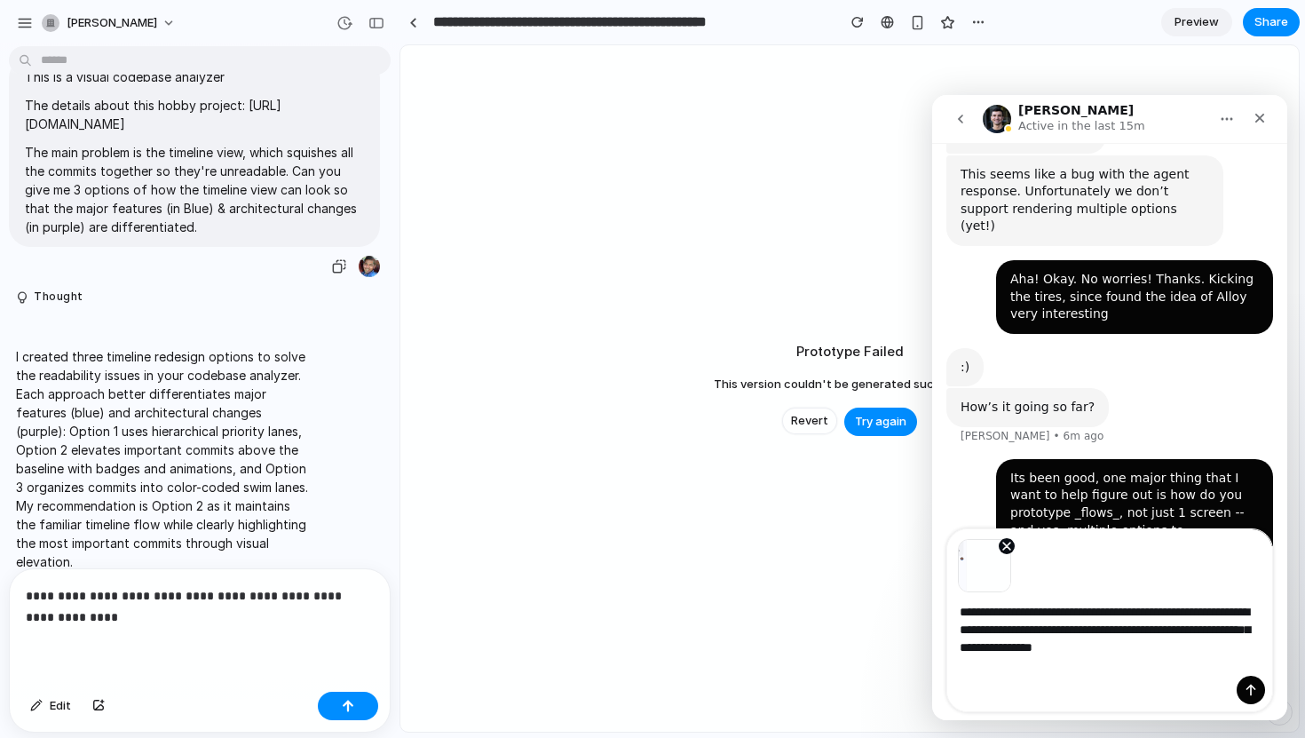
scroll to position [723, 0]
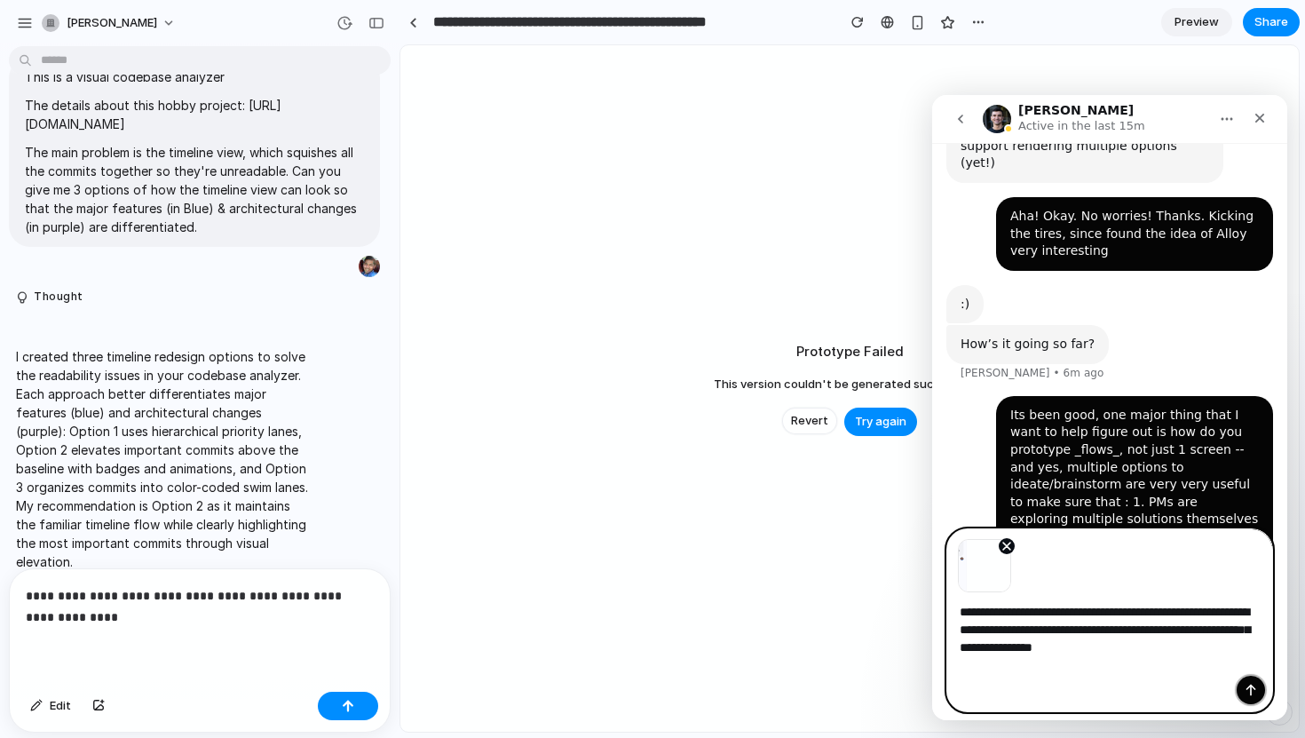
click at [1243, 676] on button "Send a message…" at bounding box center [1250, 689] width 28 height 28
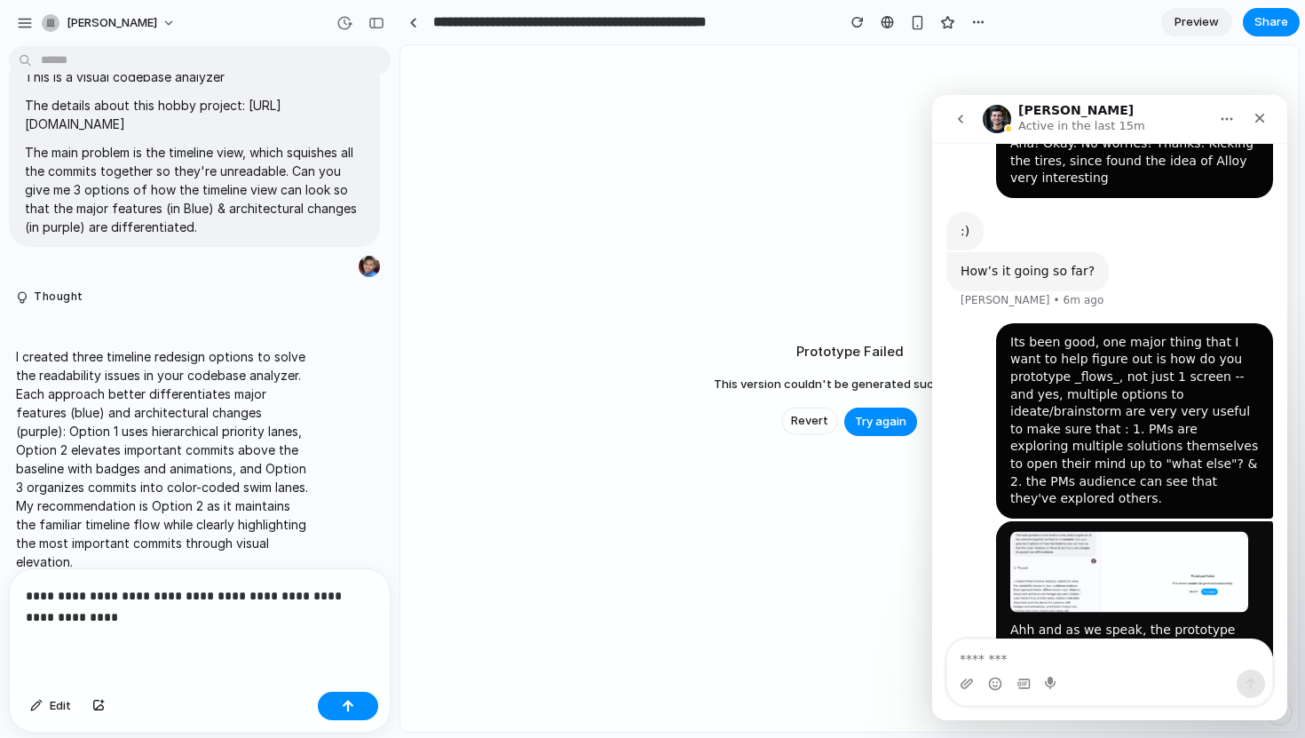
scroll to position [808, 0]
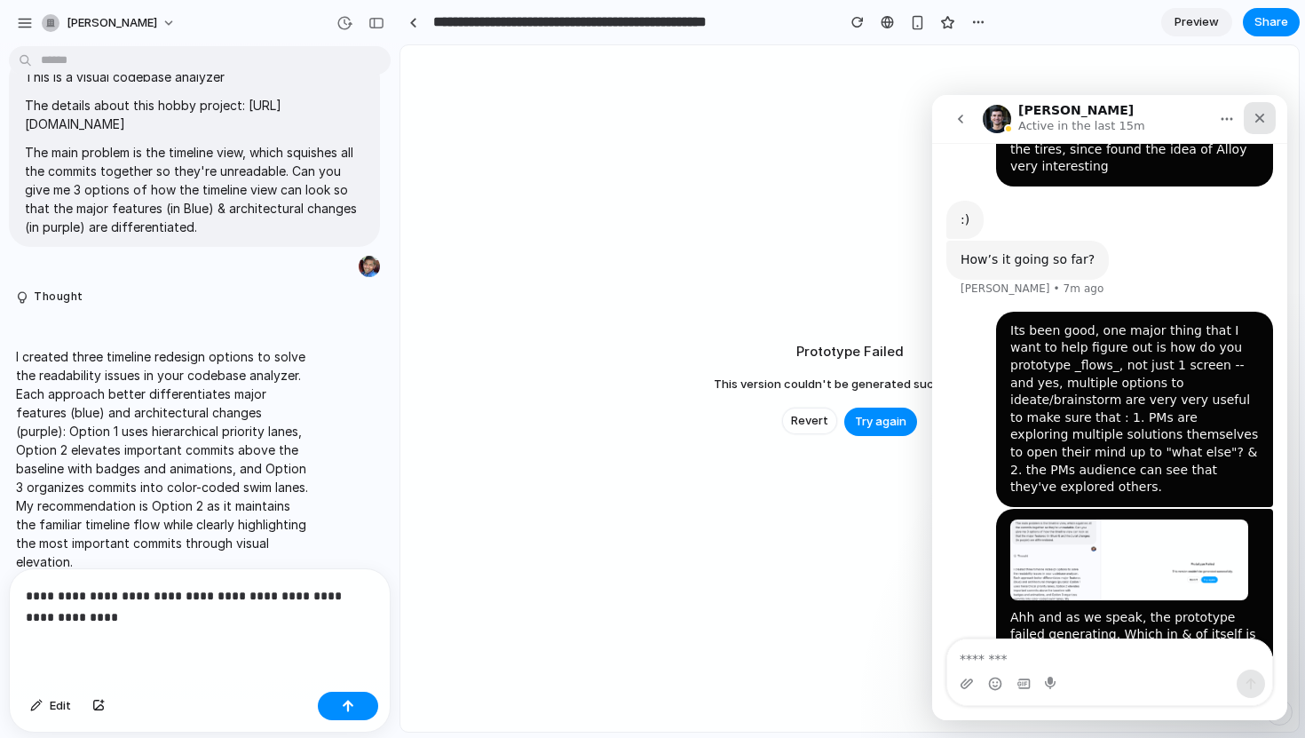
click at [1263, 114] on icon "Close" at bounding box center [1260, 119] width 10 height 10
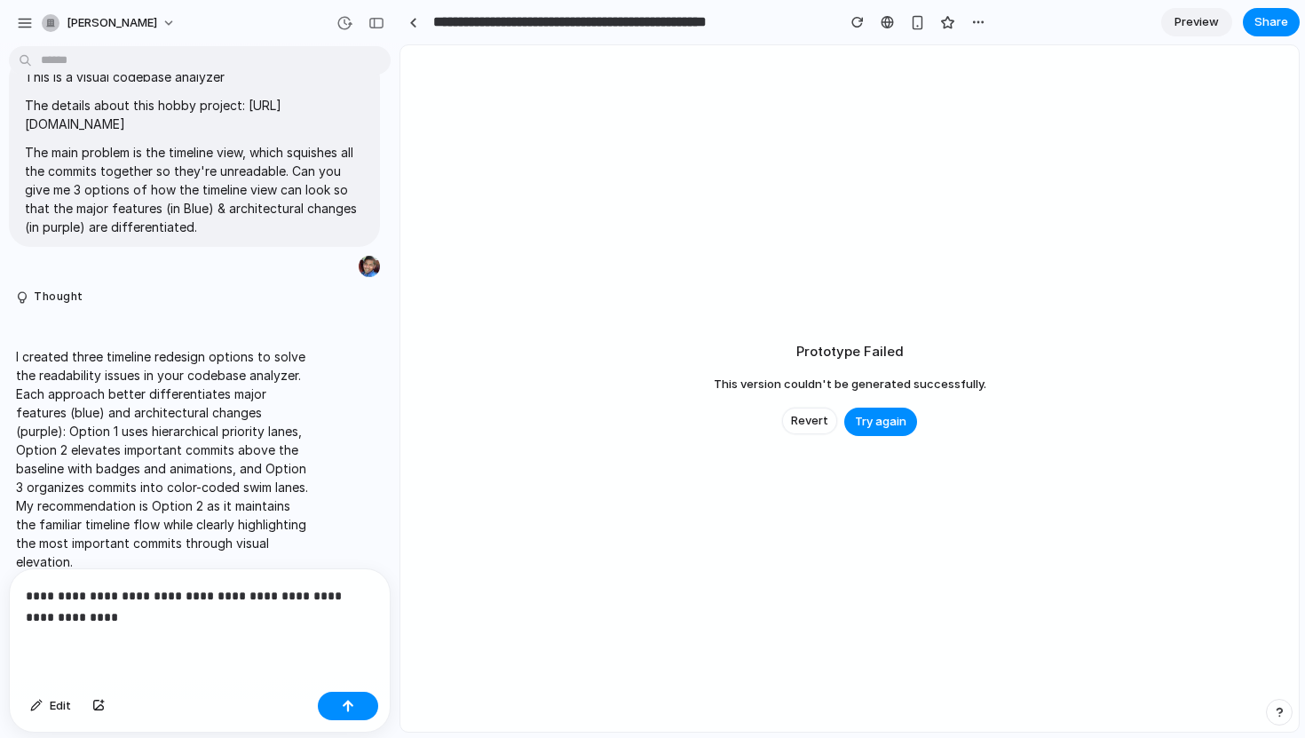
click at [235, 604] on p "**********" at bounding box center [200, 606] width 348 height 43
click at [227, 612] on p "**********" at bounding box center [200, 606] width 348 height 43
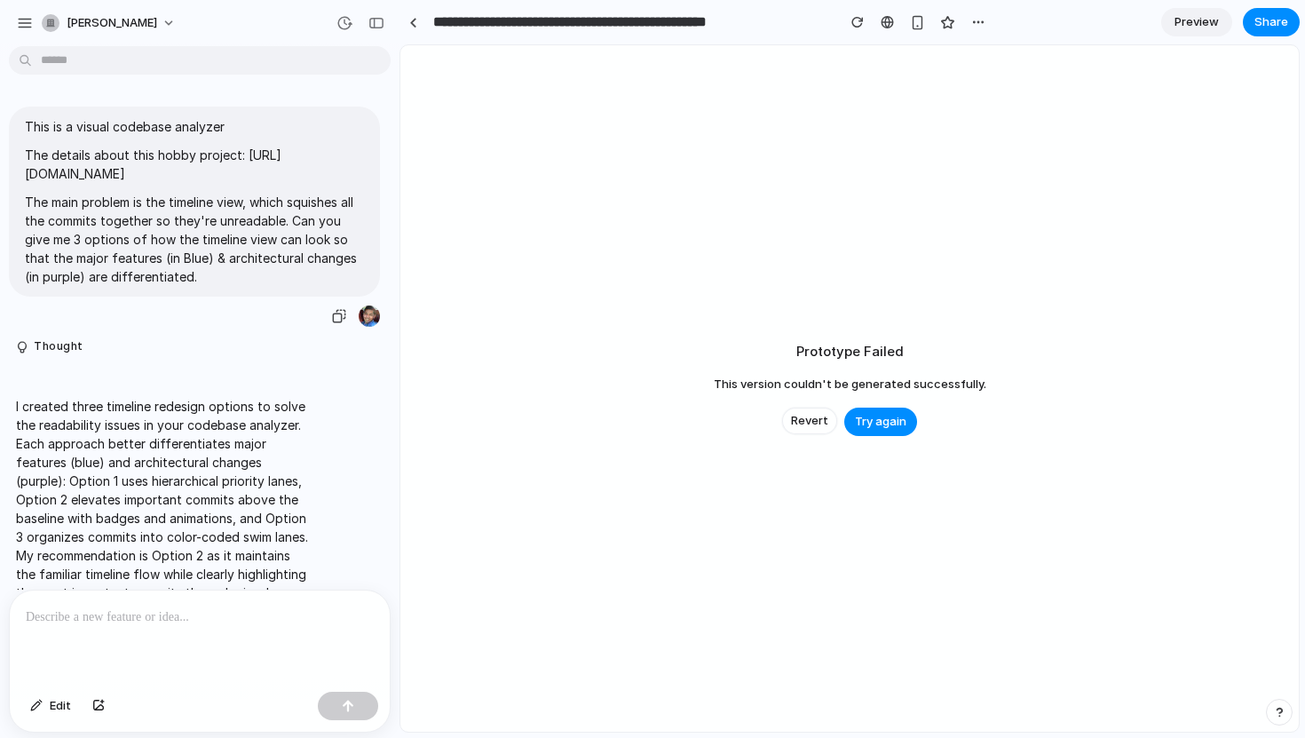
click at [155, 220] on p "The main problem is the timeline view, which squishes all the commits together …" at bounding box center [194, 239] width 339 height 93
click at [231, 240] on p "The main problem is the timeline view, which squishes all the commits together …" at bounding box center [194, 239] width 339 height 93
click at [342, 323] on div "button" at bounding box center [339, 316] width 14 height 14
click at [154, 640] on div at bounding box center [200, 637] width 380 height 94
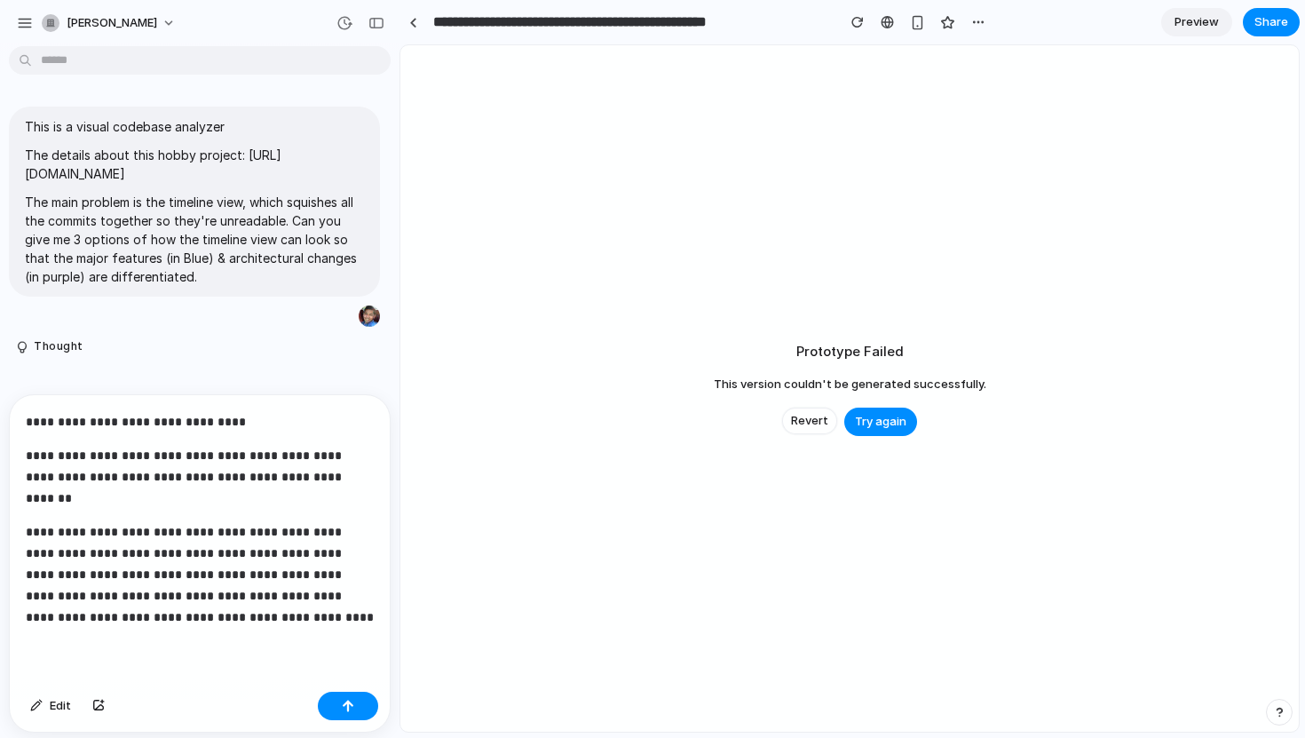
click at [209, 501] on p "**********" at bounding box center [200, 477] width 348 height 64
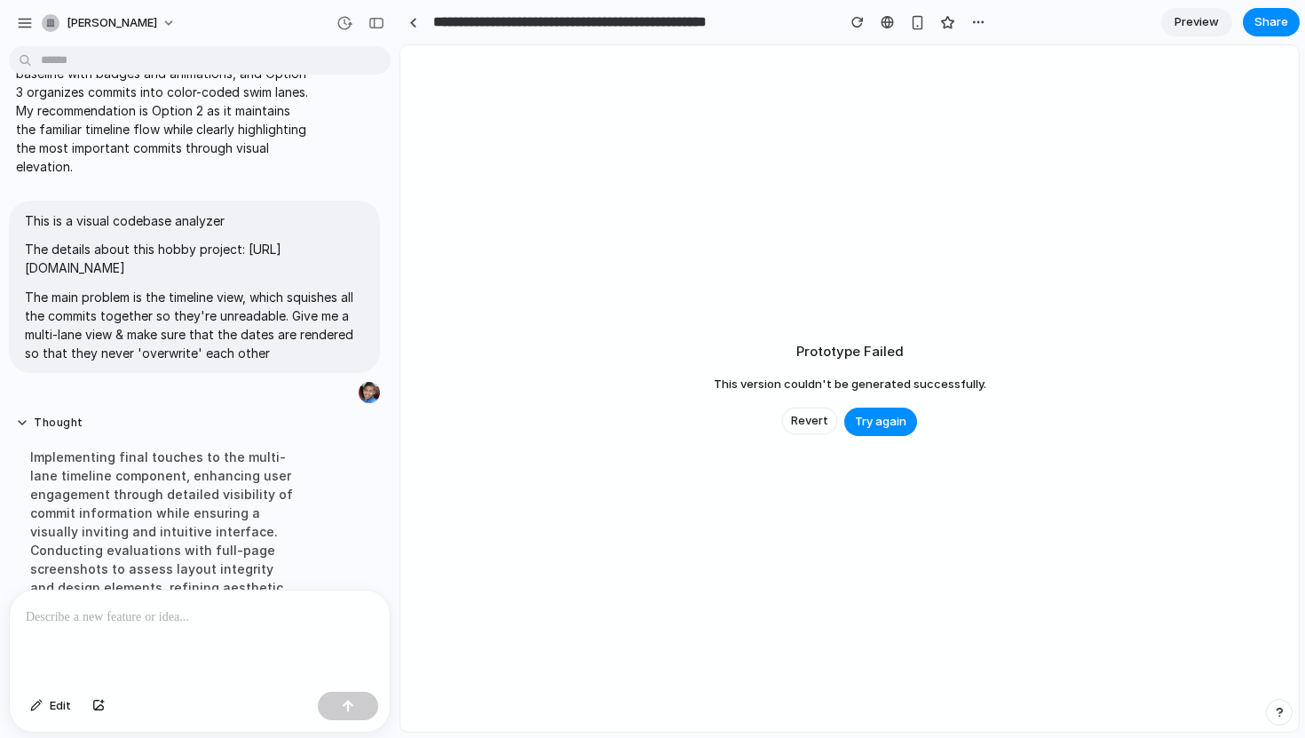
scroll to position [442, 0]
click at [897, 431] on button "Try again" at bounding box center [880, 421] width 73 height 28
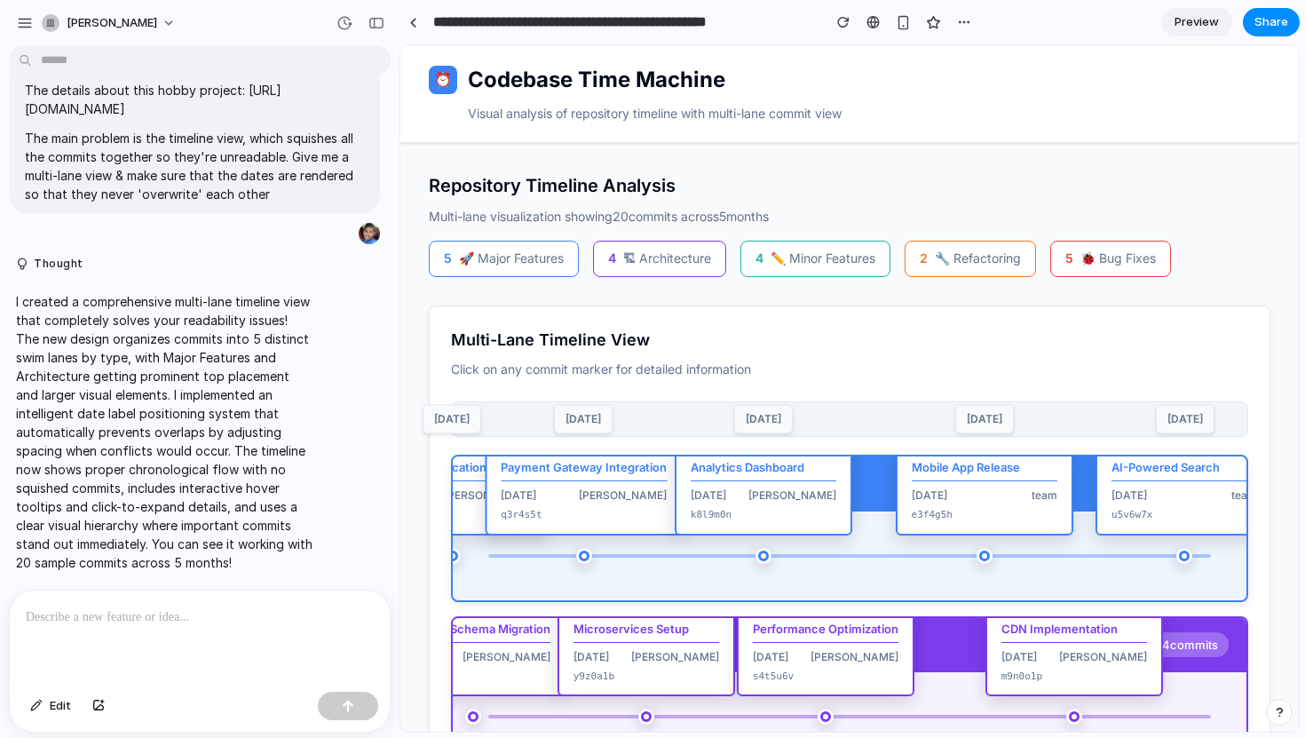
click at [761, 418] on div "[DATE]" at bounding box center [763, 418] width 59 height 29
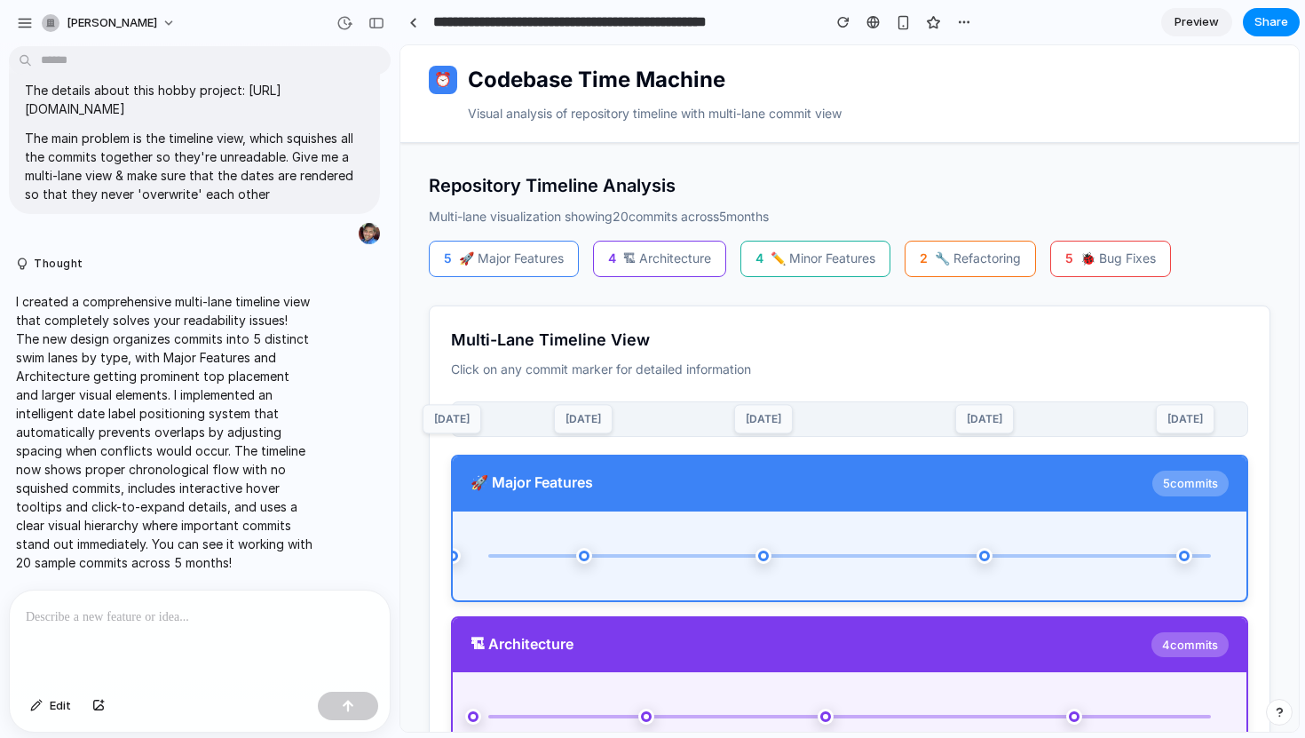
click at [143, 614] on p at bounding box center [200, 616] width 348 height 21
click at [112, 629] on div at bounding box center [200, 637] width 380 height 94
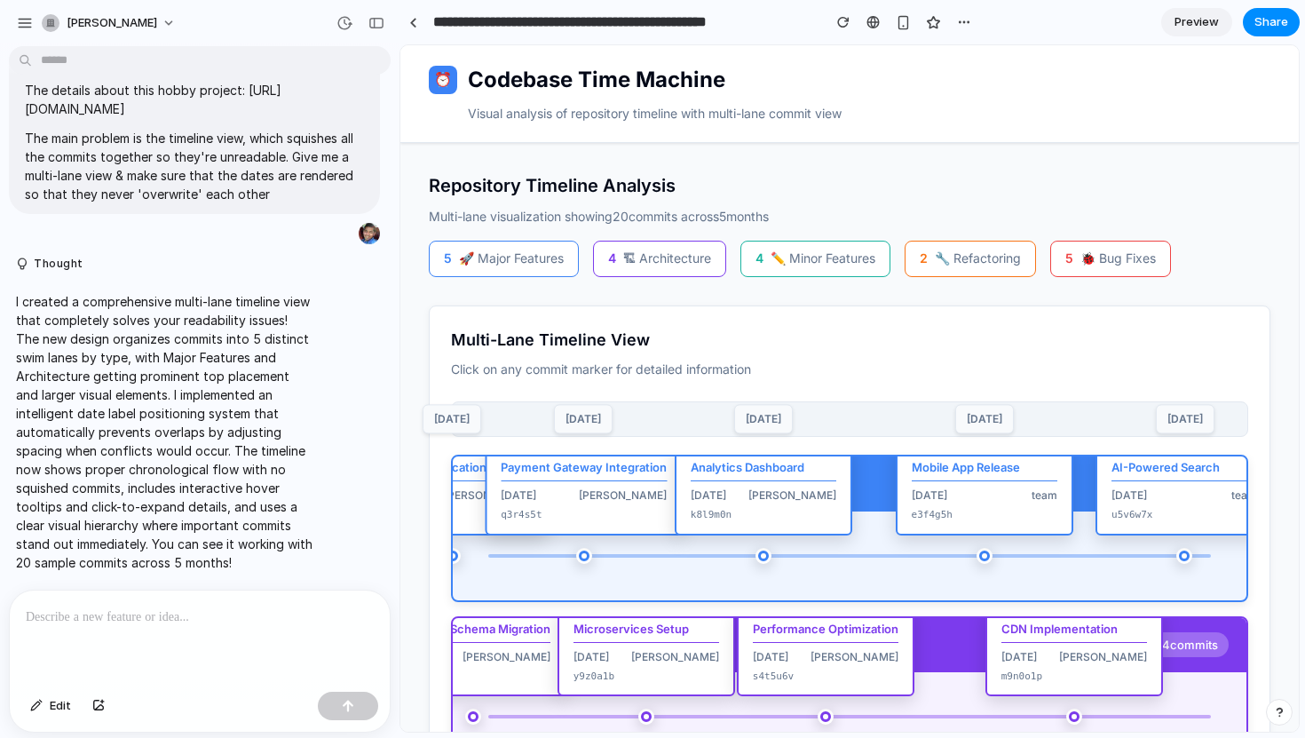
click at [783, 461] on div "🚀 Major Features 5 commit s" at bounding box center [849, 483] width 793 height 55
click at [990, 415] on div "Apr 2025" at bounding box center [984, 418] width 59 height 29
click at [651, 261] on span "🏗 Architecture" at bounding box center [667, 257] width 88 height 15
click at [537, 295] on div "Repository Timeline Analysis Multi-lane visualization showing 20 commits across…" at bounding box center [849, 686] width 841 height 1030
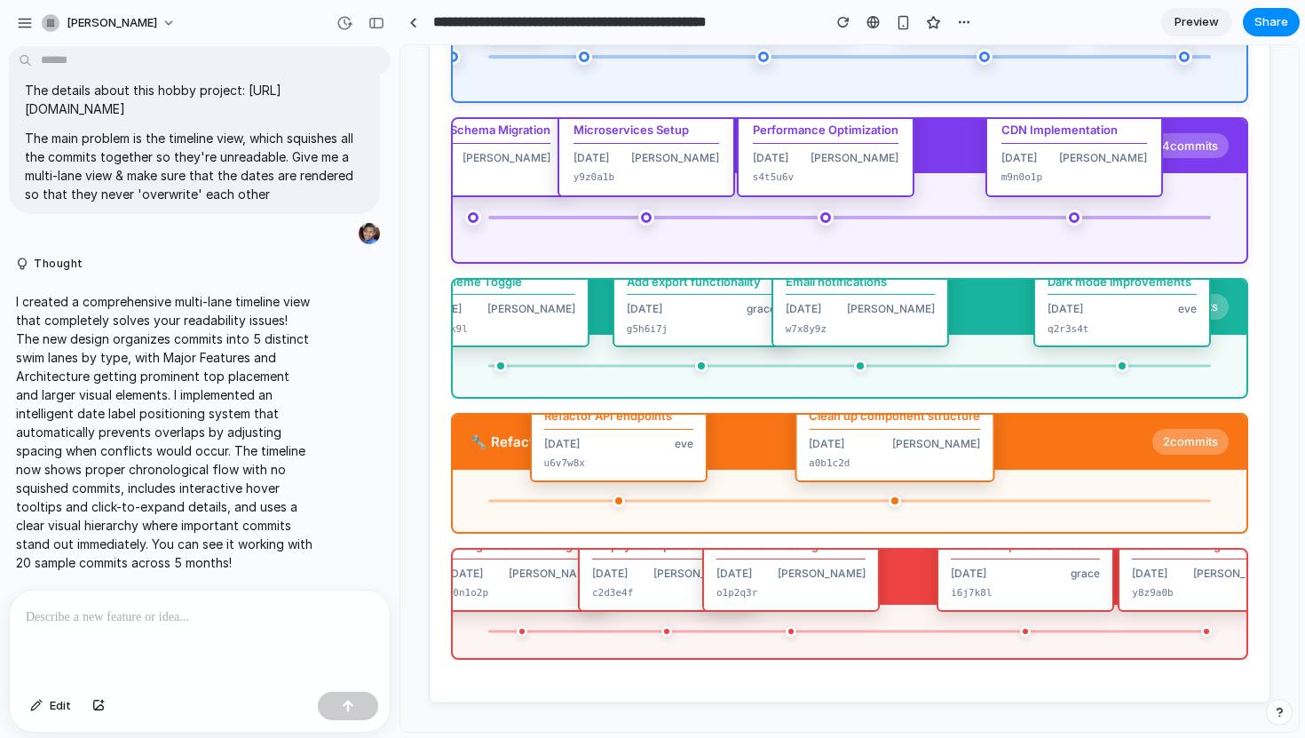
scroll to position [498, 0]
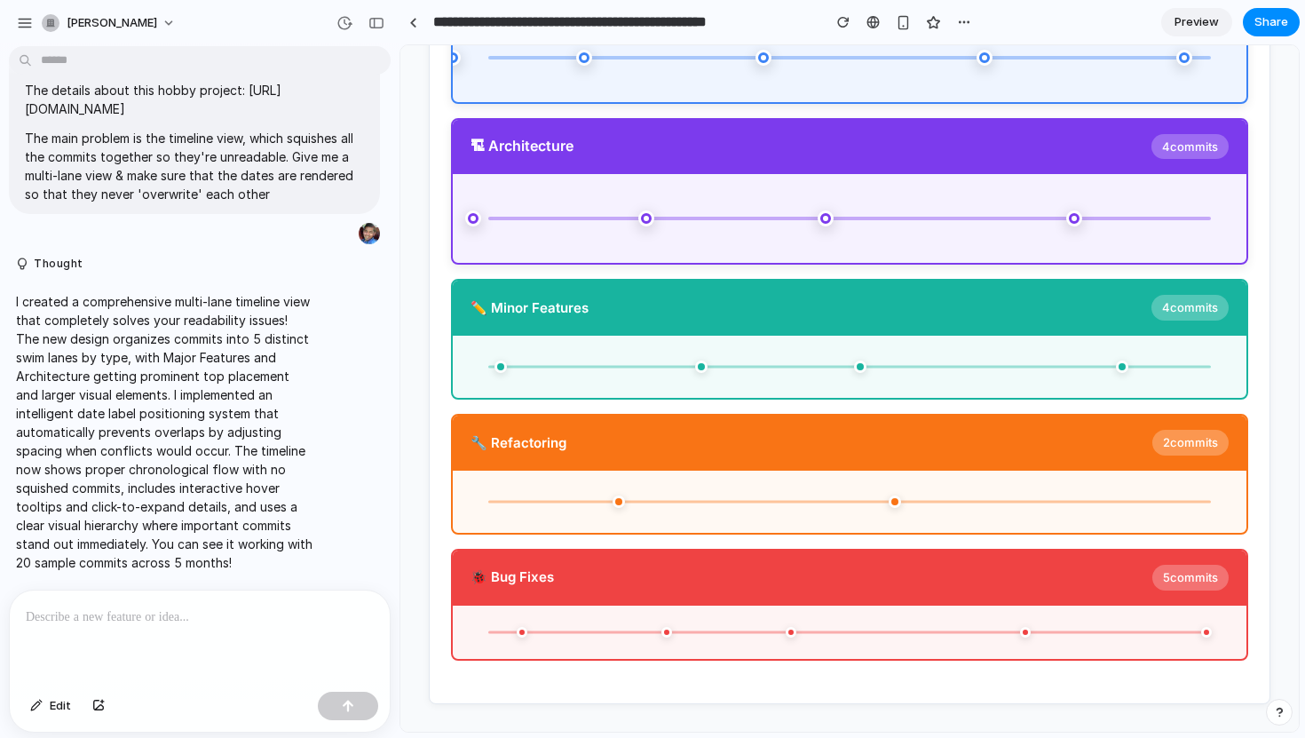
click at [165, 618] on p at bounding box center [200, 616] width 348 height 21
click at [113, 627] on div at bounding box center [200, 637] width 380 height 94
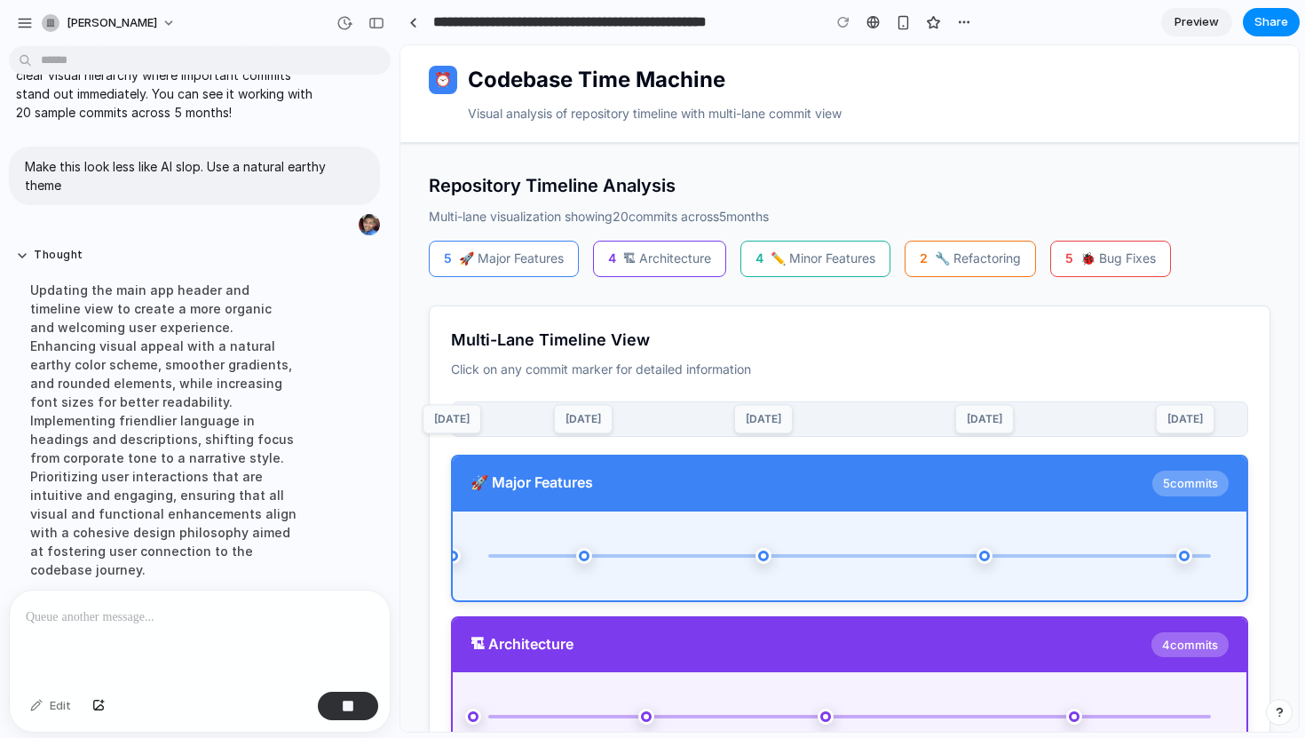
scroll to position [1112, 0]
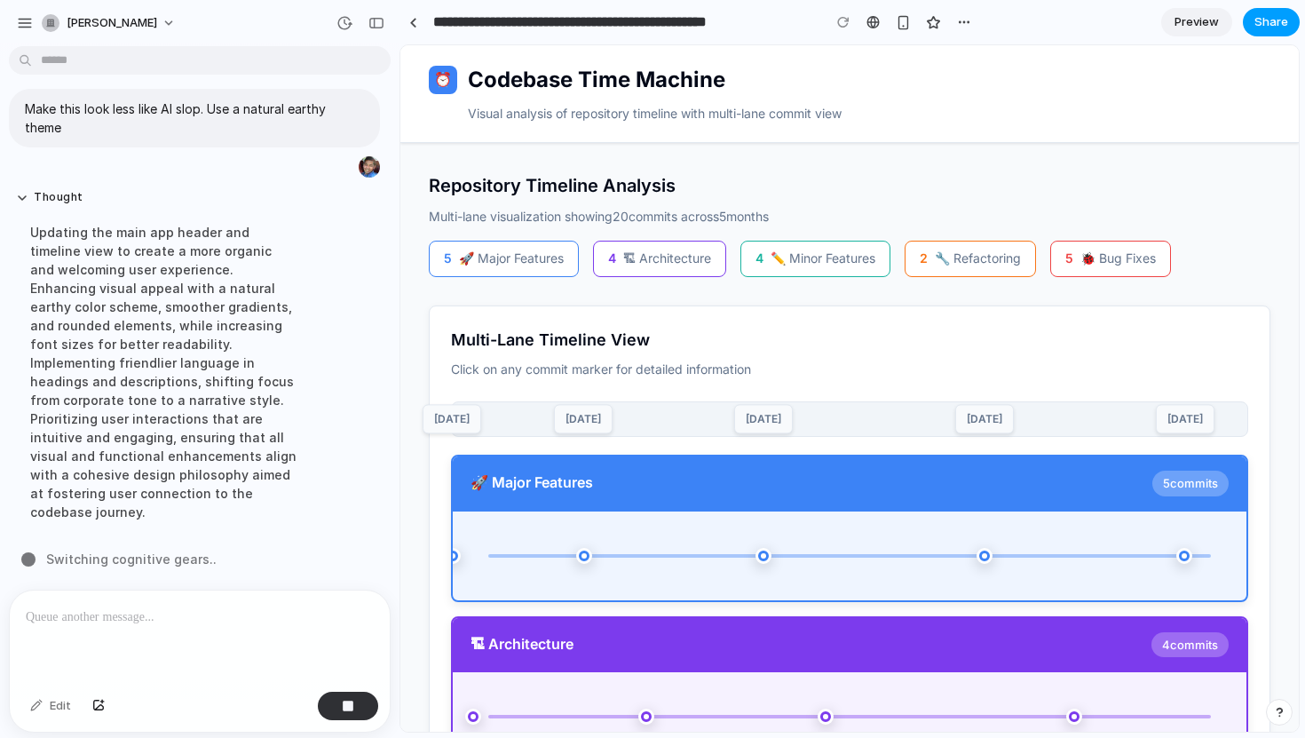
click at [1270, 23] on span "Share" at bounding box center [1271, 22] width 34 height 18
click at [966, 26] on div "button" at bounding box center [964, 22] width 14 height 14
click at [890, 78] on div "Duplicate Delete" at bounding box center [652, 369] width 1305 height 738
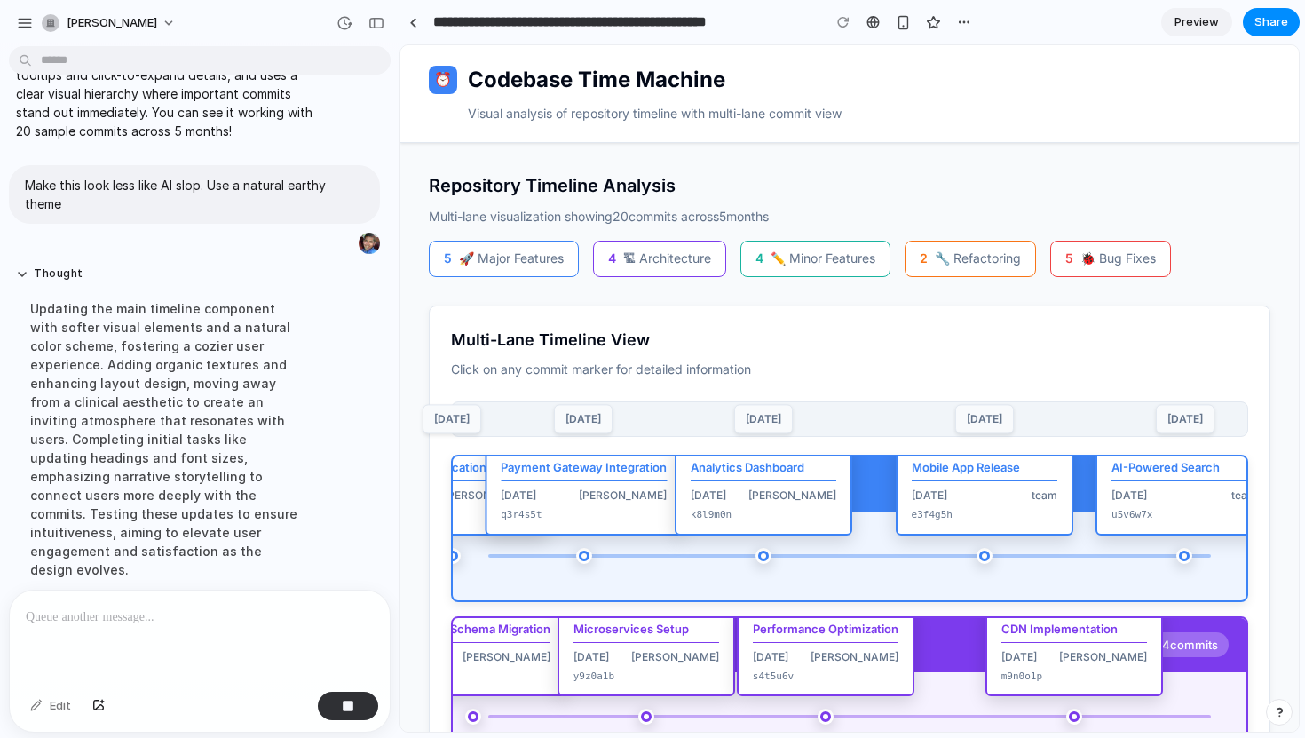
scroll to position [1075, 0]
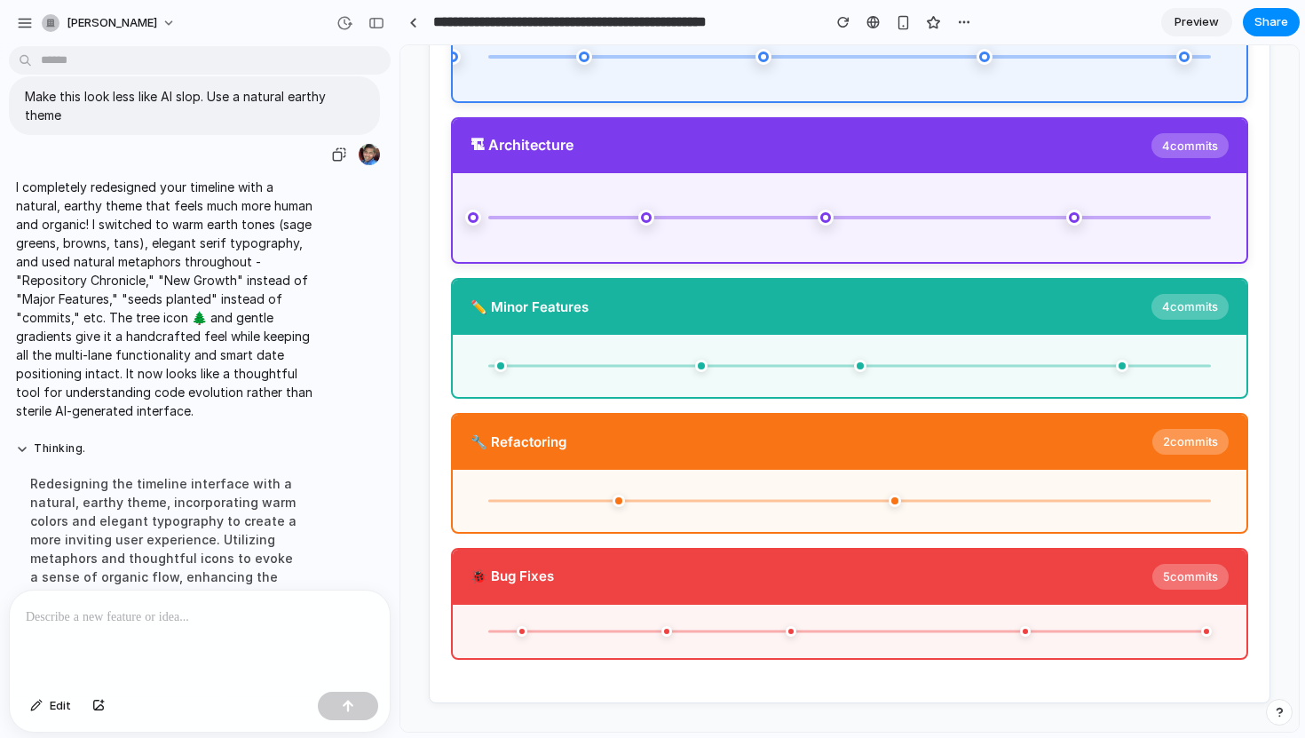
scroll to position [1224, 0]
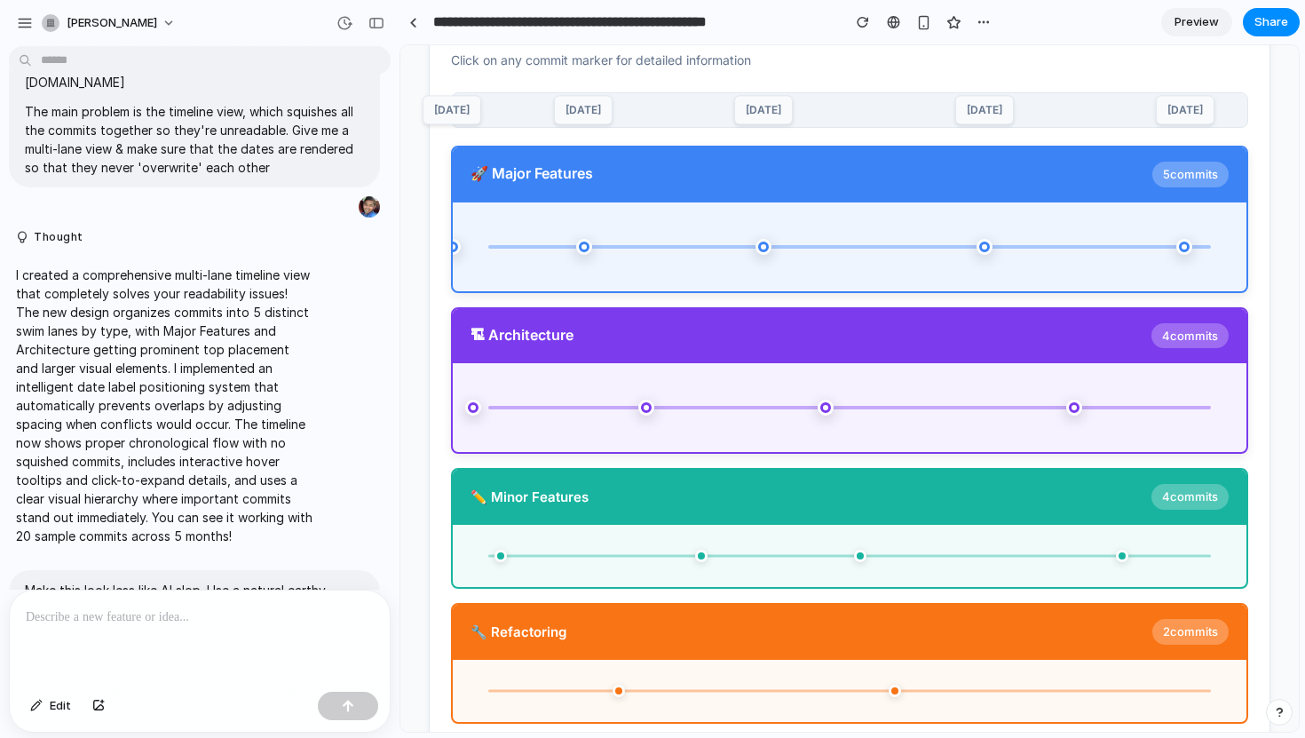
scroll to position [628, 0]
